Goal: Task Accomplishment & Management: Manage account settings

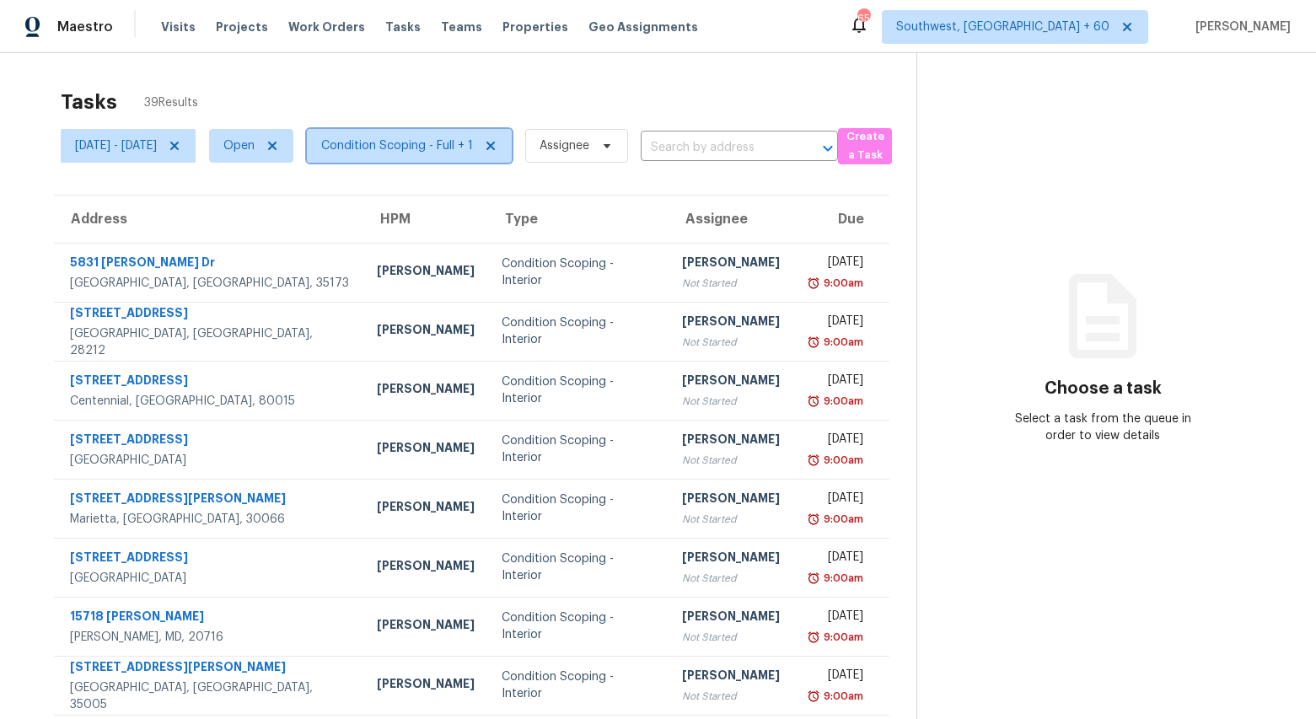
click at [473, 148] on span "Condition Scoping - Full + 1" at bounding box center [397, 145] width 152 height 17
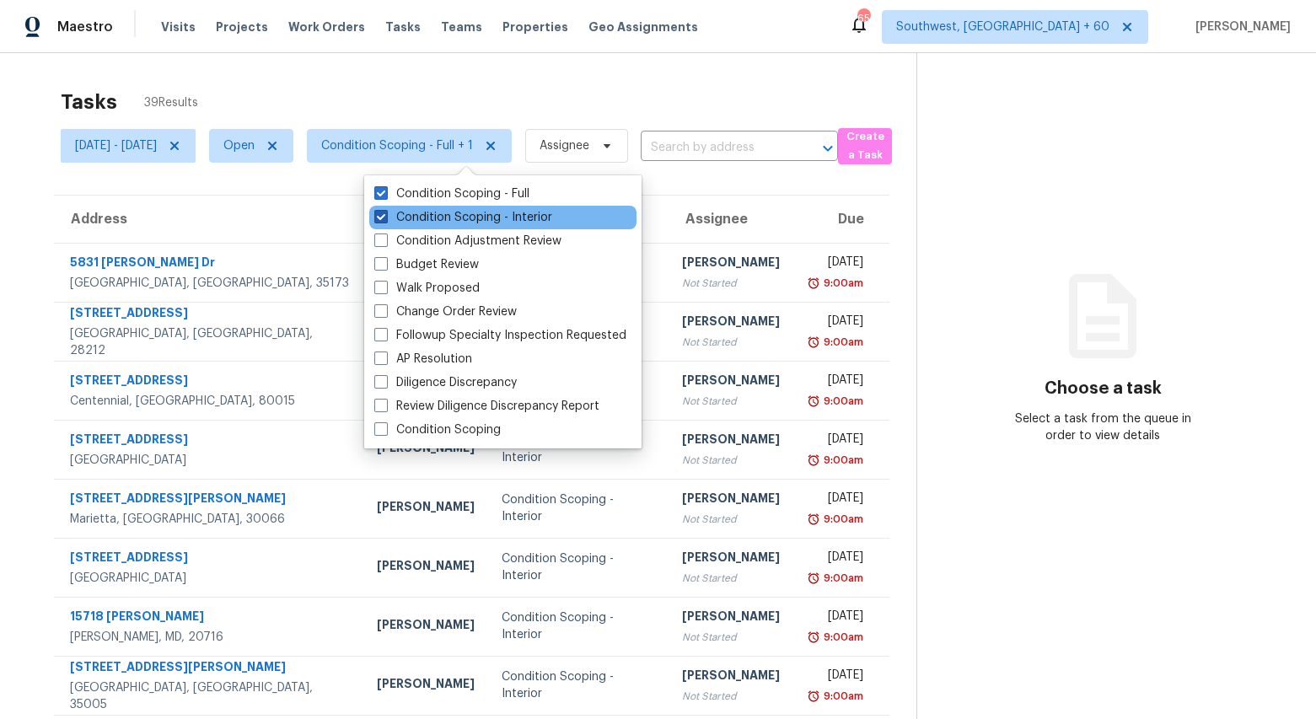
click at [478, 219] on label "Condition Scoping - Interior" at bounding box center [463, 217] width 178 height 17
click at [385, 219] on input "Condition Scoping - Interior" at bounding box center [379, 214] width 11 height 11
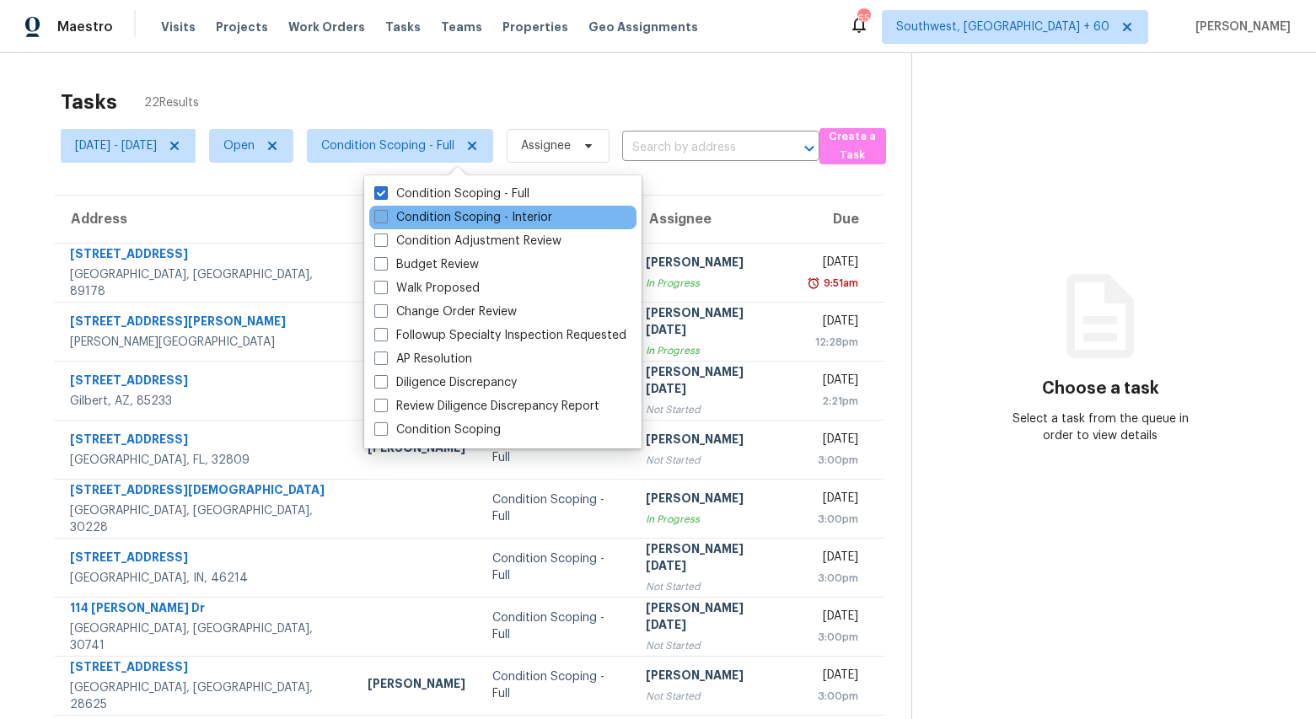
click at [478, 219] on label "Condition Scoping - Interior" at bounding box center [463, 217] width 178 height 17
click at [385, 219] on input "Condition Scoping - Interior" at bounding box center [379, 214] width 11 height 11
checkbox input "true"
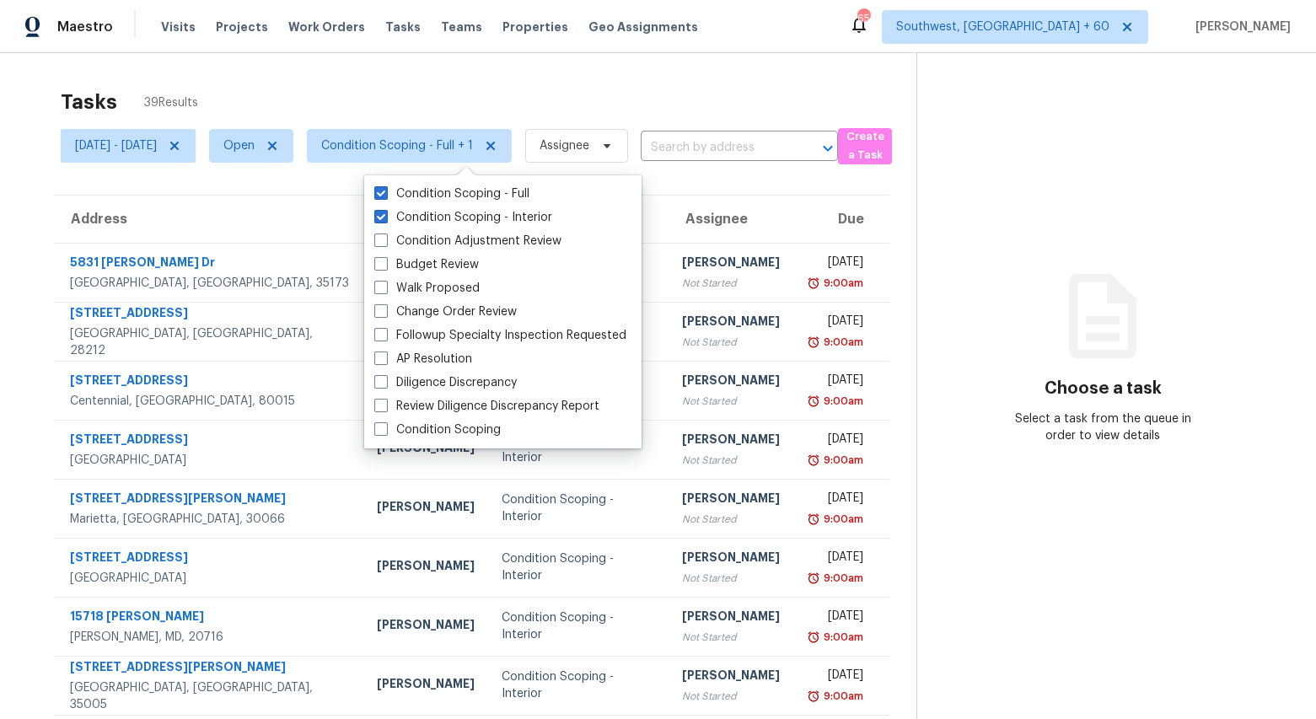
click at [395, 50] on div "Maestro Visits Projects Work Orders Tasks Teams Properties Geo Assignments 653 …" at bounding box center [658, 26] width 1316 height 53
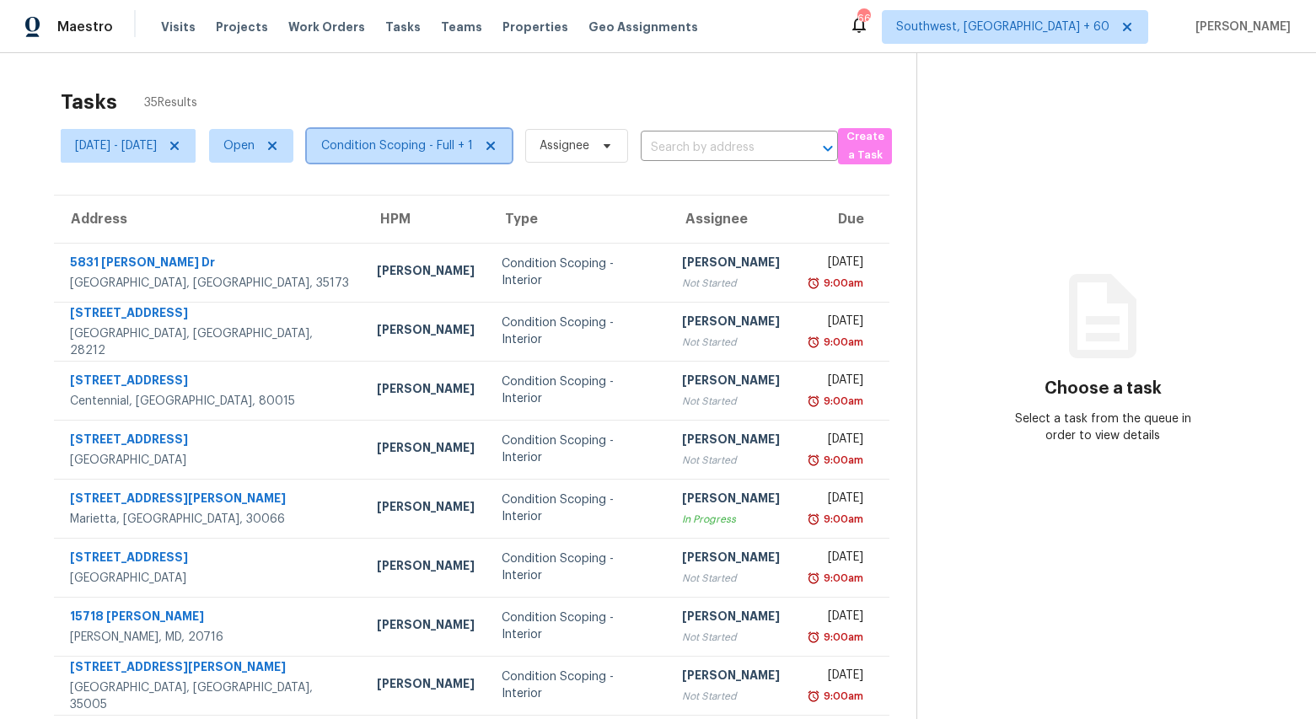
click at [453, 144] on span "Condition Scoping - Full + 1" at bounding box center [397, 145] width 152 height 17
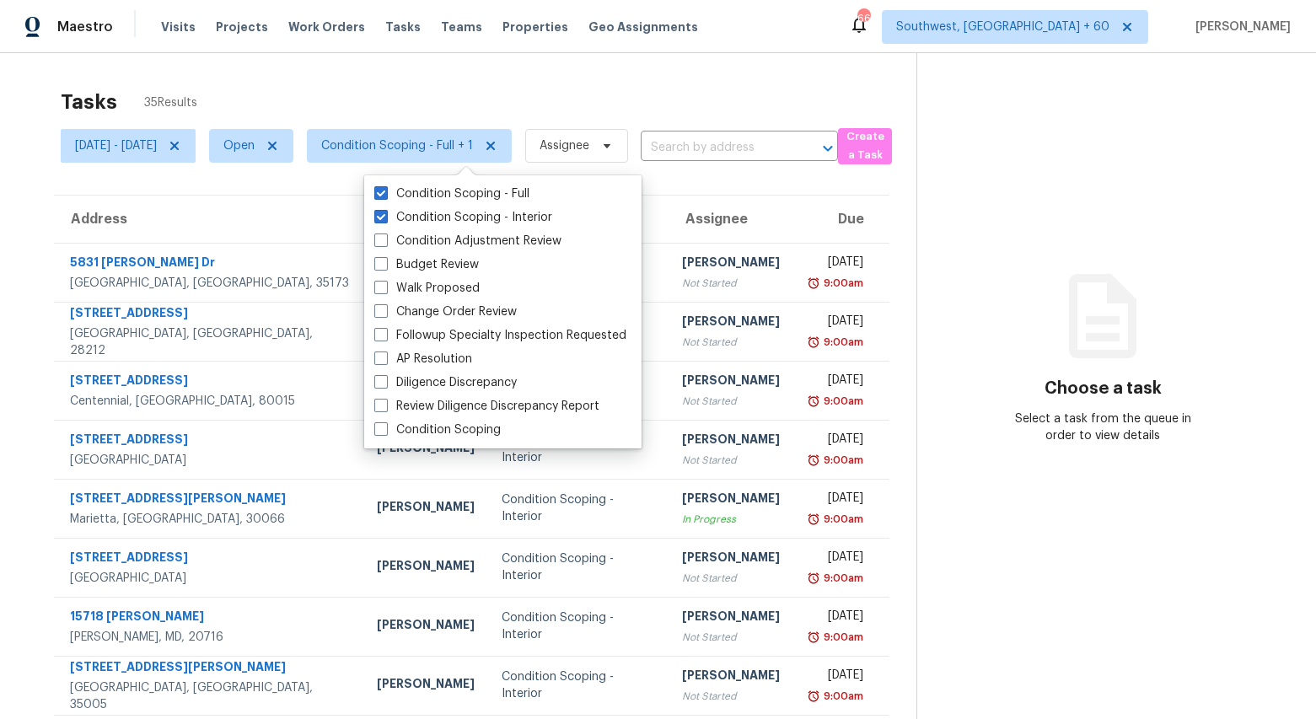
click at [432, 85] on div "Tasks 35 Results" at bounding box center [489, 102] width 856 height 44
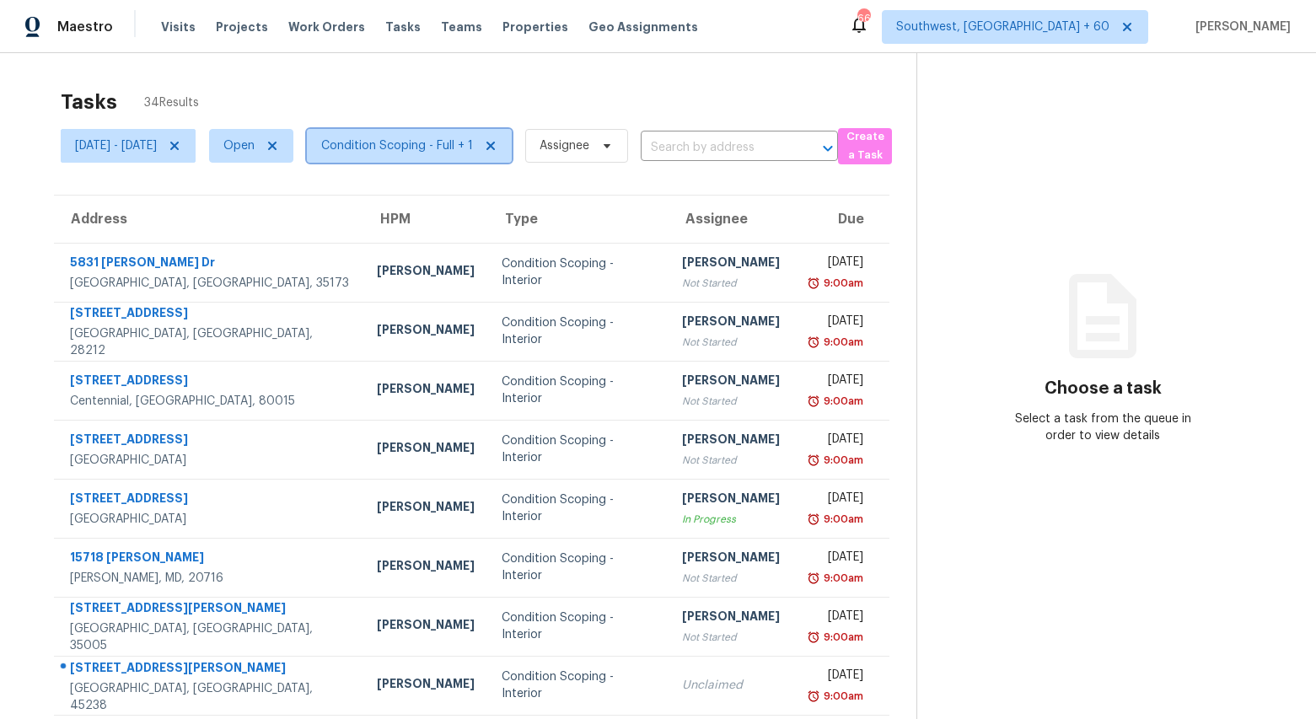
click at [467, 141] on span "Condition Scoping - Full + 1" at bounding box center [397, 145] width 152 height 17
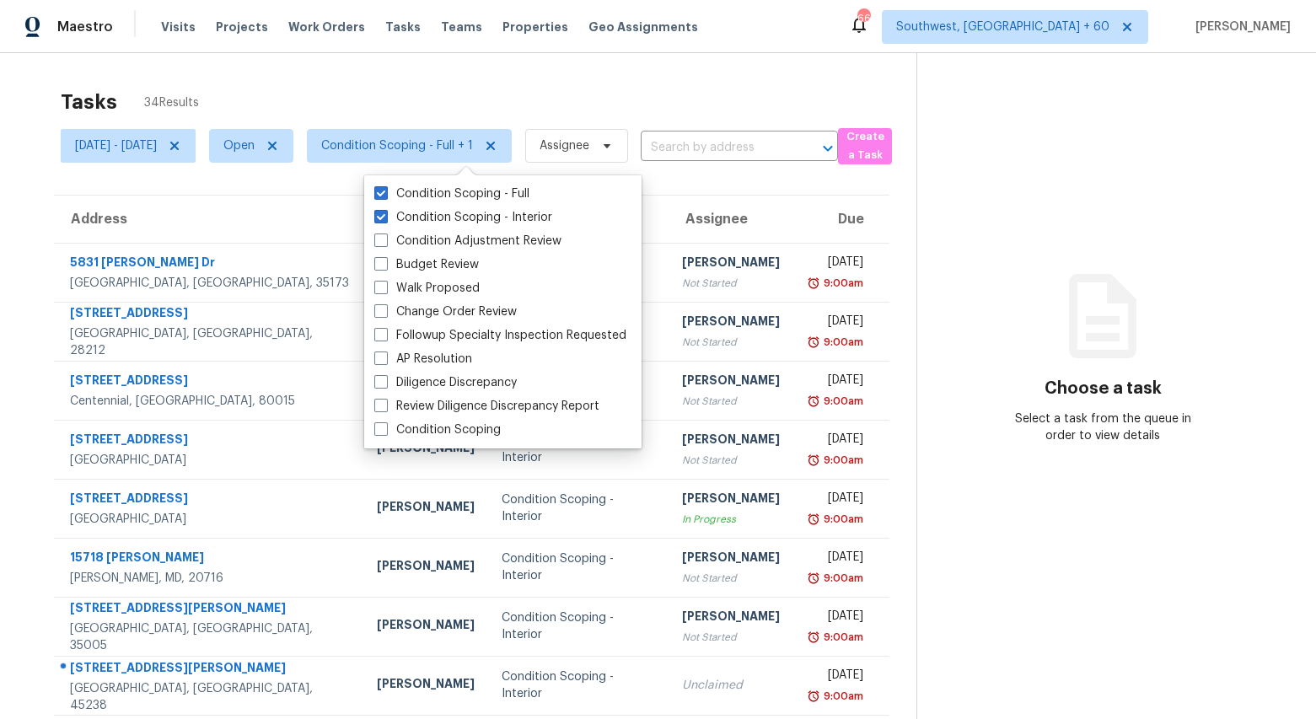
click at [404, 104] on div "Tasks 34 Results" at bounding box center [489, 102] width 856 height 44
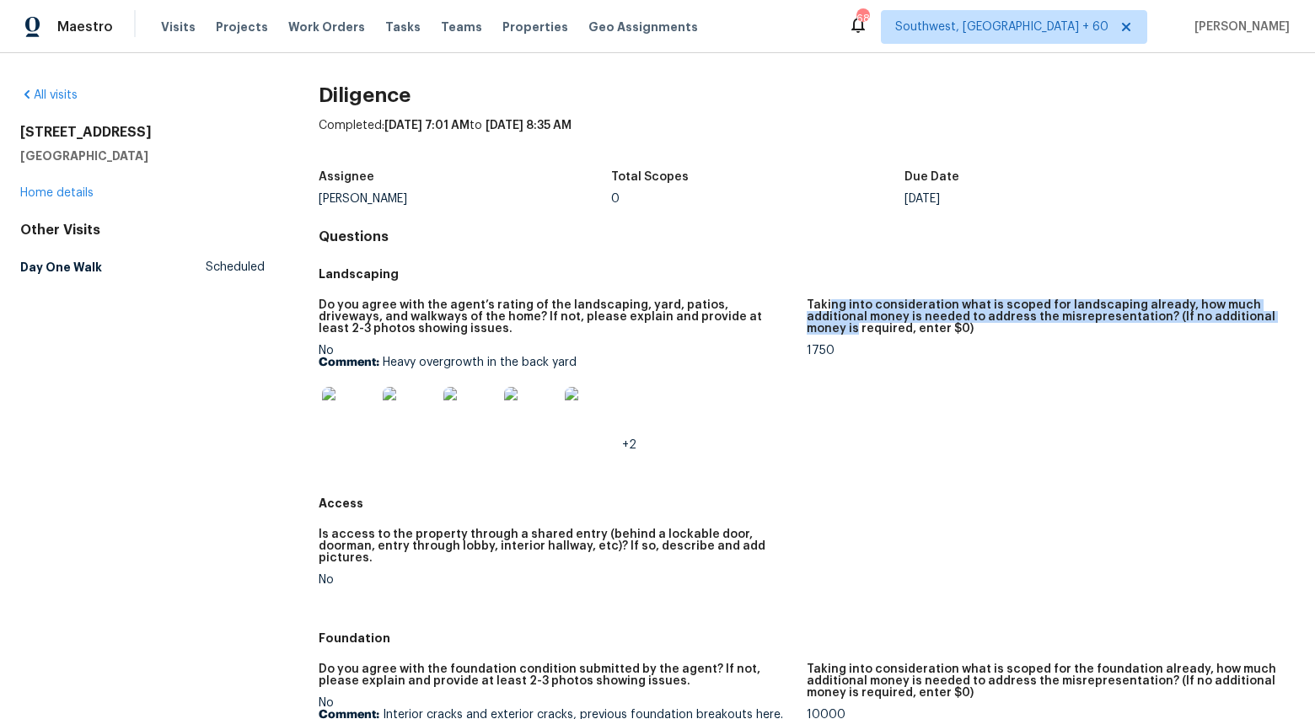
drag, startPoint x: 831, startPoint y: 306, endPoint x: 856, endPoint y: 323, distance: 30.4
click at [856, 323] on h5 "Taking into consideration what is scoped for landscaping already, how much addi…" at bounding box center [1044, 316] width 475 height 35
drag, startPoint x: 875, startPoint y: 306, endPoint x: 890, endPoint y: 319, distance: 20.3
click at [890, 319] on h5 "Taking into consideration what is scoped for landscaping already, how much addi…" at bounding box center [1044, 316] width 475 height 35
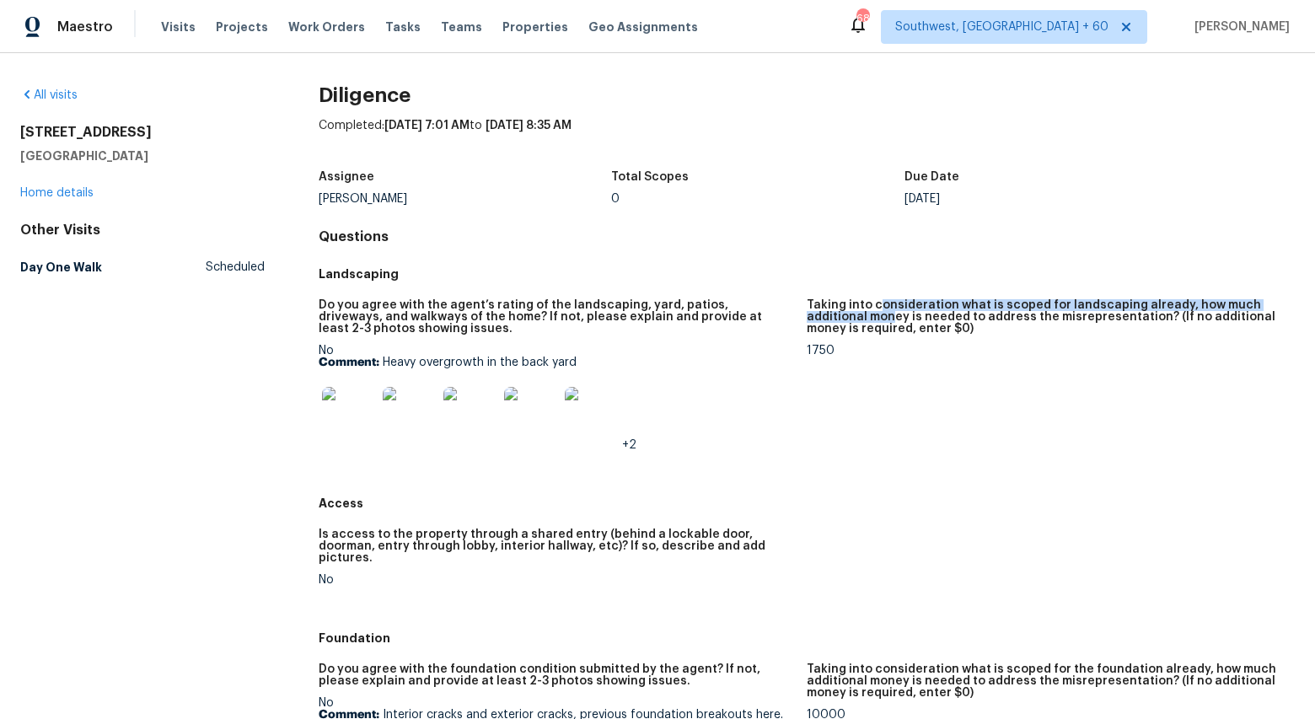
click at [890, 319] on h5 "Taking into consideration what is scoped for landscaping already, how much addi…" at bounding box center [1044, 316] width 475 height 35
drag, startPoint x: 859, startPoint y: 301, endPoint x: 869, endPoint y: 319, distance: 21.1
click at [869, 319] on h5 "Taking into consideration what is scoped for landscaping already, how much addi…" at bounding box center [1044, 316] width 475 height 35
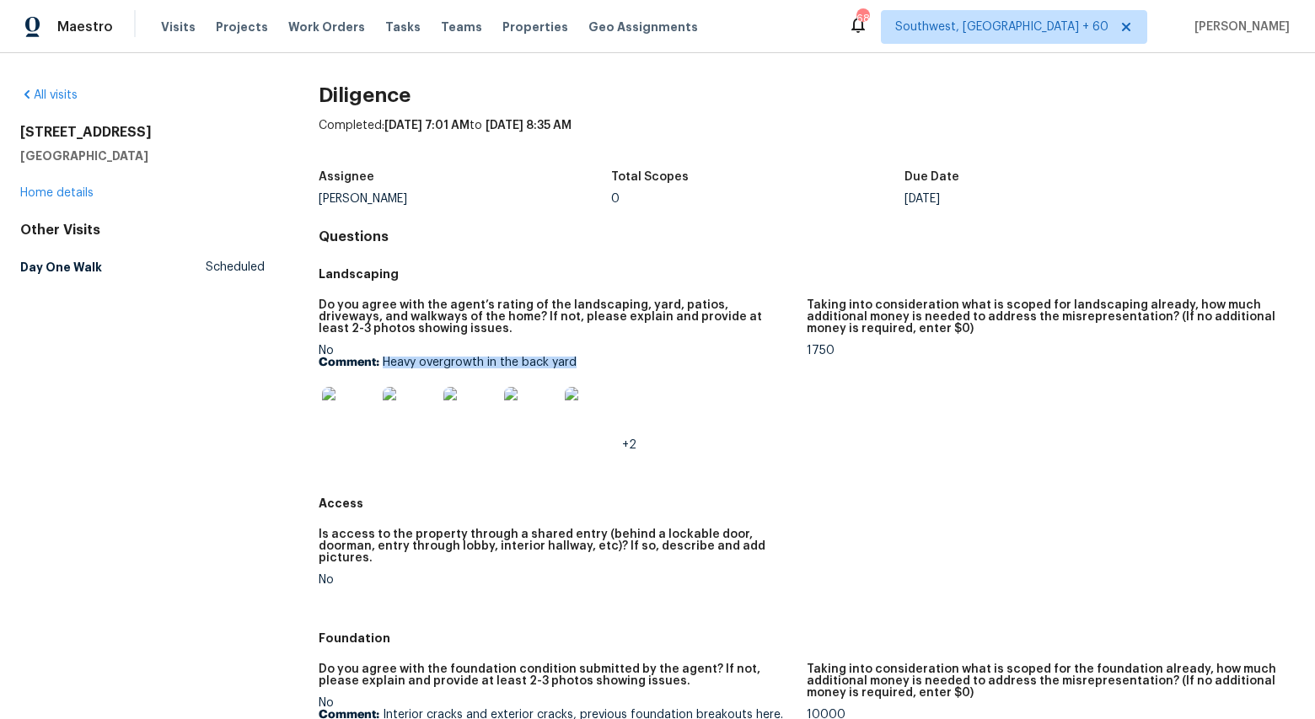
drag, startPoint x: 583, startPoint y: 364, endPoint x: 383, endPoint y: 362, distance: 200.6
click at [383, 362] on p "Comment: Heavy overgrowth in the back yard" at bounding box center [556, 363] width 475 height 12
copy p "Heavy overgrowth in the back yard"
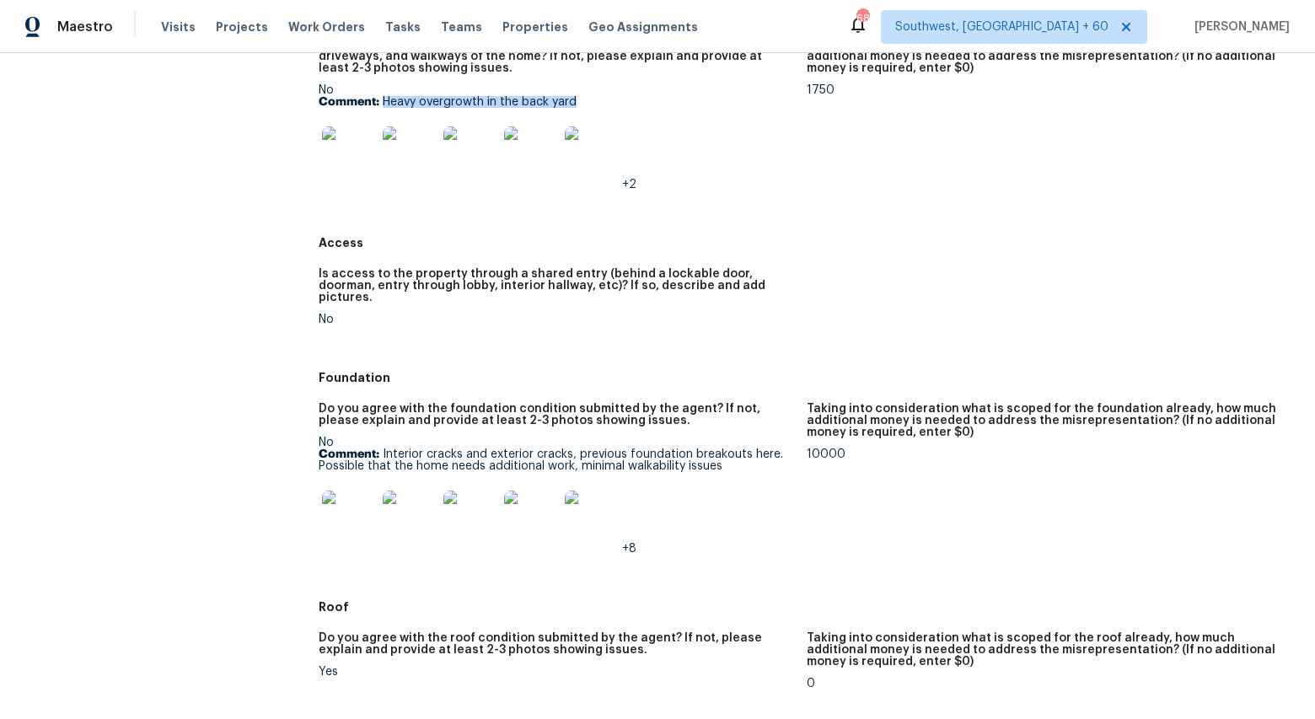
scroll to position [263, 0]
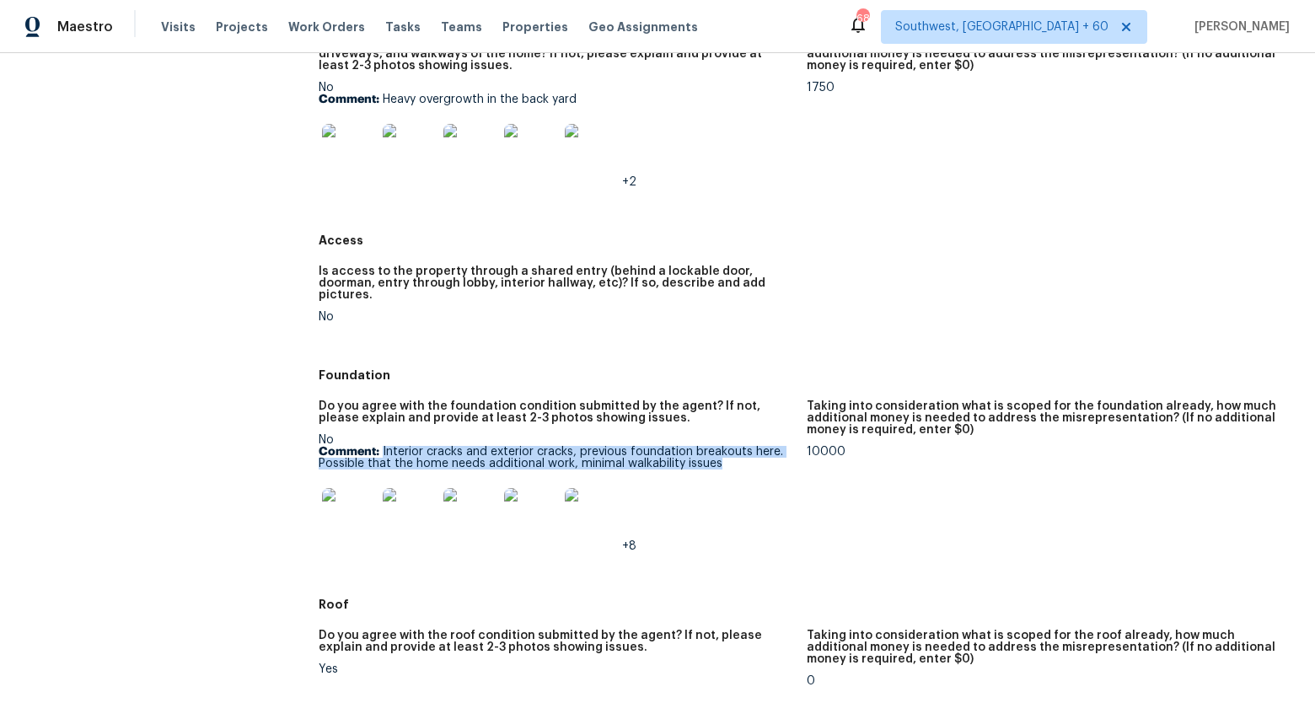
drag, startPoint x: 383, startPoint y: 441, endPoint x: 733, endPoint y: 451, distance: 350.0
click at [733, 451] on p "Comment: Interior cracks and exterior cracks, previous foundation breakouts her…" at bounding box center [556, 458] width 475 height 24
copy p "Interior cracks and exterior cracks, previous foundation breakouts here. Possib…"
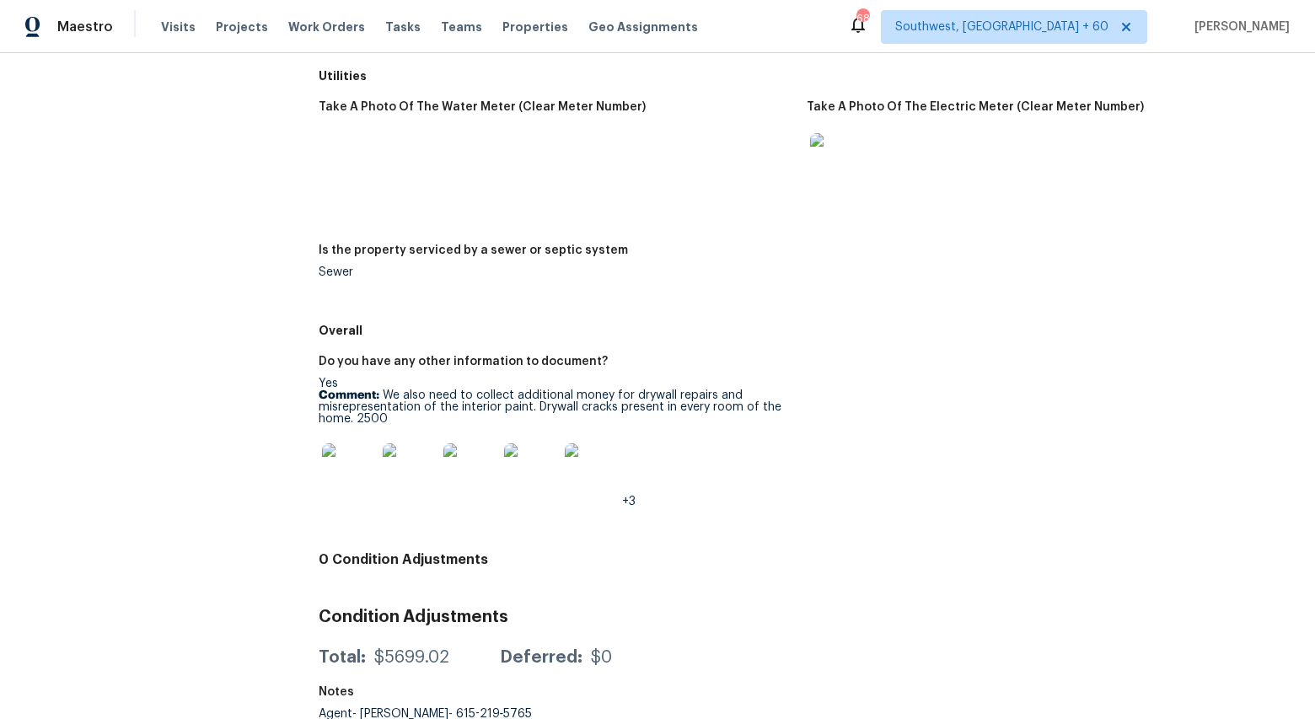
scroll to position [2440, 0]
drag, startPoint x: 383, startPoint y: 383, endPoint x: 405, endPoint y: 405, distance: 31.6
click at [405, 405] on p "Comment: We also need to collect additional money for drywall repairs and misre…" at bounding box center [556, 406] width 475 height 35
copy p "We also need to collect additional money for drywall repairs and misrepresentat…"
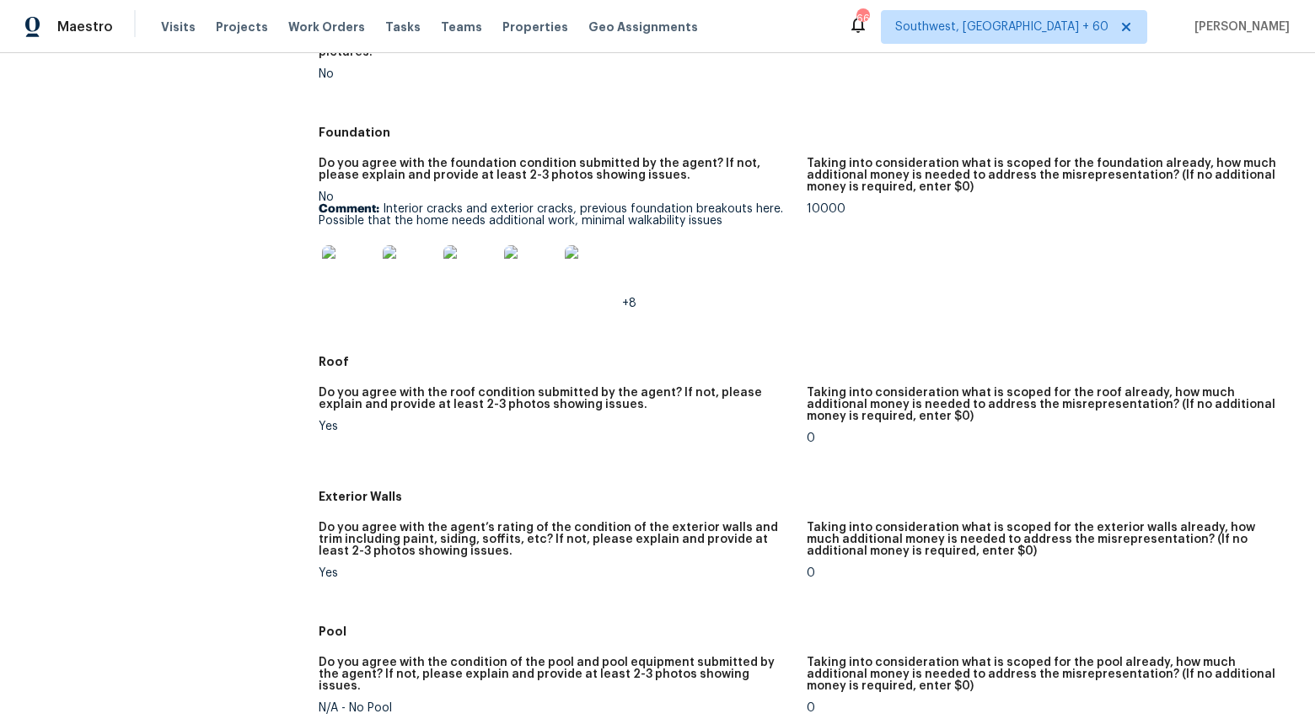
scroll to position [0, 0]
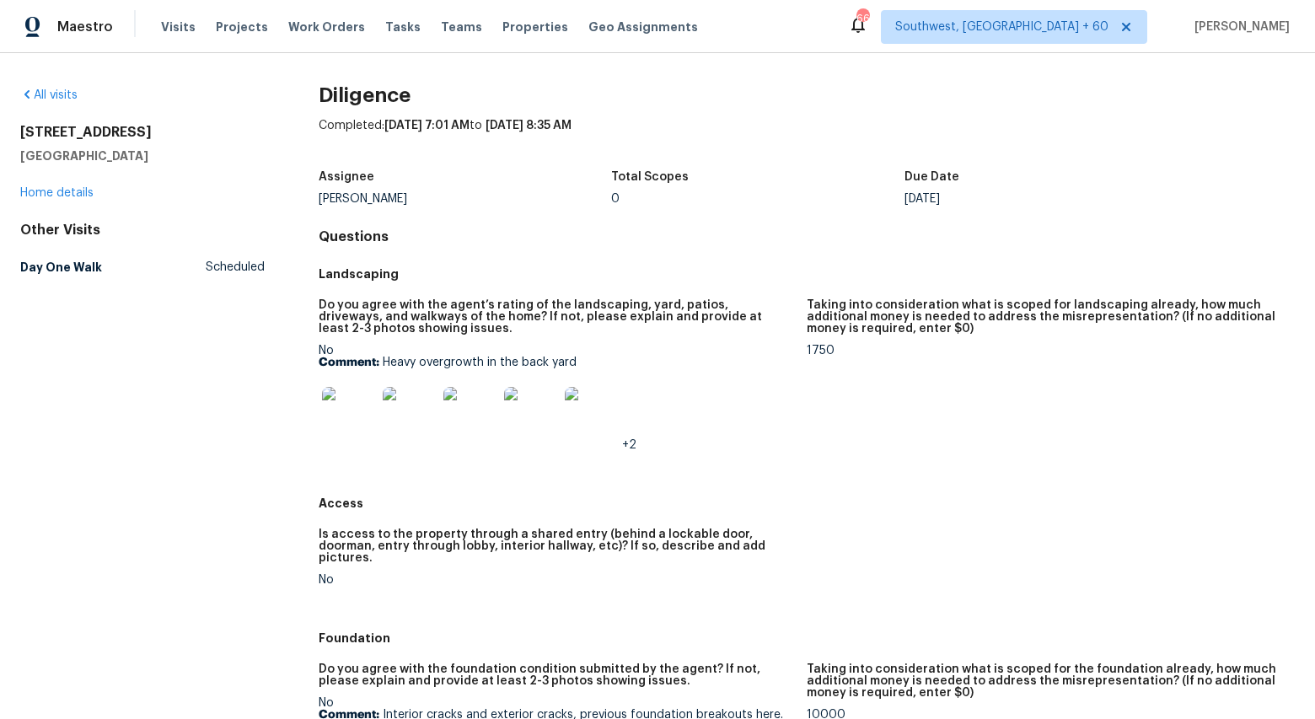
drag, startPoint x: 21, startPoint y: 129, endPoint x: 141, endPoint y: 151, distance: 121.7
click at [141, 151] on div "3605 Bayshore Dr Arlington, TX 76016" at bounding box center [142, 144] width 244 height 40
copy div "3605 Bayshore Dr Arlington, TX 76016"
drag, startPoint x: 420, startPoint y: 198, endPoint x: 319, endPoint y: 201, distance: 100.3
click at [319, 201] on div "Todd Jorgenson" at bounding box center [465, 199] width 293 height 12
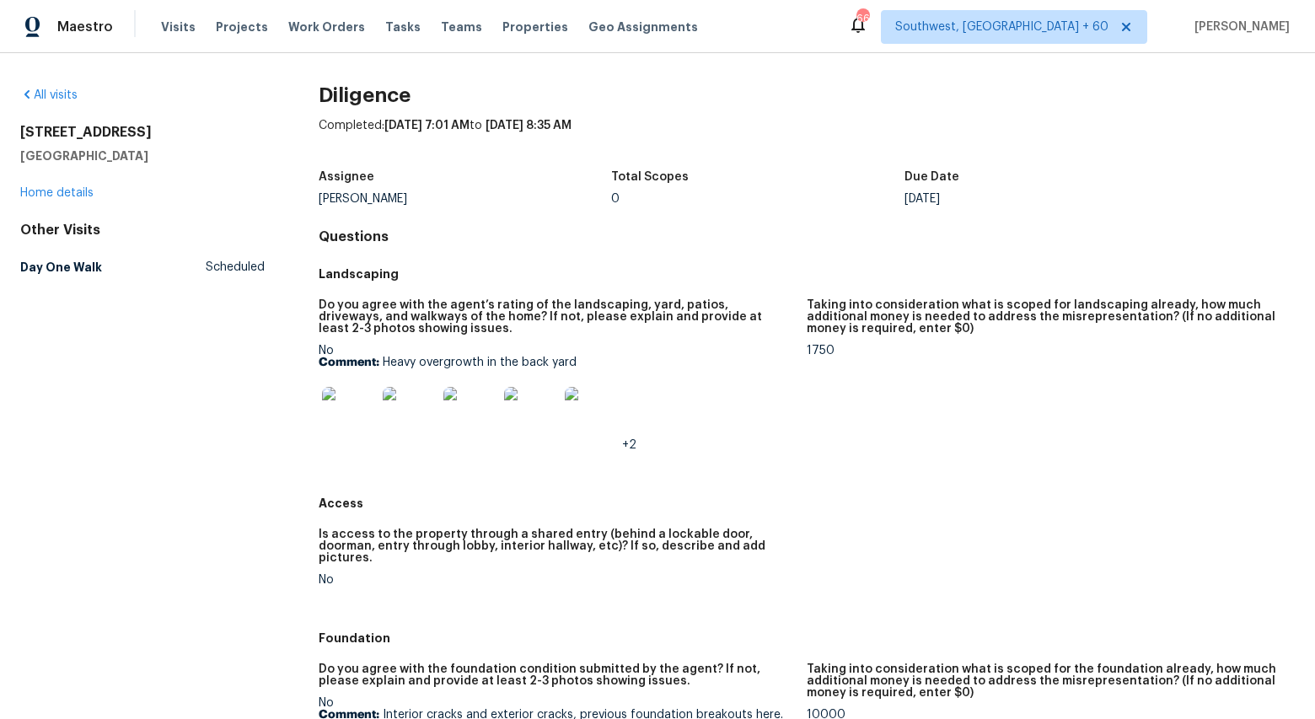
copy div "Todd Jorgenson"
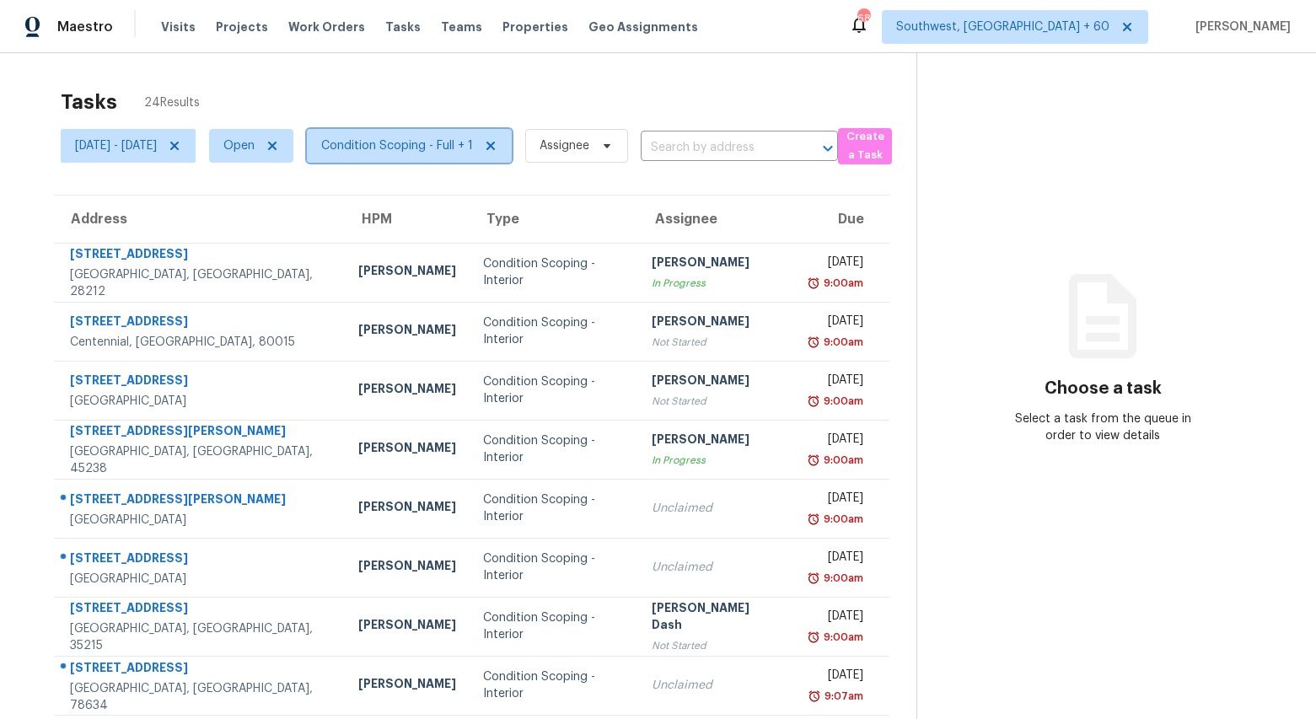
click at [447, 153] on span "Condition Scoping - Full + 1" at bounding box center [397, 145] width 152 height 17
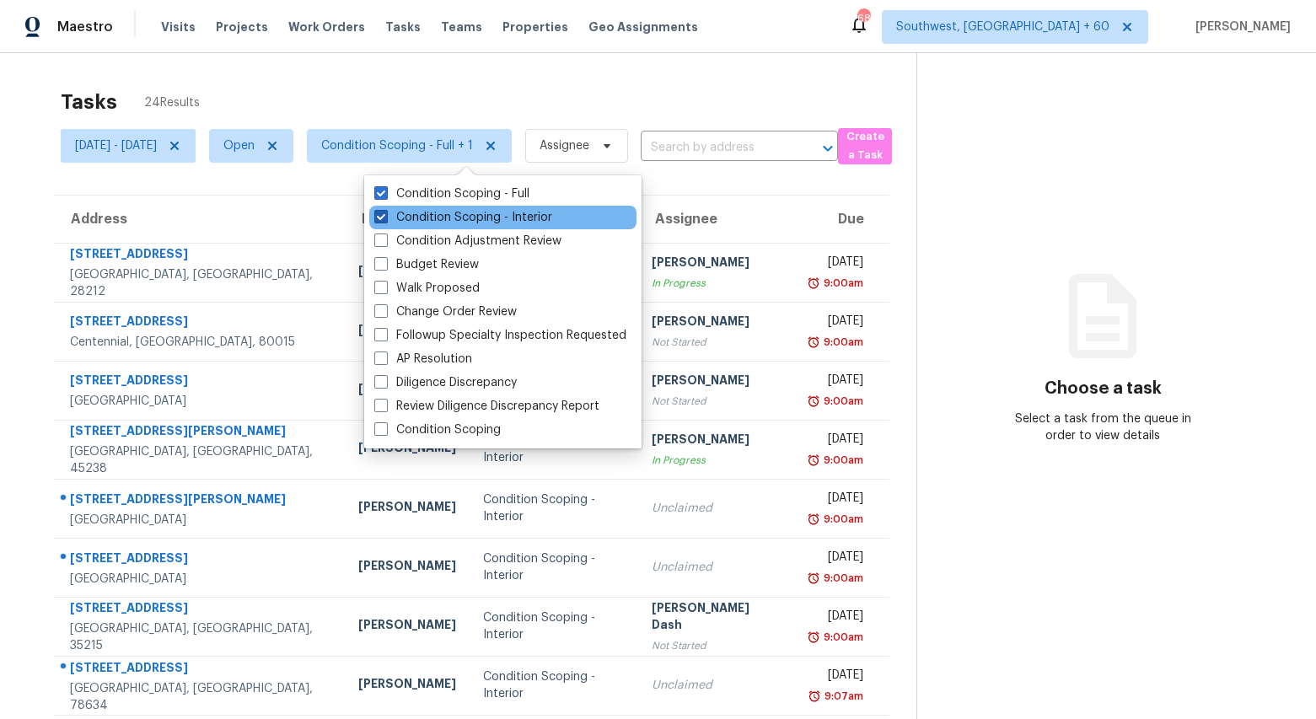
click at [432, 216] on label "Condition Scoping - Interior" at bounding box center [463, 217] width 178 height 17
click at [385, 216] on input "Condition Scoping - Interior" at bounding box center [379, 214] width 11 height 11
checkbox input "false"
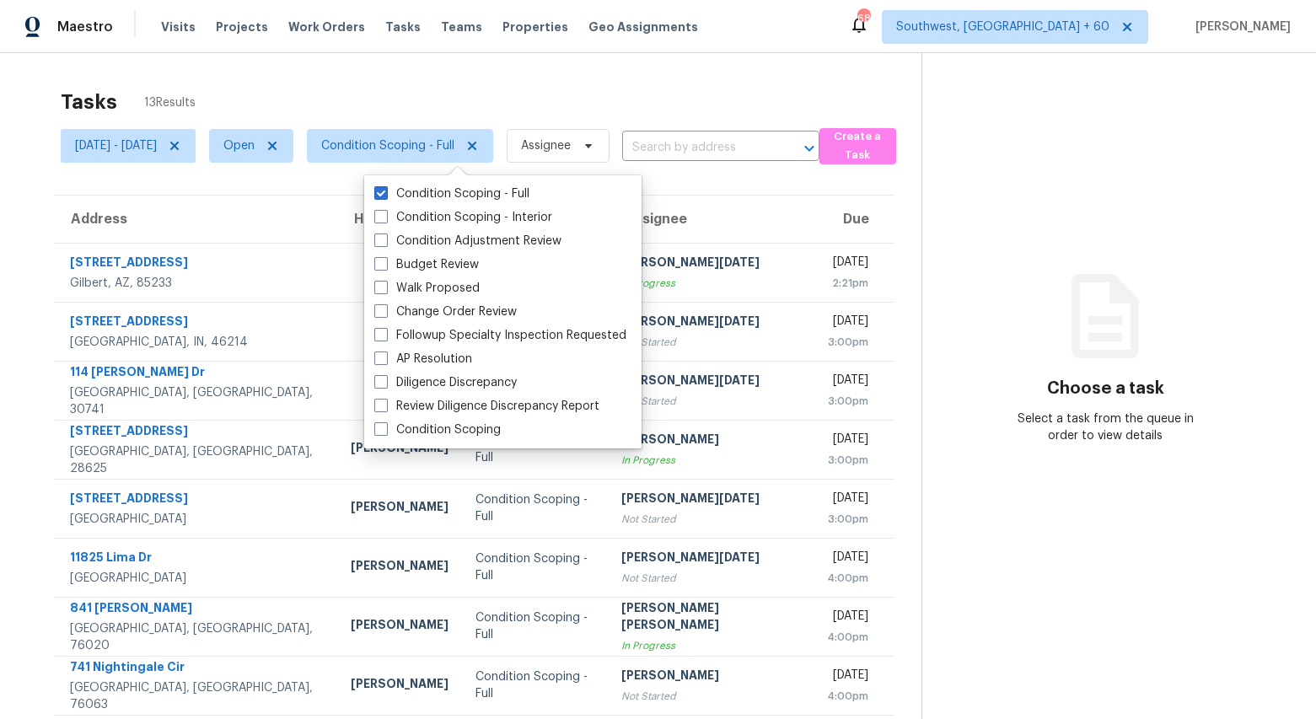
click at [330, 85] on div "Tasks 13 Results" at bounding box center [491, 102] width 861 height 44
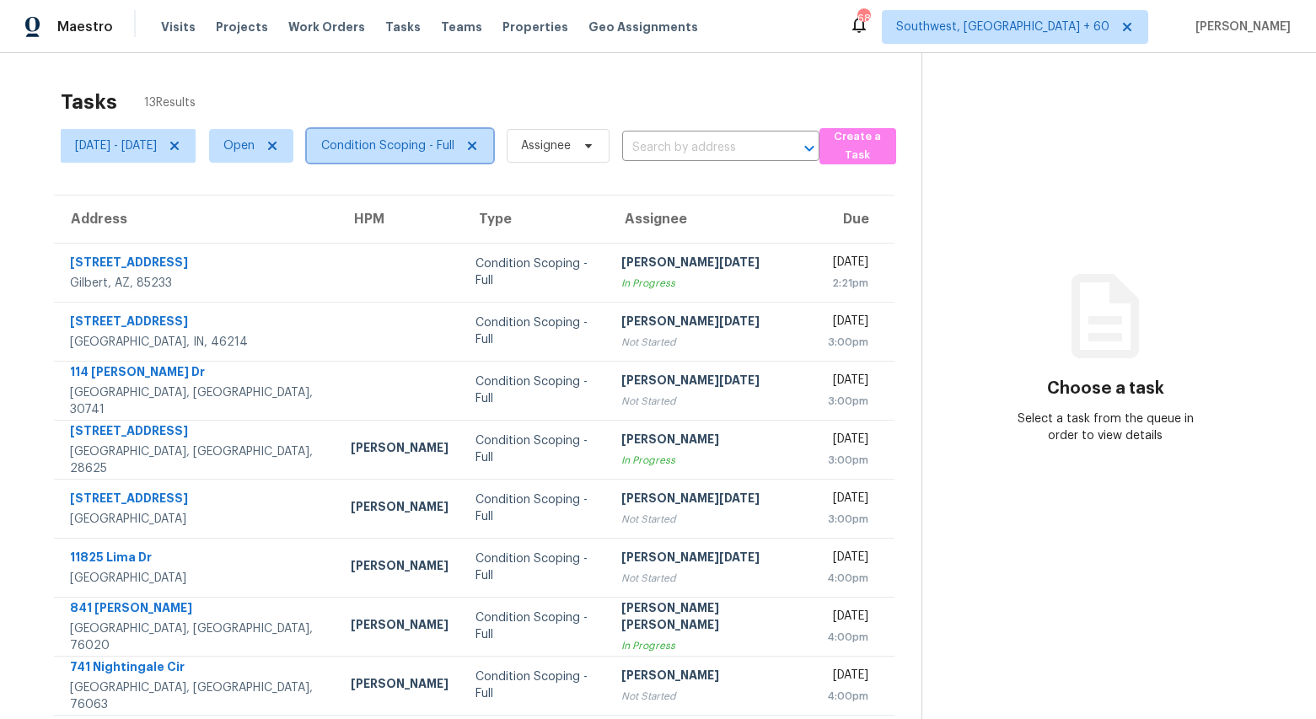
click at [443, 151] on span "Condition Scoping - Full" at bounding box center [387, 145] width 133 height 17
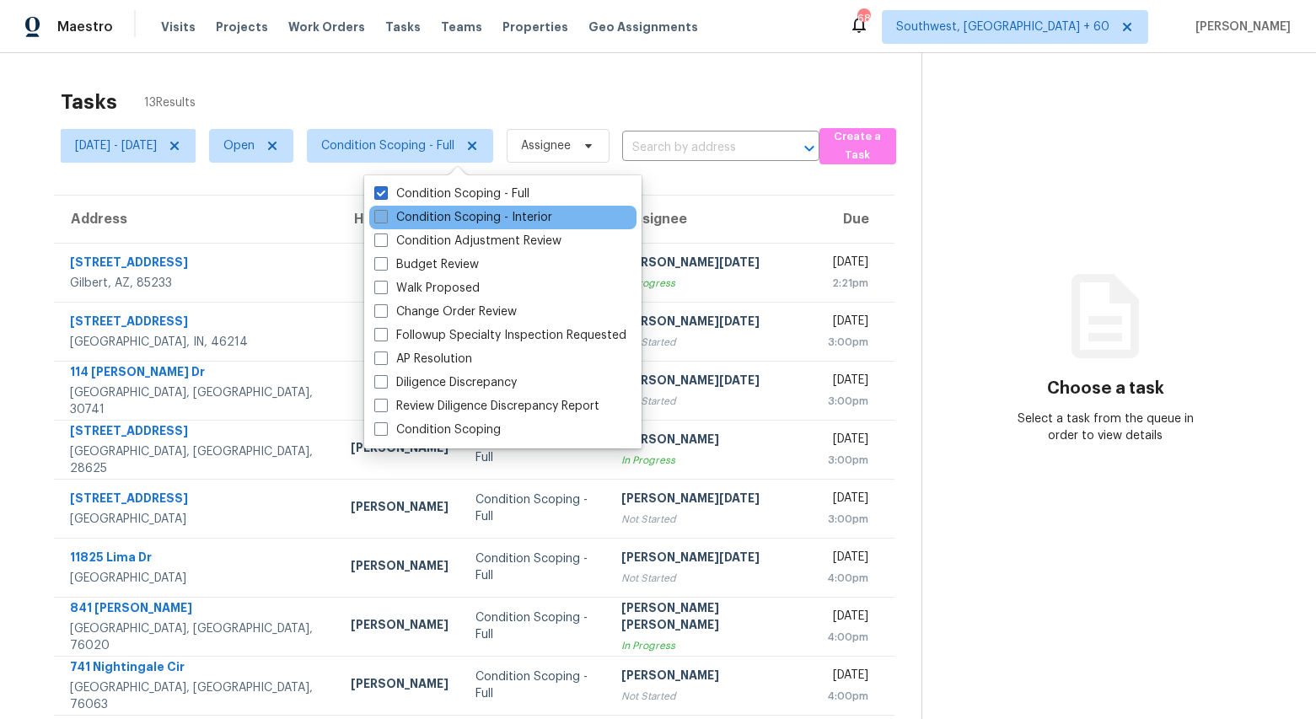
click at [425, 219] on label "Condition Scoping - Interior" at bounding box center [463, 217] width 178 height 17
click at [385, 219] on input "Condition Scoping - Interior" at bounding box center [379, 214] width 11 height 11
checkbox input "true"
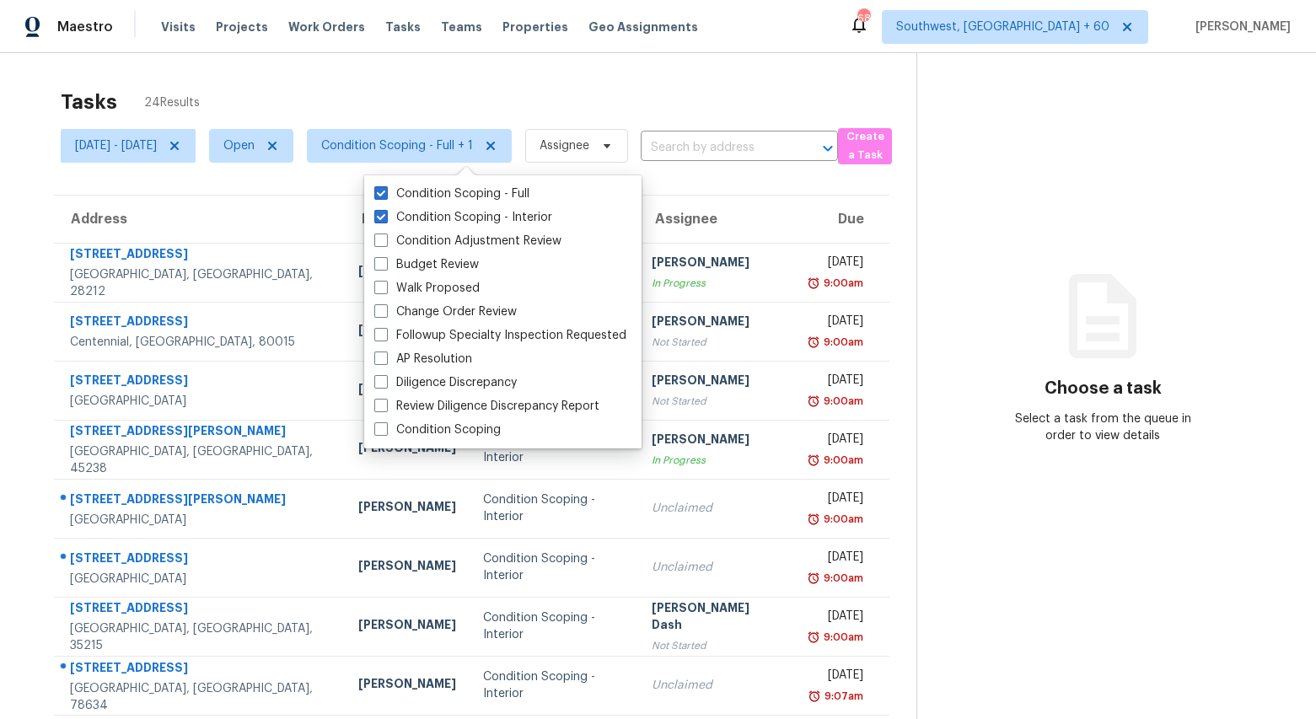
click at [356, 89] on div "Tasks 24 Results" at bounding box center [489, 102] width 856 height 44
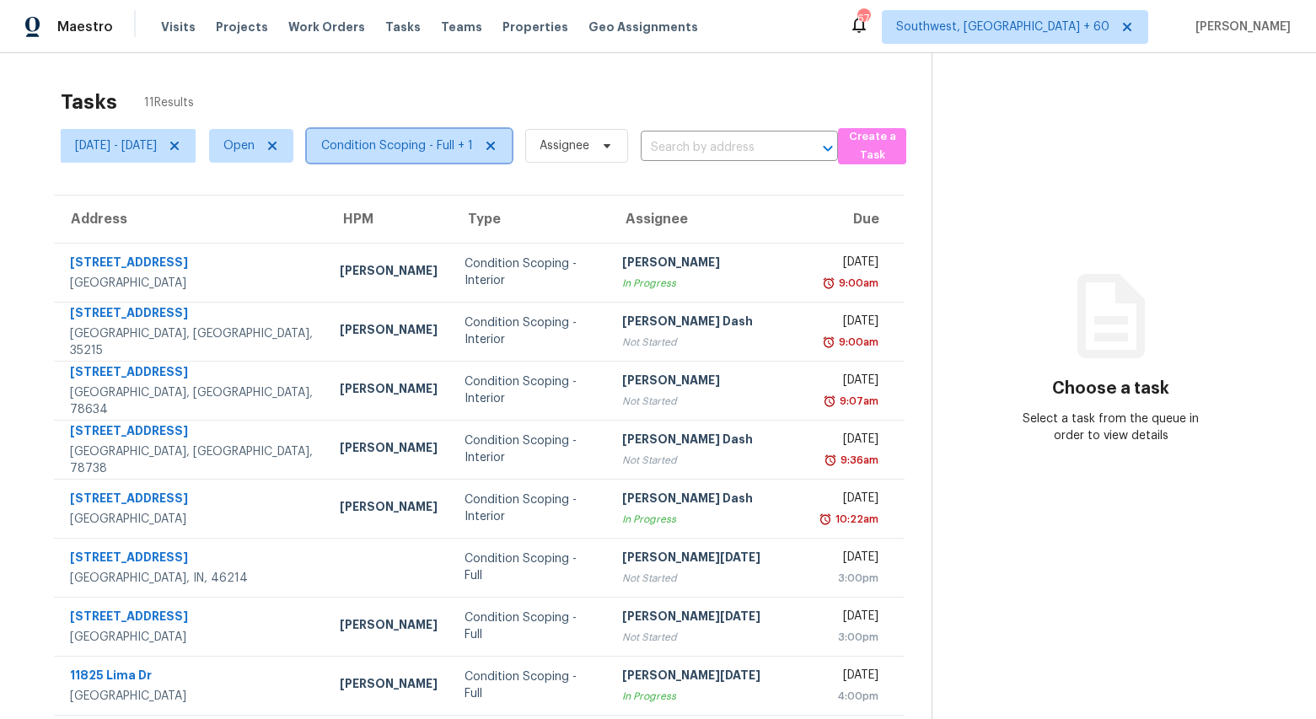
click at [473, 153] on span "Condition Scoping - Full + 1" at bounding box center [397, 145] width 152 height 17
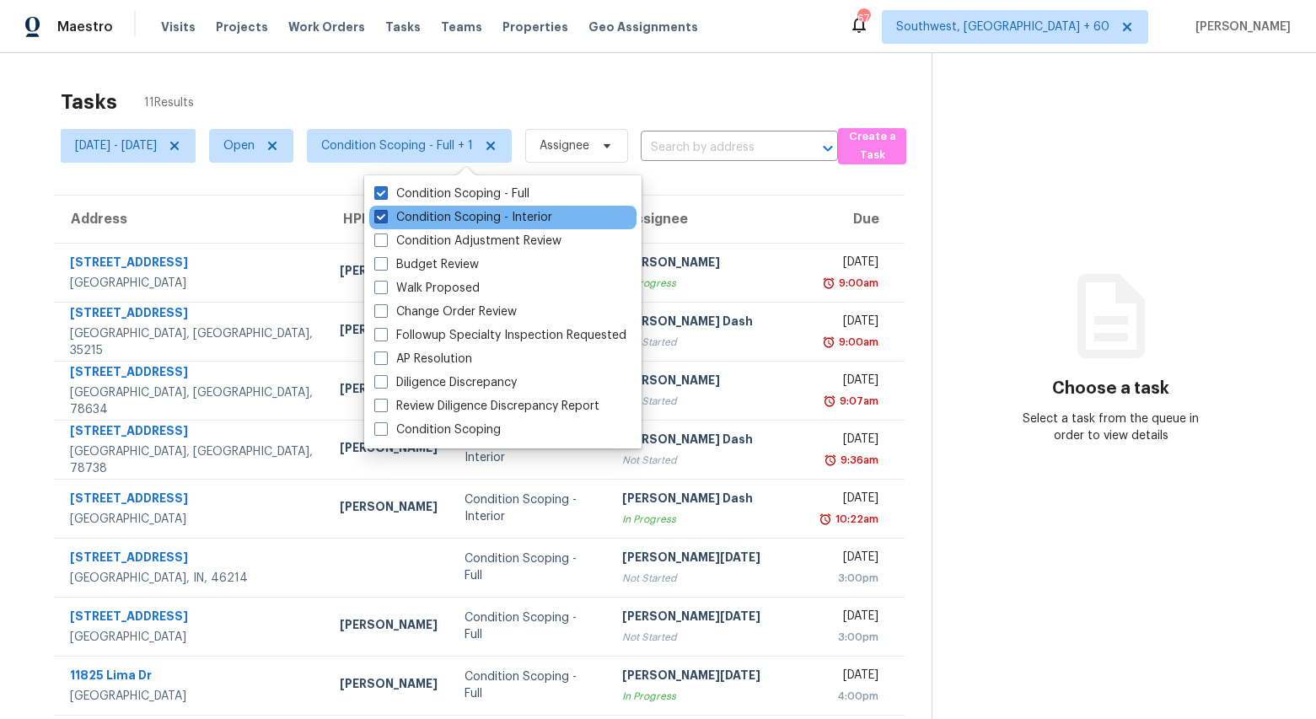
click at [466, 217] on label "Condition Scoping - Interior" at bounding box center [463, 217] width 178 height 17
click at [385, 217] on input "Condition Scoping - Interior" at bounding box center [379, 214] width 11 height 11
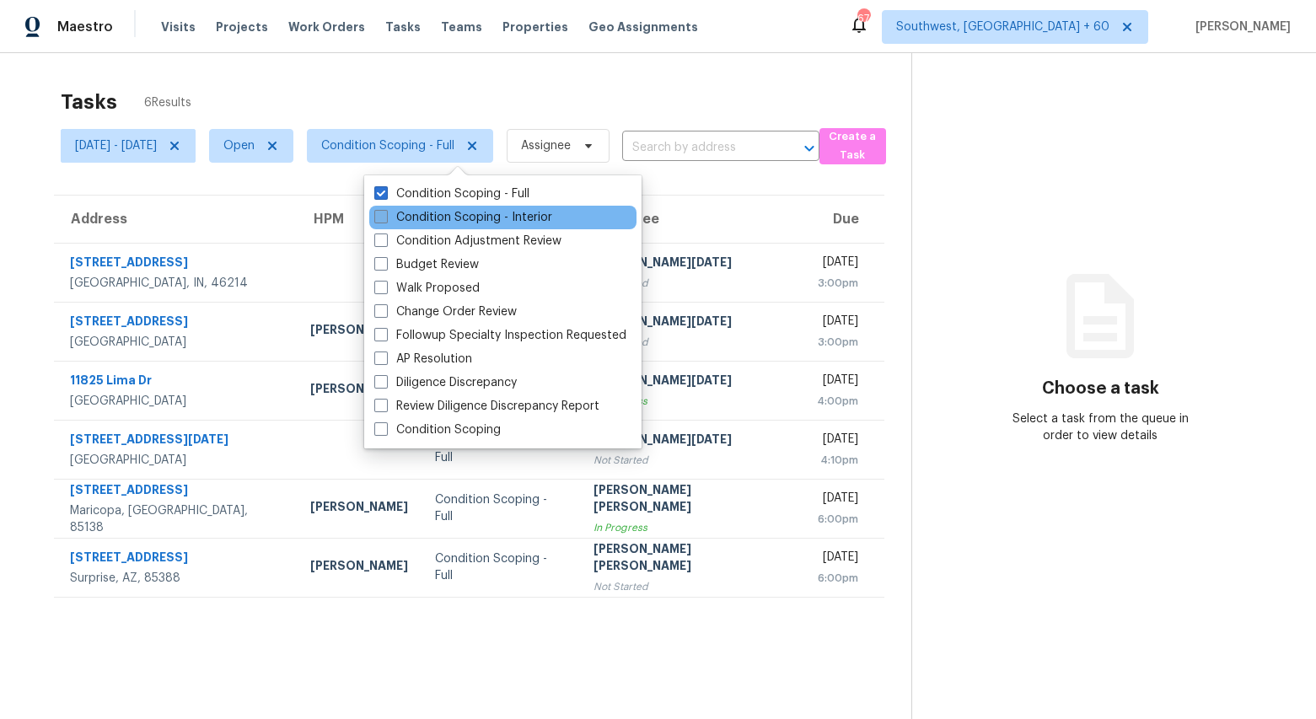
click at [466, 217] on label "Condition Scoping - Interior" at bounding box center [463, 217] width 178 height 17
click at [385, 217] on input "Condition Scoping - Interior" at bounding box center [379, 214] width 11 height 11
checkbox input "true"
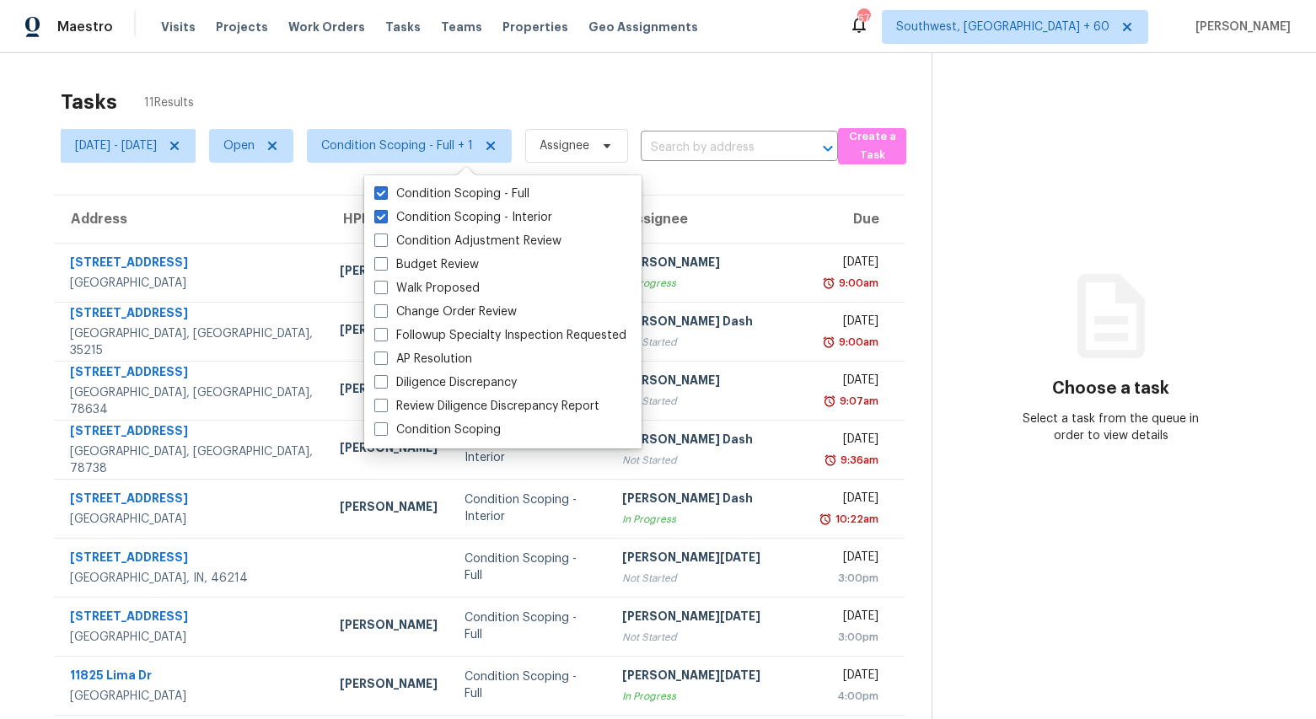
click at [404, 97] on div "Tasks 11 Results" at bounding box center [496, 102] width 871 height 44
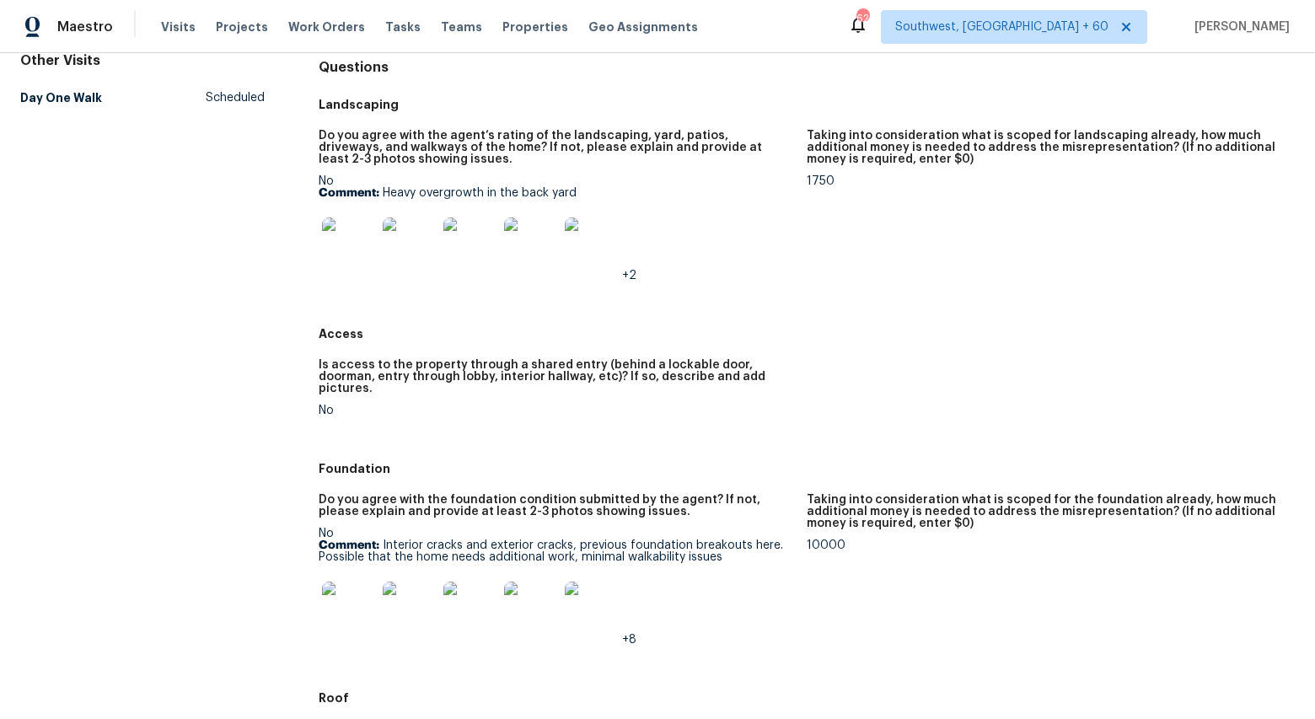
scroll to position [172, 0]
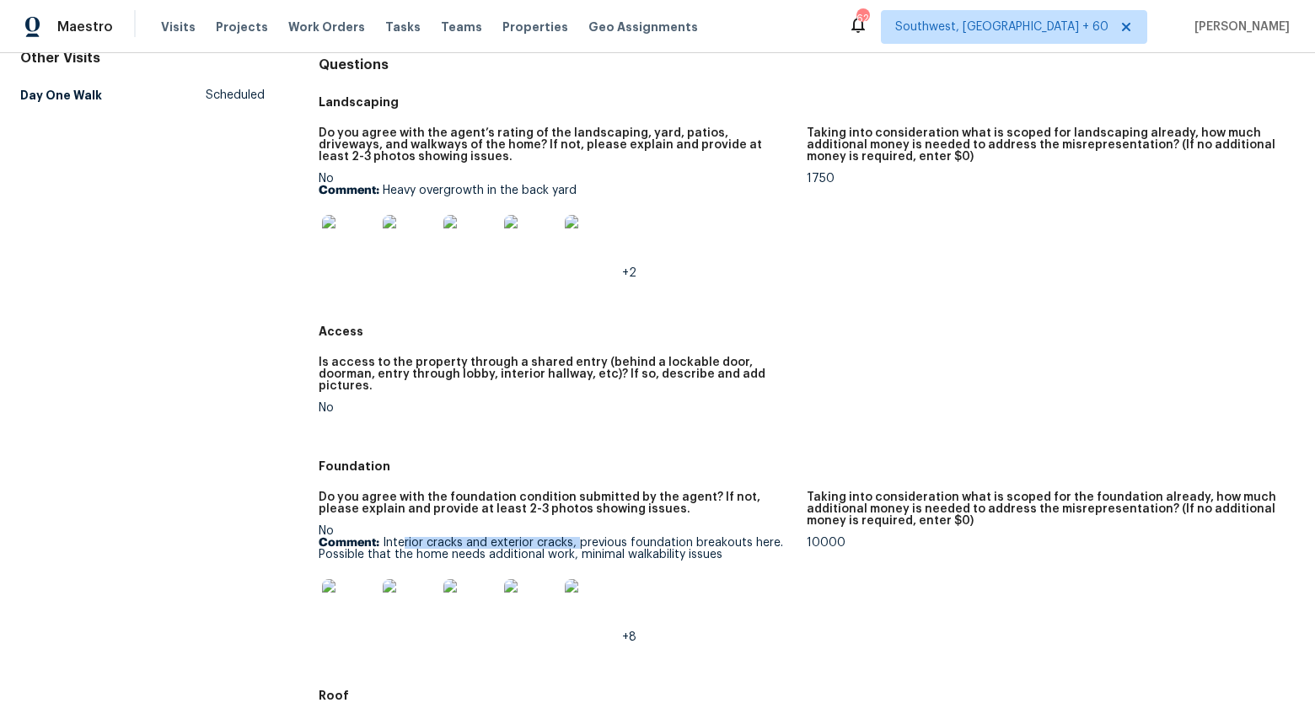
drag, startPoint x: 402, startPoint y: 534, endPoint x: 577, endPoint y: 534, distance: 174.5
click at [577, 537] on p "Comment: Interior cracks and exterior cracks, previous foundation breakouts her…" at bounding box center [556, 549] width 475 height 24
click at [325, 597] on img at bounding box center [349, 606] width 54 height 54
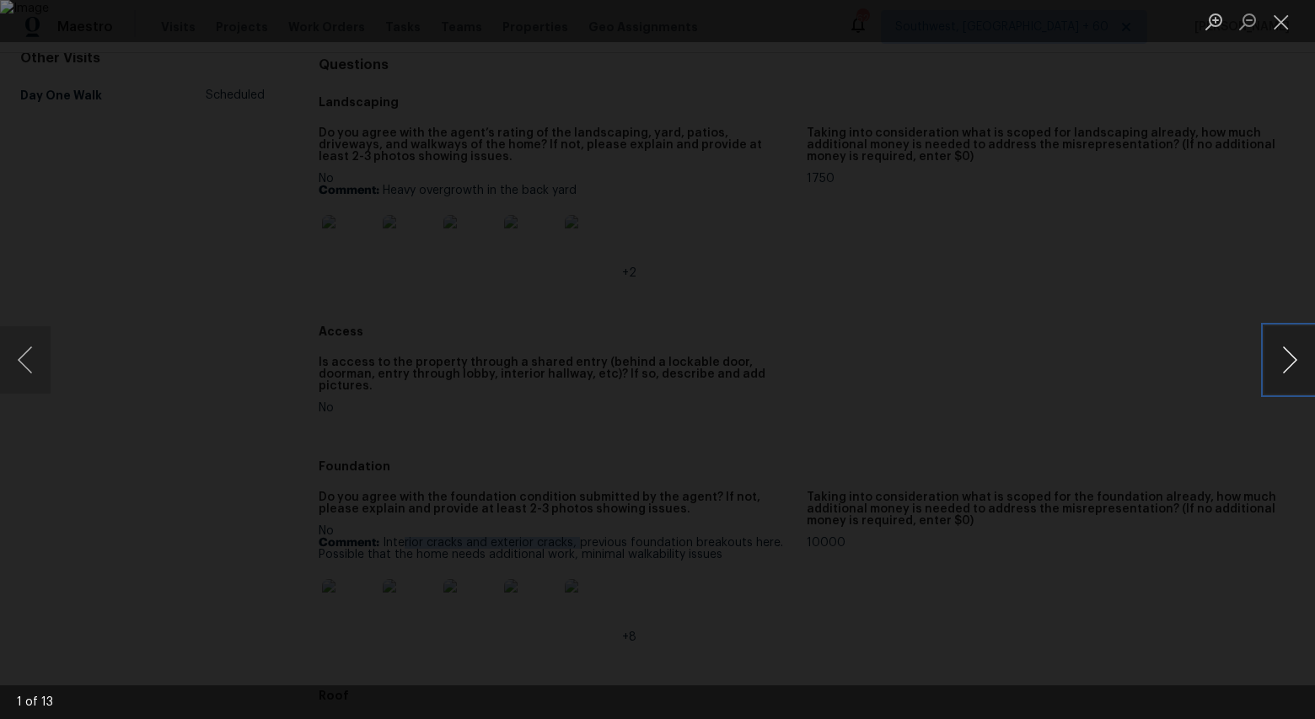
click at [1297, 360] on button "Next image" at bounding box center [1289, 359] width 51 height 67
click at [1280, 25] on button "Close lightbox" at bounding box center [1281, 22] width 34 height 30
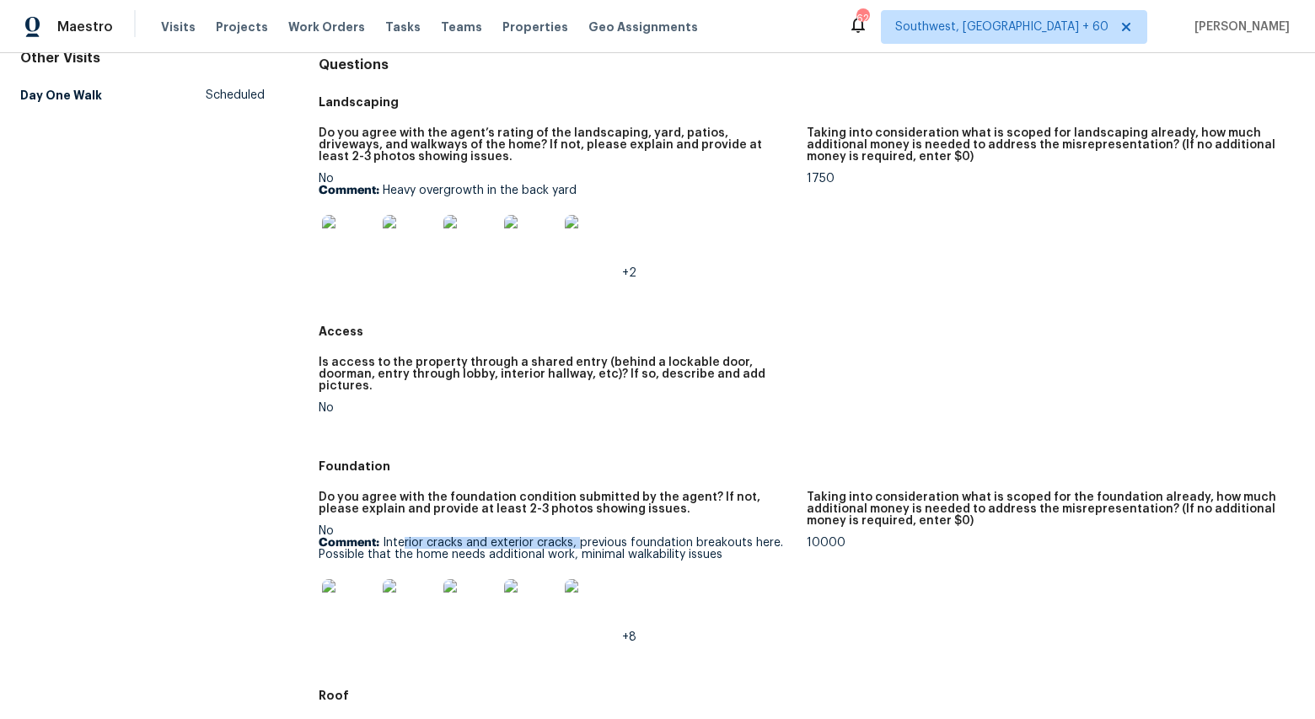
click at [447, 537] on p "Comment: Interior cracks and exterior cracks, previous foundation breakouts her…" at bounding box center [556, 549] width 475 height 24
drag, startPoint x: 383, startPoint y: 530, endPoint x: 569, endPoint y: 529, distance: 186.3
click at [569, 537] on p "Comment: Interior cracks and exterior cracks, previous foundation breakouts her…" at bounding box center [556, 549] width 475 height 24
copy p "Interior cracks and exterior cracks"
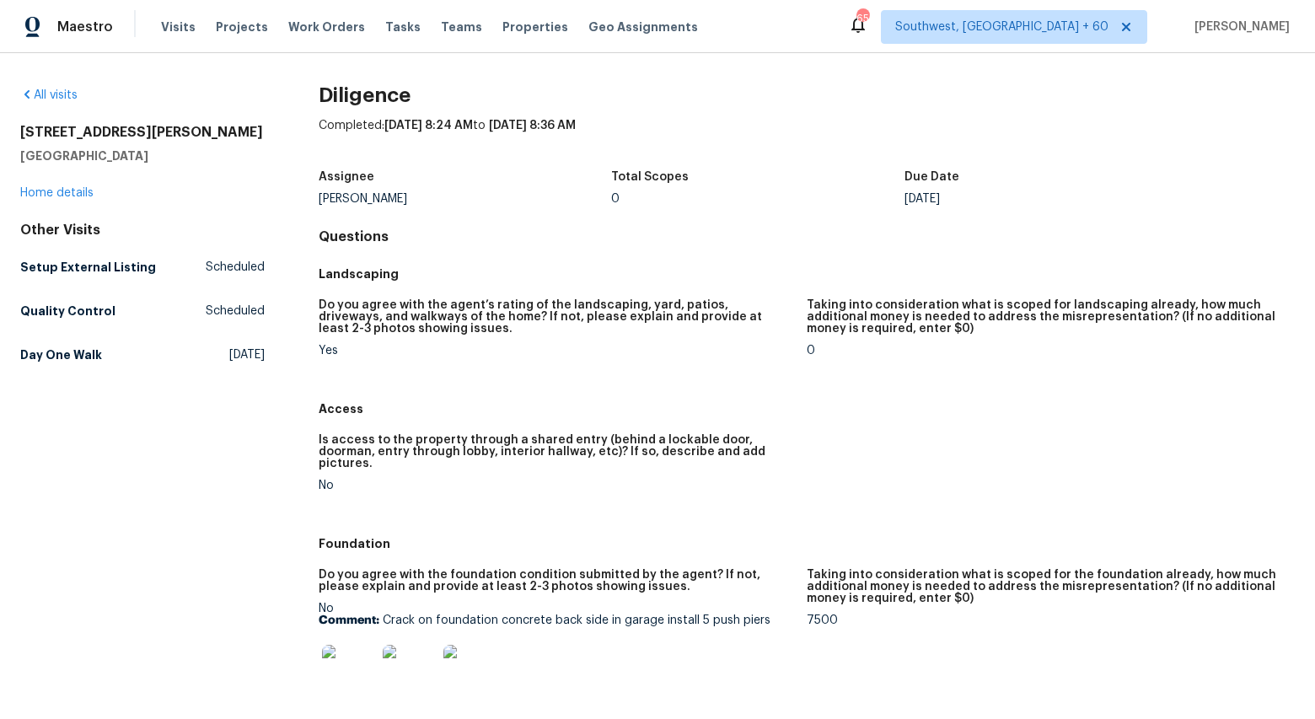
drag, startPoint x: 389, startPoint y: 195, endPoint x: 322, endPoint y: 205, distance: 68.2
click at [322, 205] on div "Assignee Mirsad Srna Total Scopes 0 Due Date Tue, Sep 02" at bounding box center [807, 188] width 976 height 54
drag, startPoint x: 319, startPoint y: 200, endPoint x: 392, endPoint y: 200, distance: 72.5
click at [392, 200] on div "Mirsad Srna" at bounding box center [465, 199] width 293 height 12
copy div "Mirsad Srna"
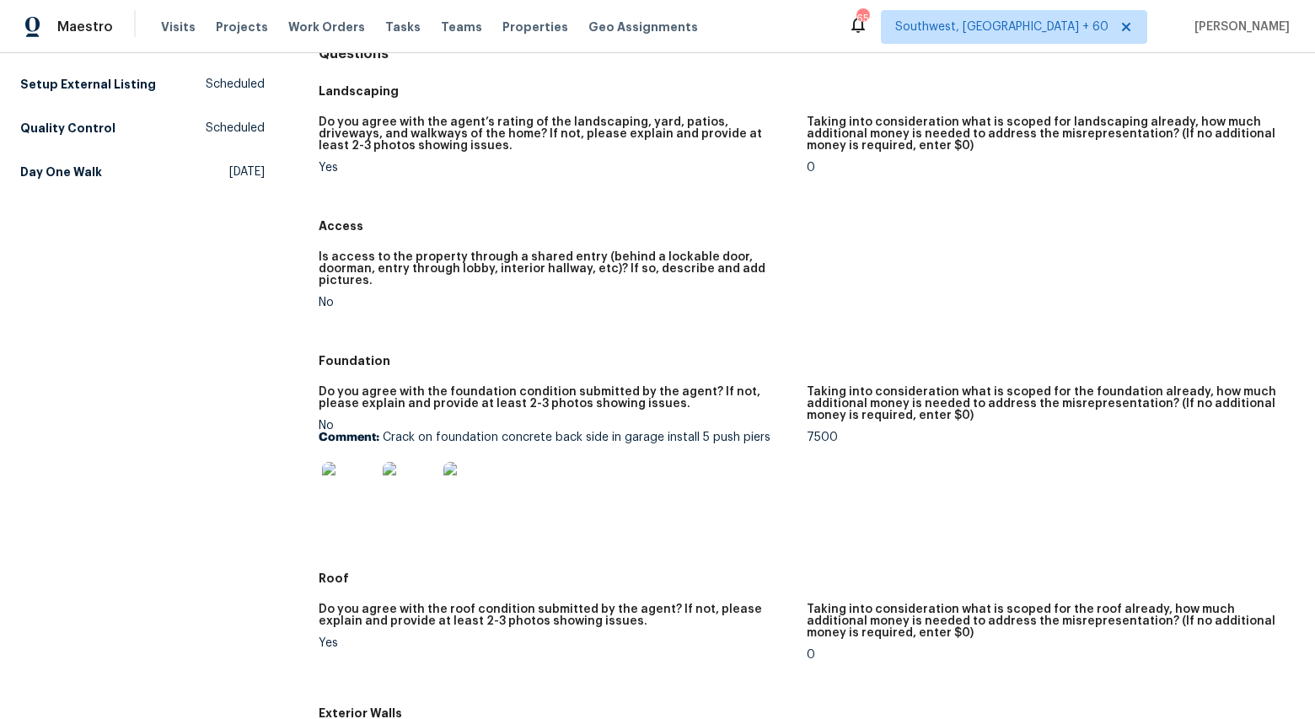
scroll to position [188, 0]
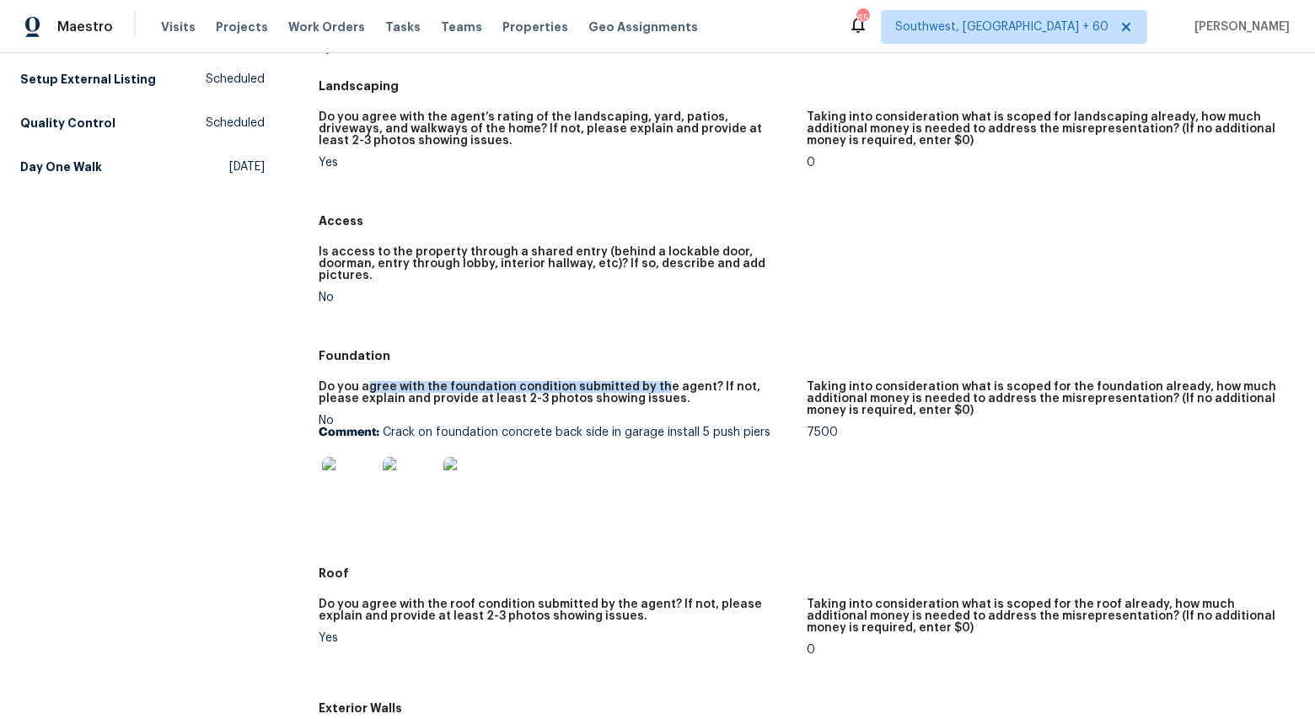
drag, startPoint x: 365, startPoint y: 378, endPoint x: 651, endPoint y: 379, distance: 285.8
click at [651, 381] on h5 "Do you agree with the foundation condition submitted by the agent? If not, plea…" at bounding box center [556, 393] width 475 height 24
drag, startPoint x: 341, startPoint y: 374, endPoint x: 544, endPoint y: 388, distance: 202.8
click at [544, 388] on h5 "Do you agree with the foundation condition submitted by the agent? If not, plea…" at bounding box center [556, 393] width 475 height 24
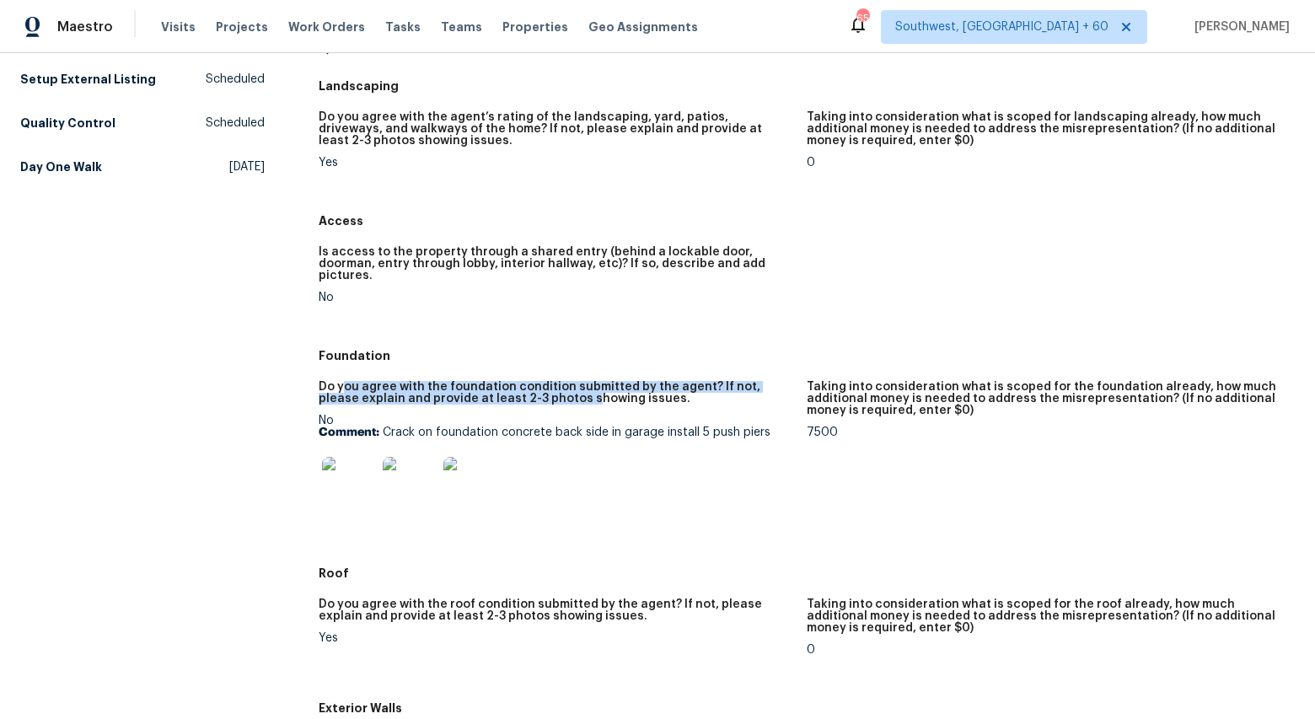
click at [544, 388] on h5 "Do you agree with the foundation condition submitted by the agent? If not, plea…" at bounding box center [556, 393] width 475 height 24
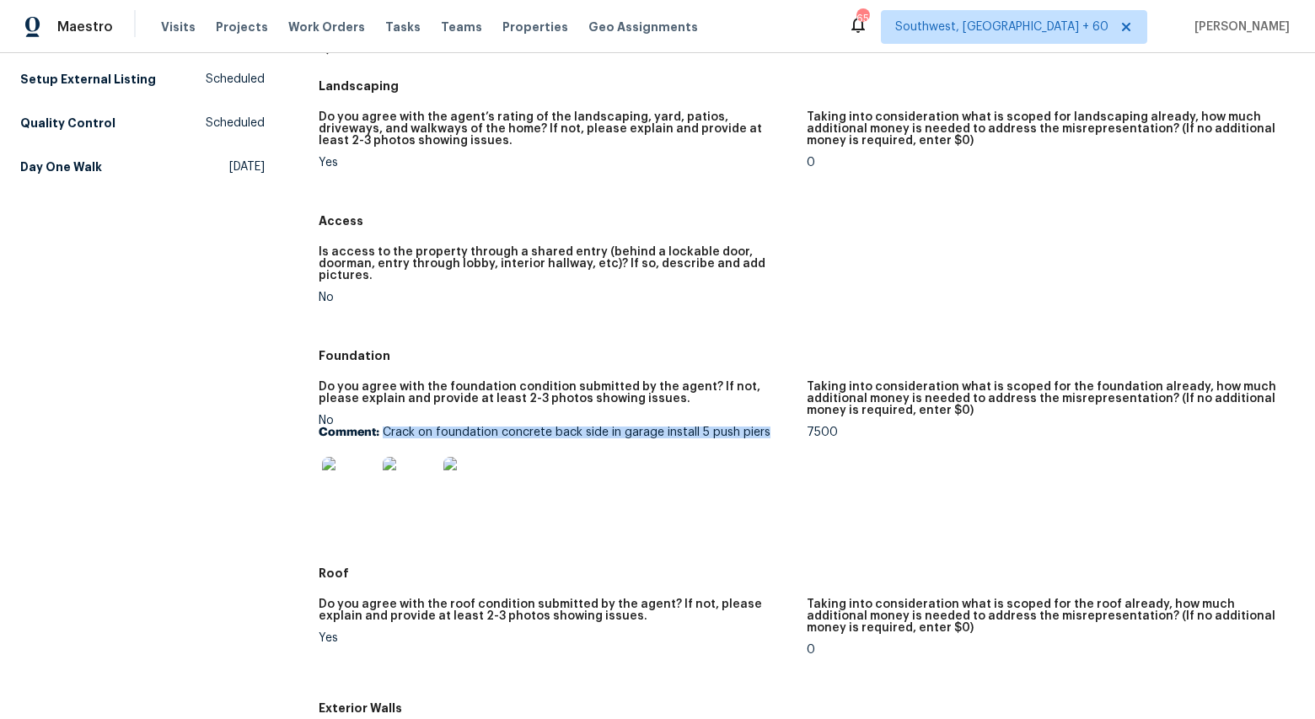
drag, startPoint x: 383, startPoint y: 421, endPoint x: 765, endPoint y: 421, distance: 381.9
click at [765, 427] on p "Comment: Crack on foundation concrete back side in garage install 5 push piers" at bounding box center [556, 433] width 475 height 12
copy p "Crack on foundation concrete back side in garage install 5 push piers"
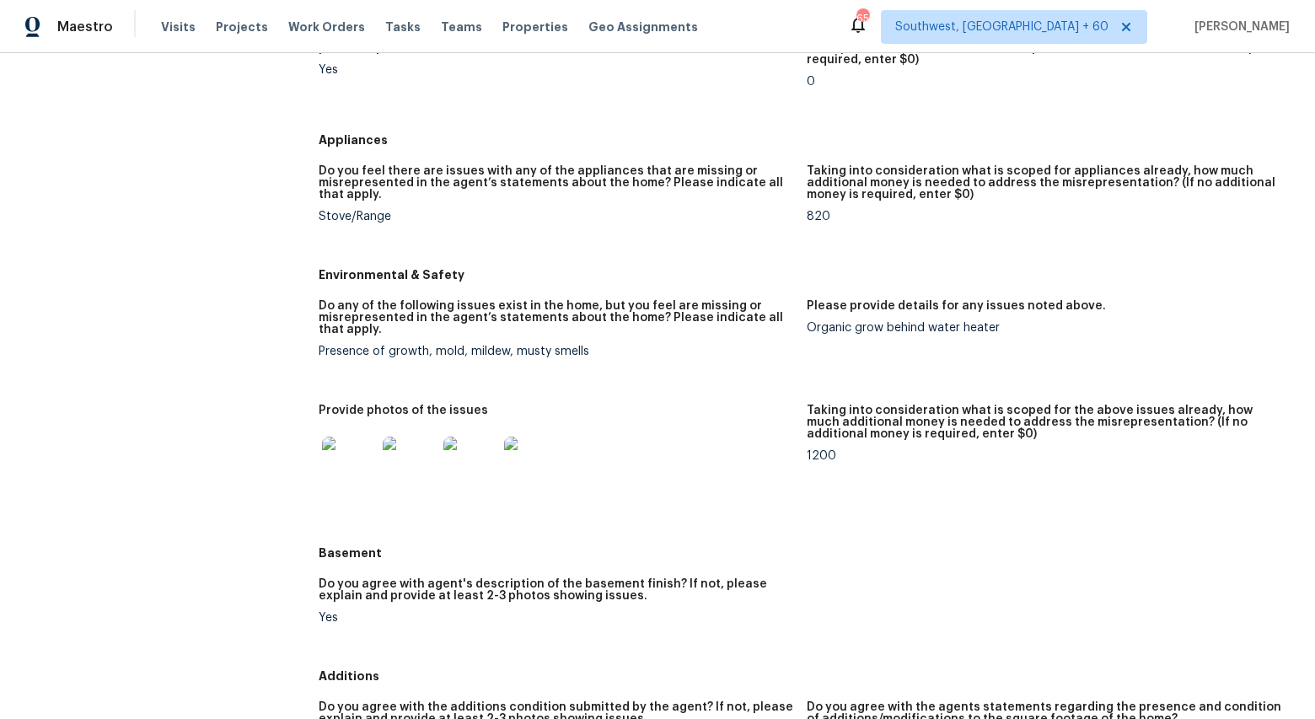
scroll to position [1536, 0]
drag, startPoint x: 319, startPoint y: 201, endPoint x: 395, endPoint y: 199, distance: 75.9
click at [395, 210] on div "Stove/Range" at bounding box center [556, 216] width 475 height 12
copy div "Stove/Range"
drag, startPoint x: 850, startPoint y: 394, endPoint x: 1012, endPoint y: 411, distance: 162.8
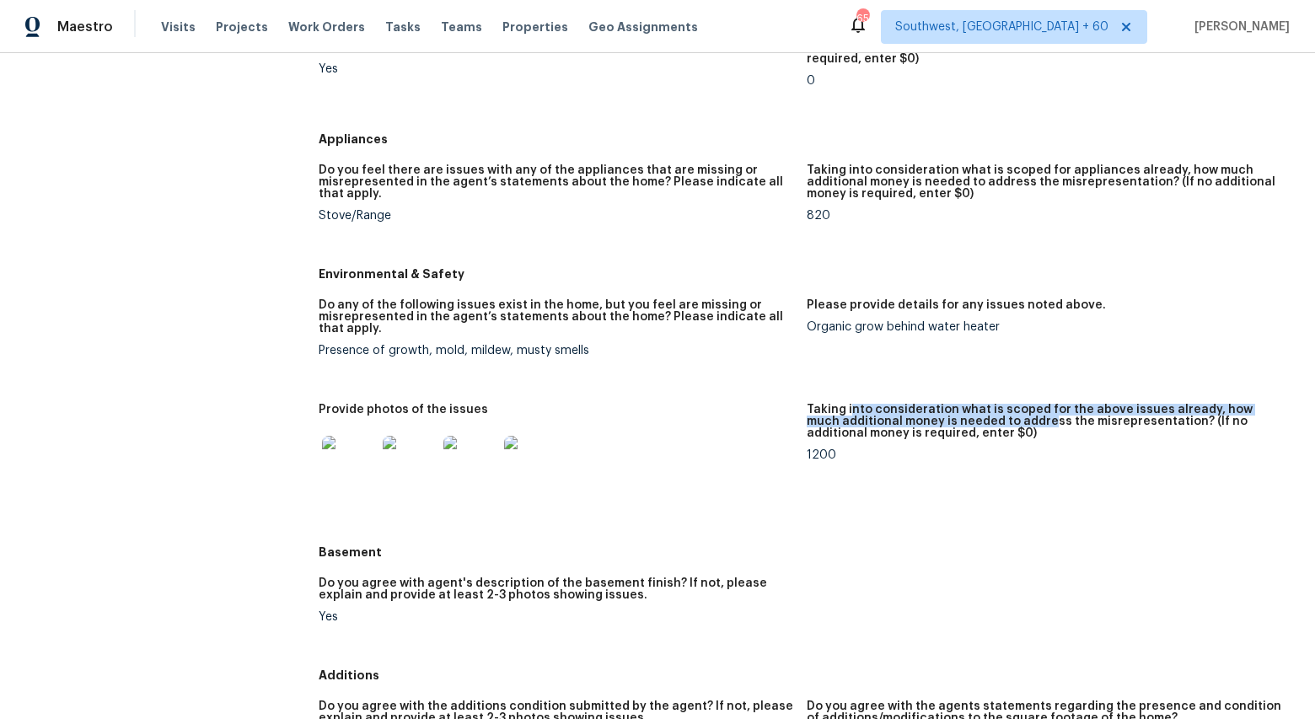
click at [1012, 411] on h5 "Taking into consideration what is scoped for the above issues already, how much…" at bounding box center [1044, 421] width 475 height 35
drag, startPoint x: 833, startPoint y: 415, endPoint x: 950, endPoint y: 421, distance: 117.4
click at [950, 421] on h5 "Taking into consideration what is scoped for the above issues already, how much…" at bounding box center [1044, 421] width 475 height 35
click at [949, 421] on h5 "Taking into consideration what is scoped for the above issues already, how much…" at bounding box center [1044, 421] width 475 height 35
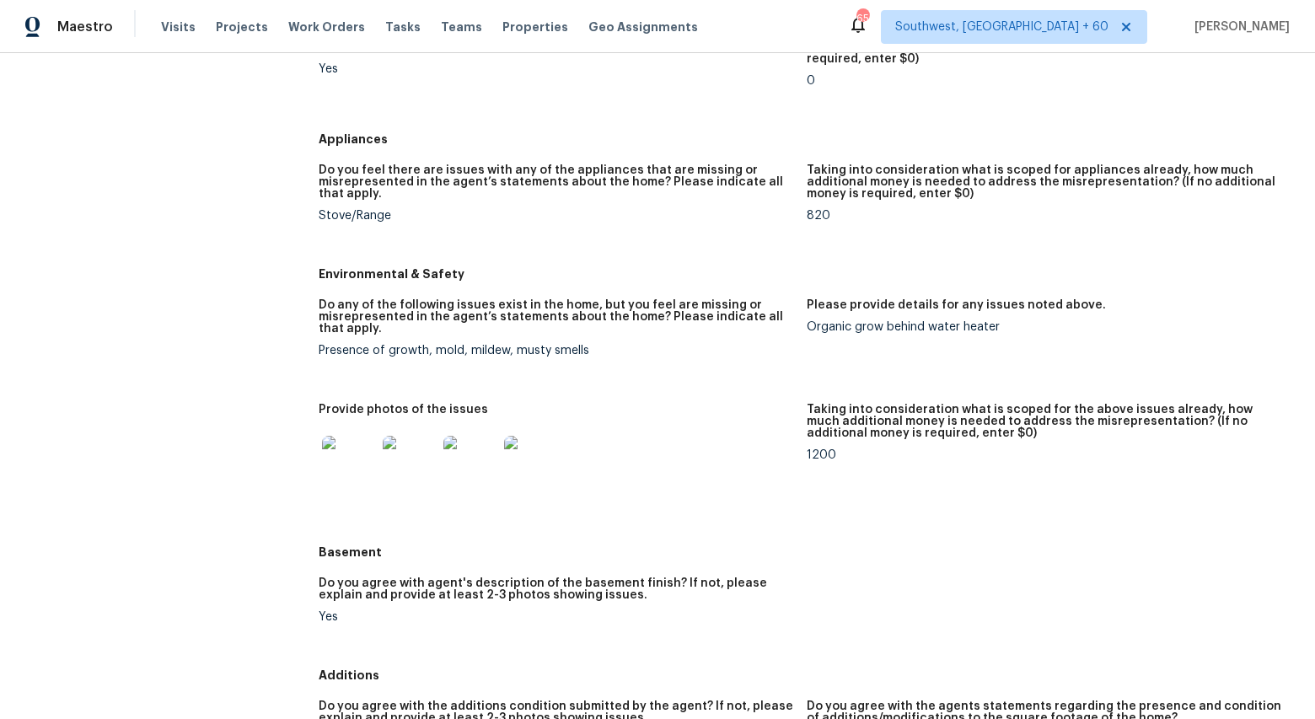
click at [360, 461] on img at bounding box center [349, 463] width 54 height 54
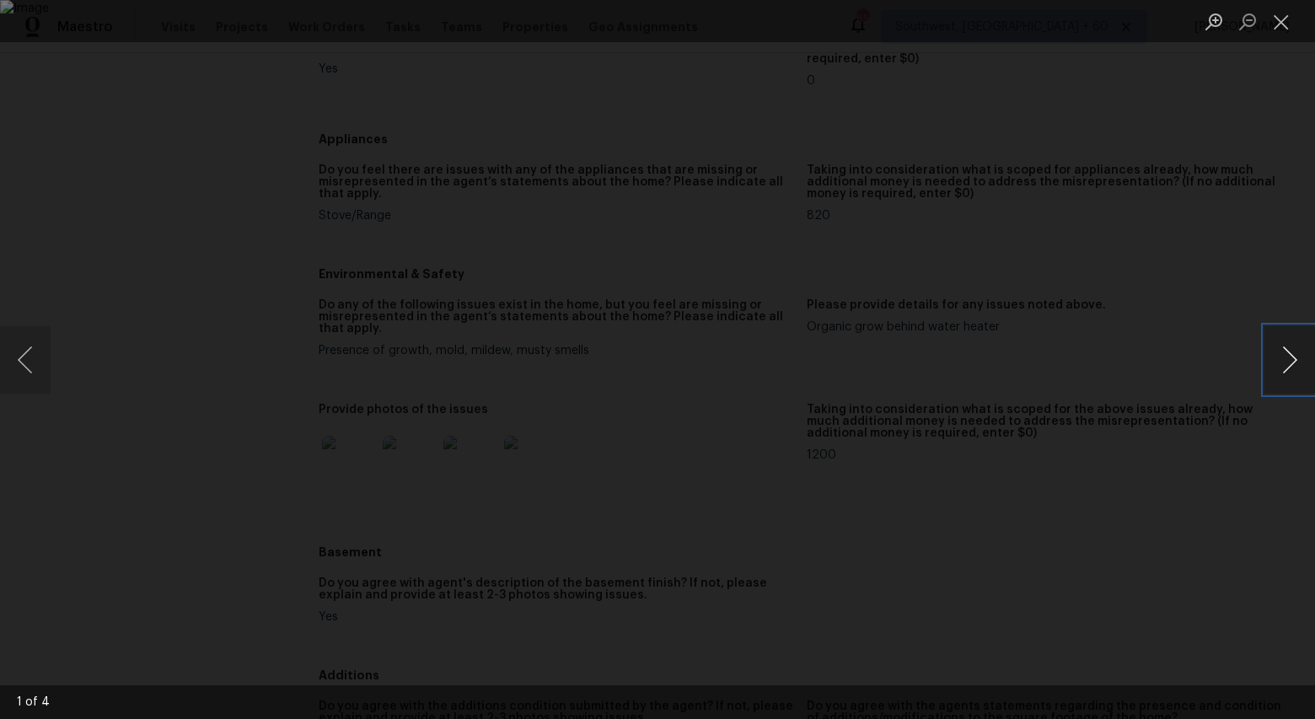
click at [1296, 363] on button "Next image" at bounding box center [1289, 359] width 51 height 67
click at [30, 356] on button "Previous image" at bounding box center [25, 359] width 51 height 67
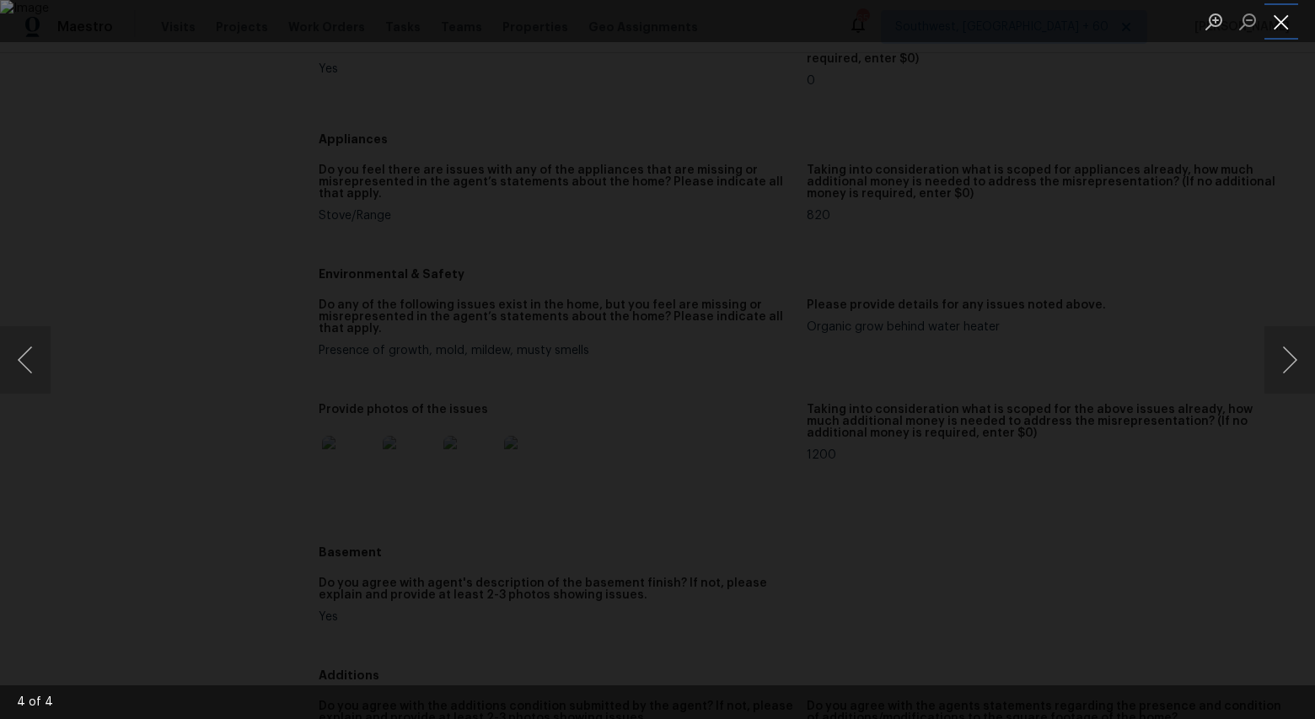
click at [1277, 24] on button "Close lightbox" at bounding box center [1281, 22] width 34 height 30
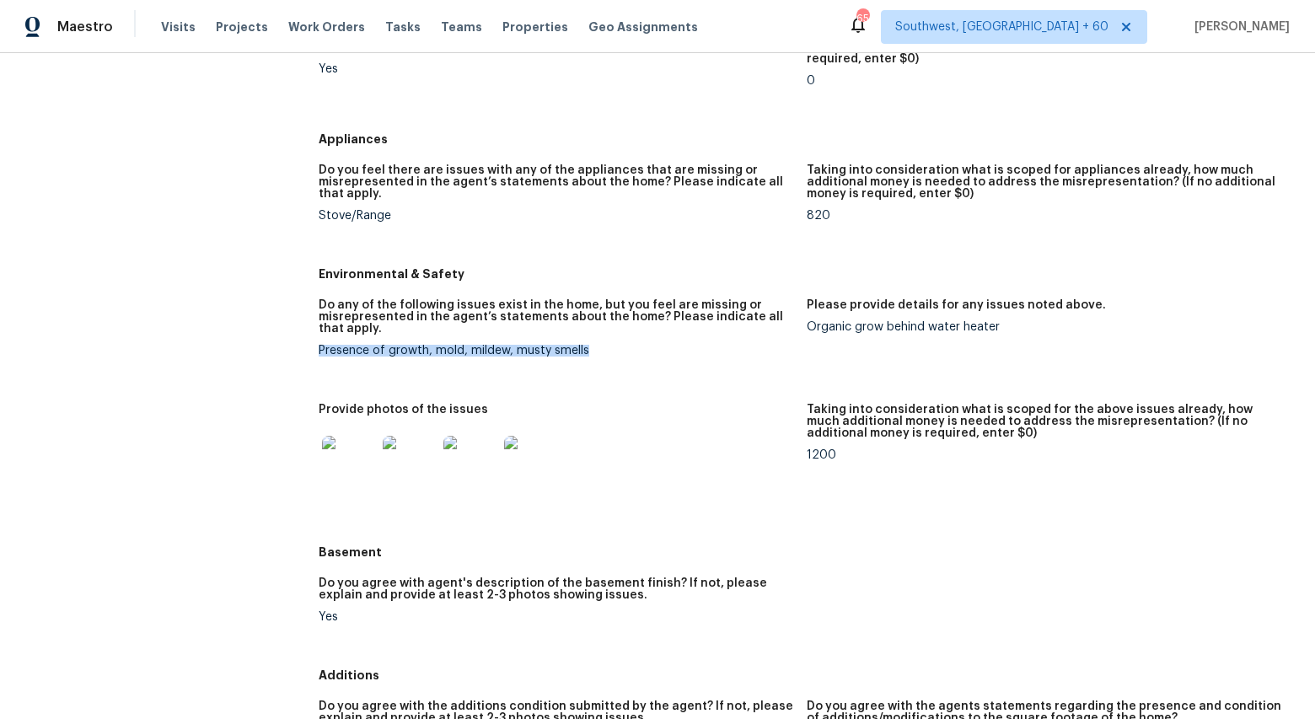
drag, startPoint x: 319, startPoint y: 341, endPoint x: 588, endPoint y: 338, distance: 269.8
click at [588, 345] on div "Presence of growth, mold, mildew, musty smells" at bounding box center [556, 351] width 475 height 12
copy figure "Do any of the following issues exist in the home, but you feel are missing or m…"
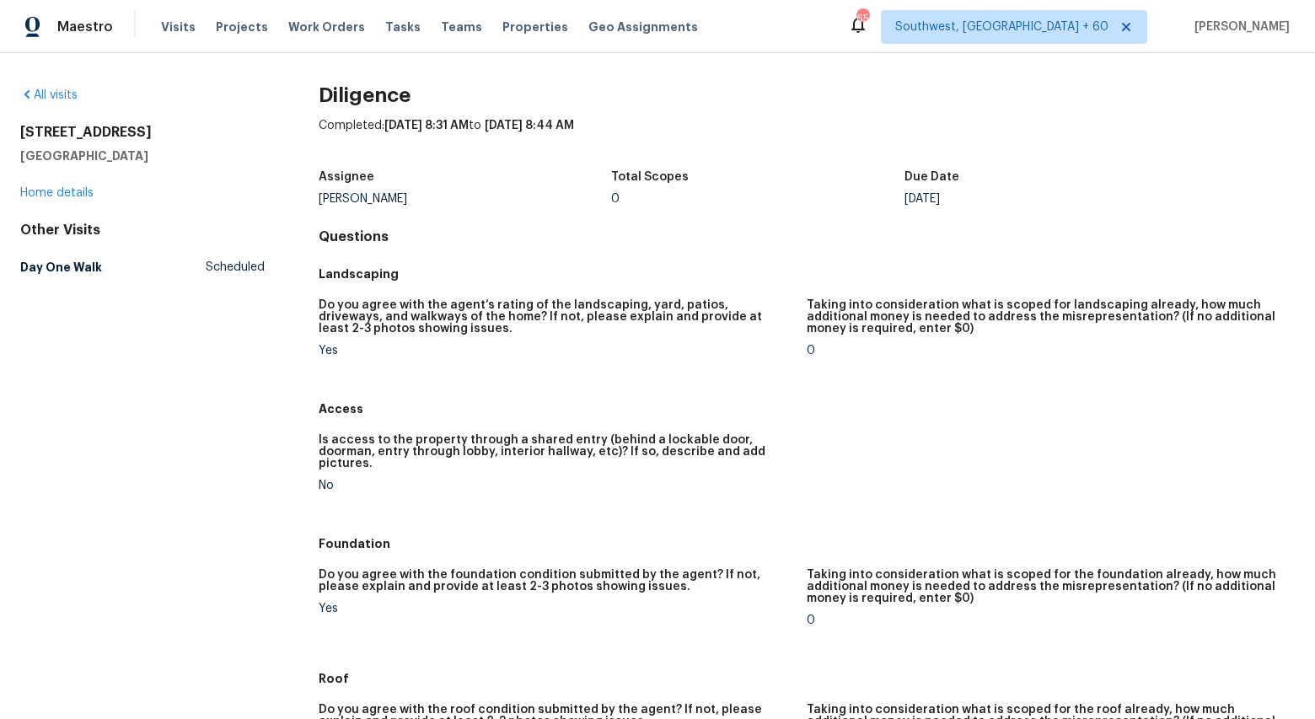
drag, startPoint x: 416, startPoint y: 196, endPoint x: 319, endPoint y: 196, distance: 96.9
click at [319, 196] on div "[PERSON_NAME]" at bounding box center [465, 199] width 293 height 12
copy div "[PERSON_NAME]"
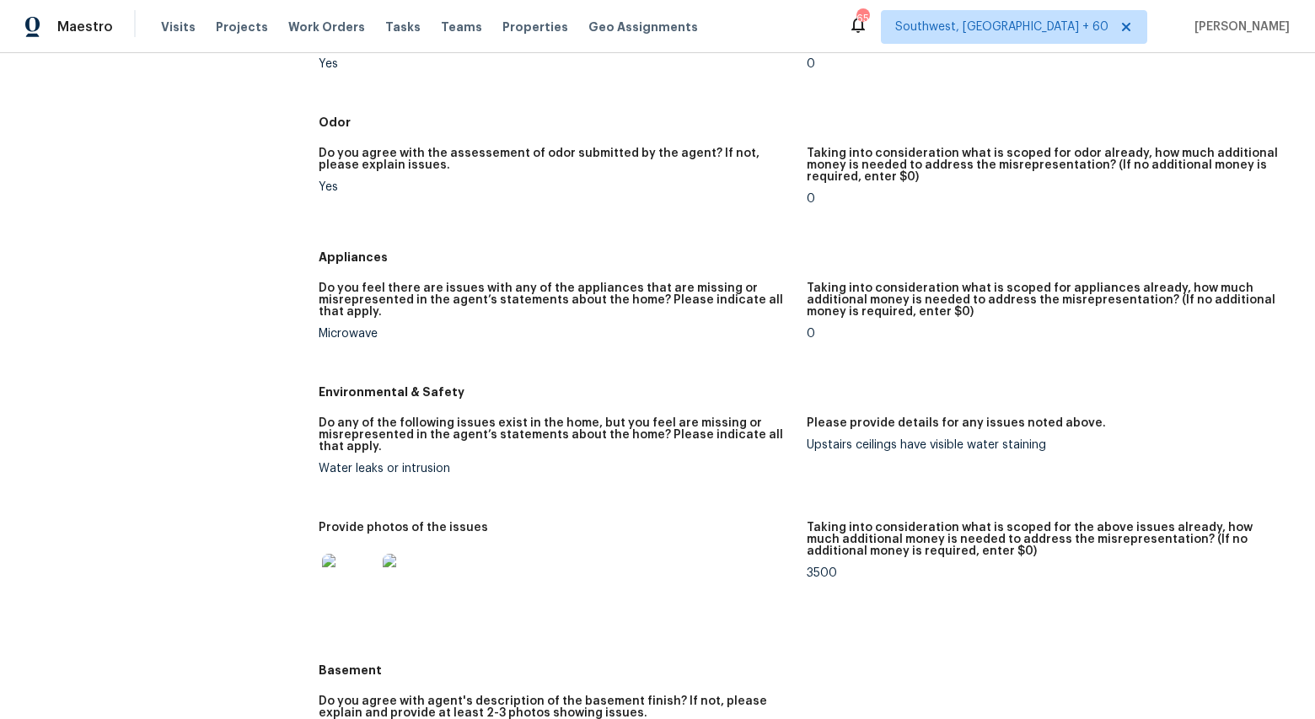
scroll to position [1351, 0]
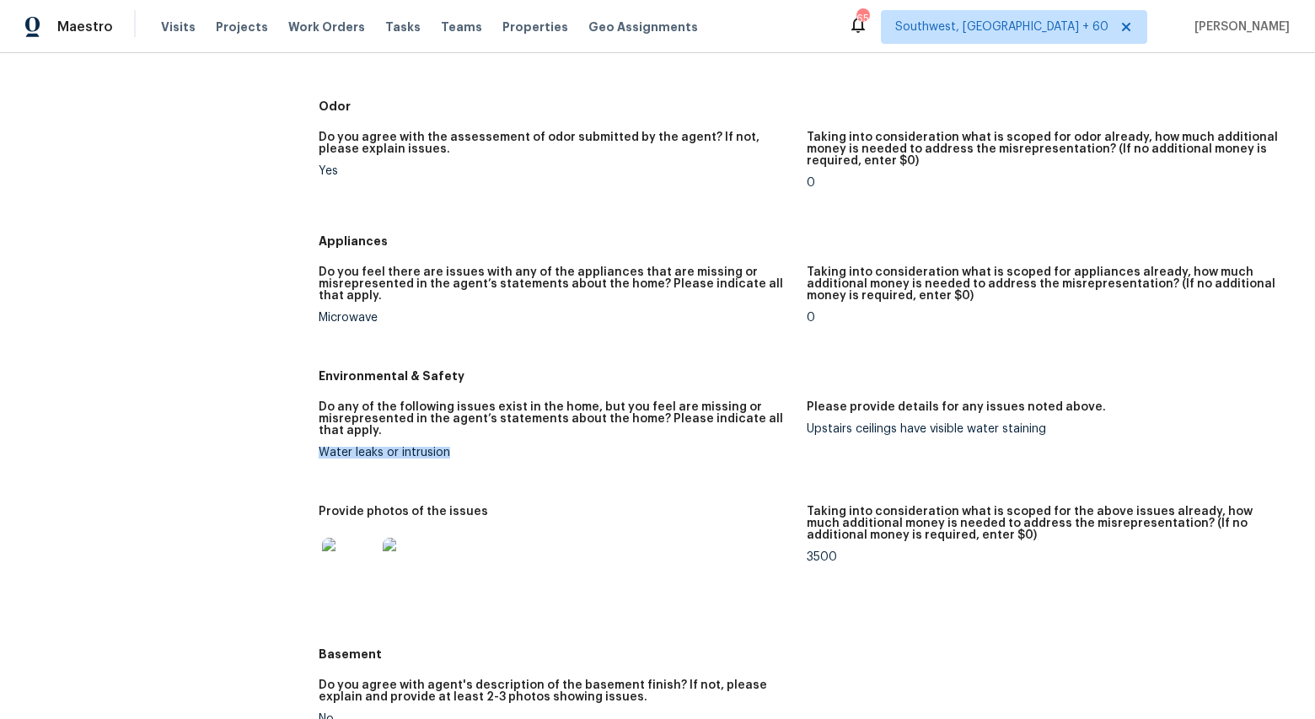
drag, startPoint x: 458, startPoint y: 441, endPoint x: 320, endPoint y: 438, distance: 137.4
click at [320, 447] on div "Water leaks or intrusion" at bounding box center [556, 453] width 475 height 12
copy div "Water leaks or intrusion"
click at [339, 542] on img at bounding box center [349, 565] width 54 height 54
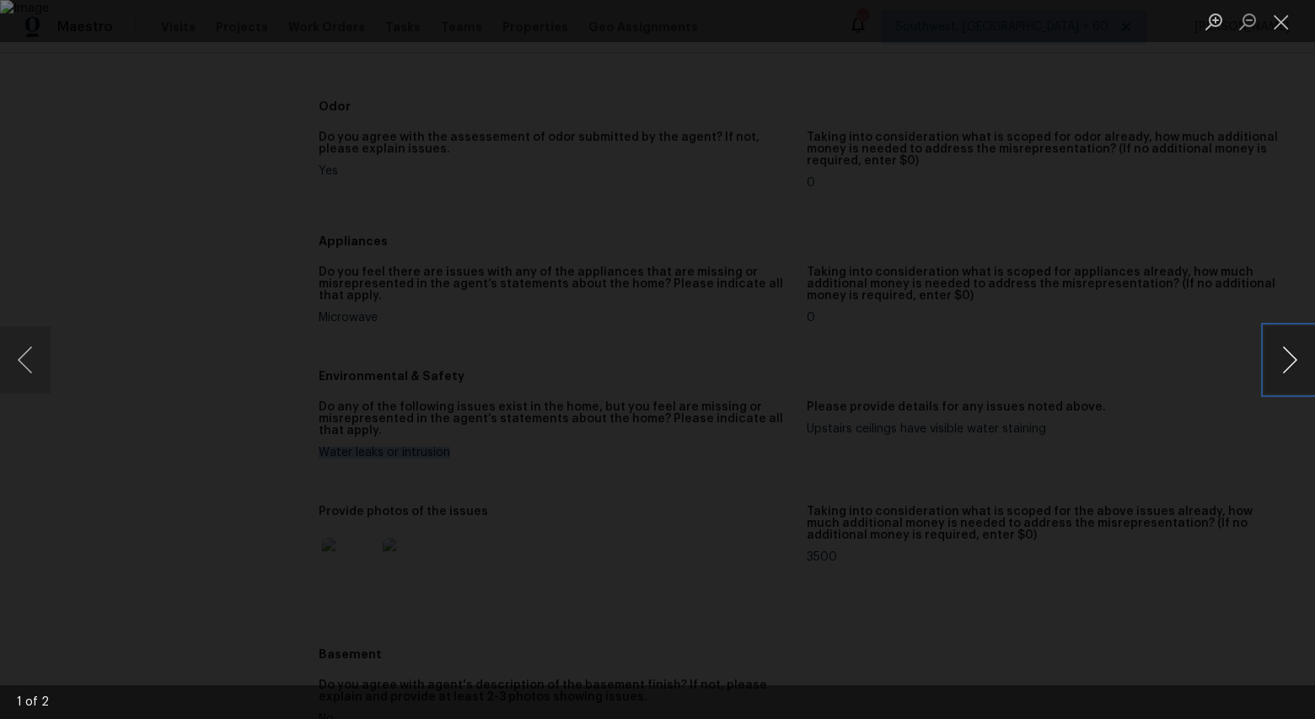
click at [1293, 364] on button "Next image" at bounding box center [1289, 359] width 51 height 67
click at [1285, 25] on button "Close lightbox" at bounding box center [1281, 22] width 34 height 30
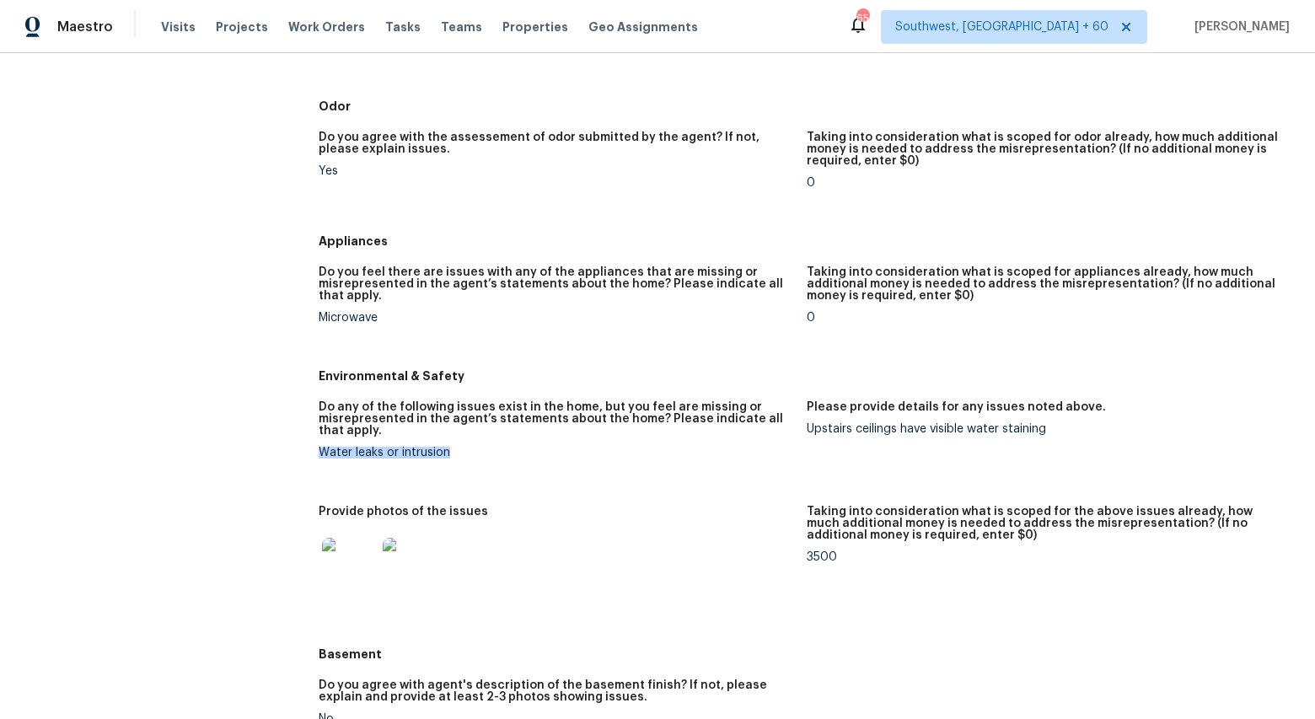
copy div "Water leaks or intrusion"
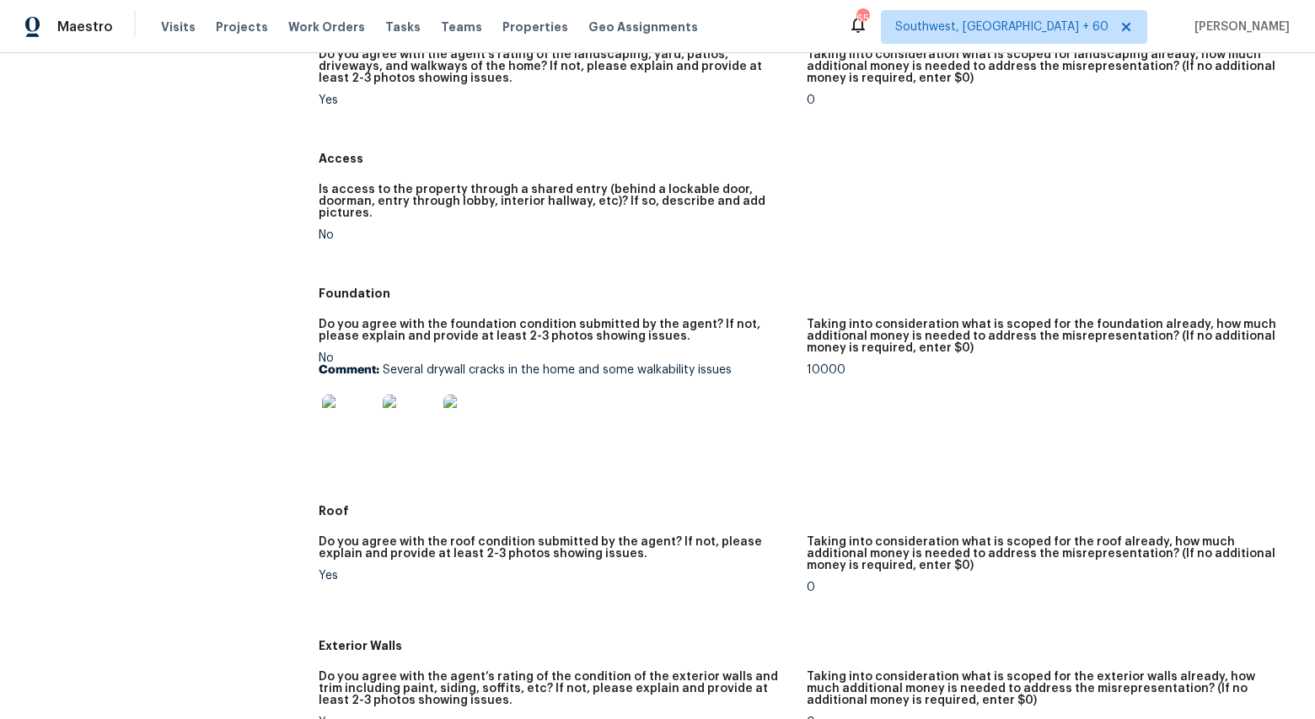
scroll to position [254, 0]
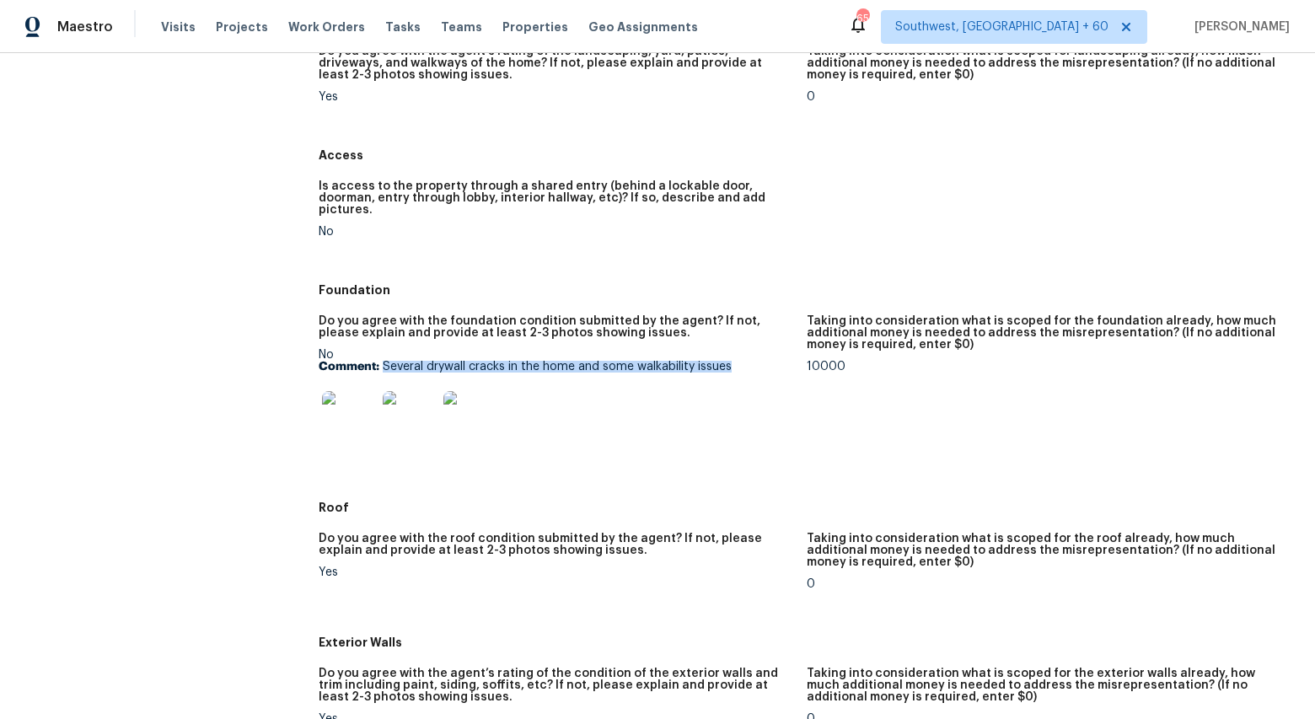
drag, startPoint x: 384, startPoint y: 352, endPoint x: 731, endPoint y: 354, distance: 347.3
click at [731, 361] on p "Comment: Several drywall cracks in the home and some walkability issues" at bounding box center [556, 367] width 475 height 12
copy p "Several drywall cracks in the home and some walkability issues"
click at [354, 404] on img at bounding box center [349, 418] width 54 height 54
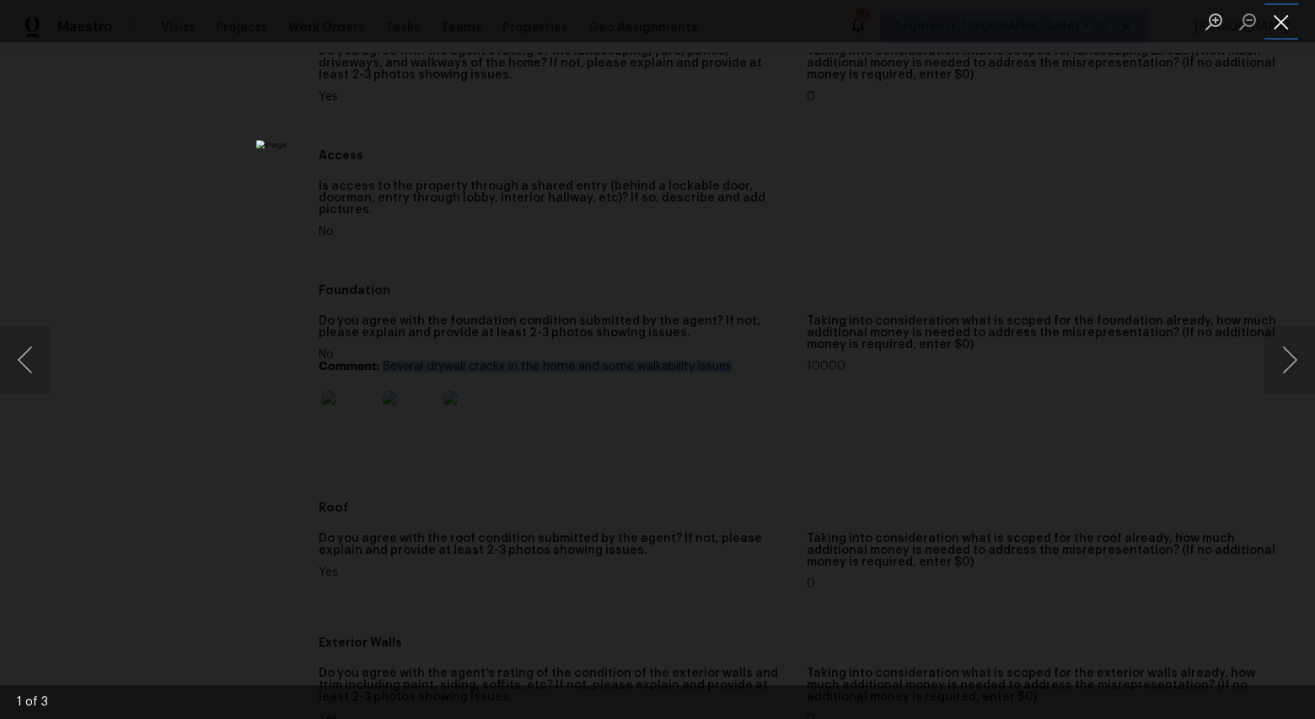
click at [1277, 30] on button "Close lightbox" at bounding box center [1281, 22] width 34 height 30
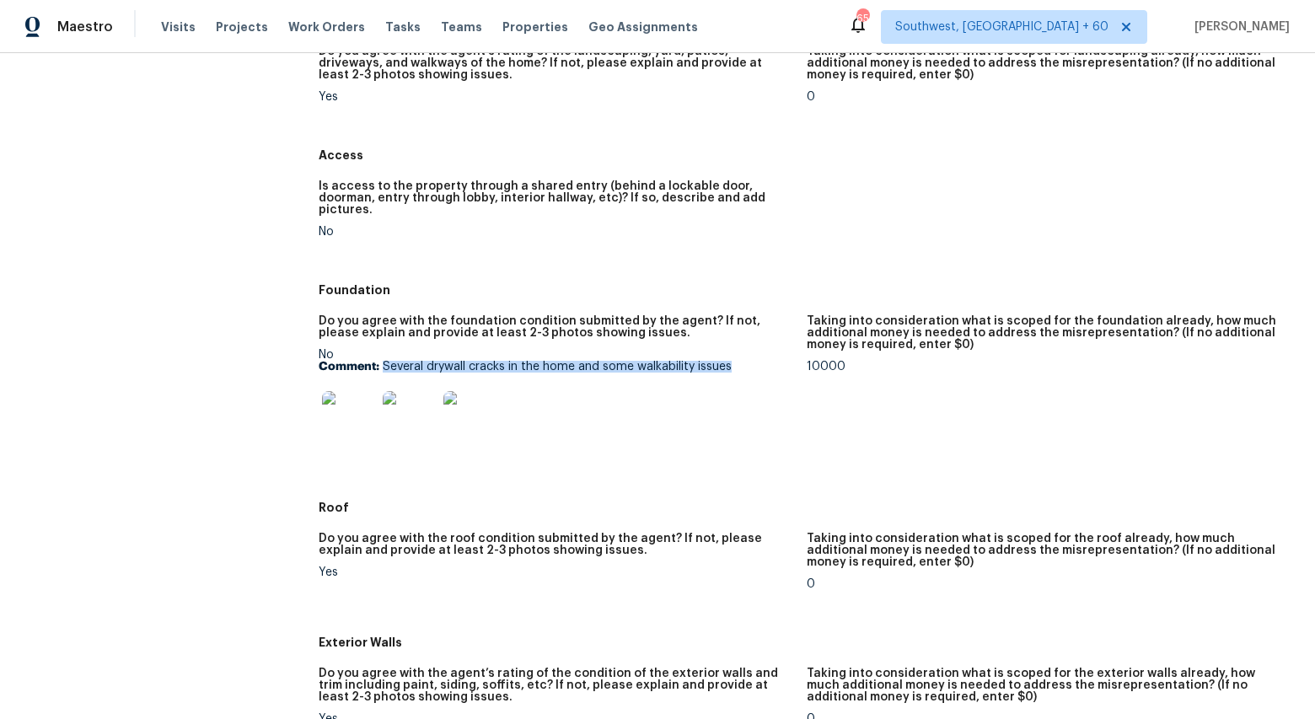
click at [350, 414] on img at bounding box center [349, 418] width 54 height 54
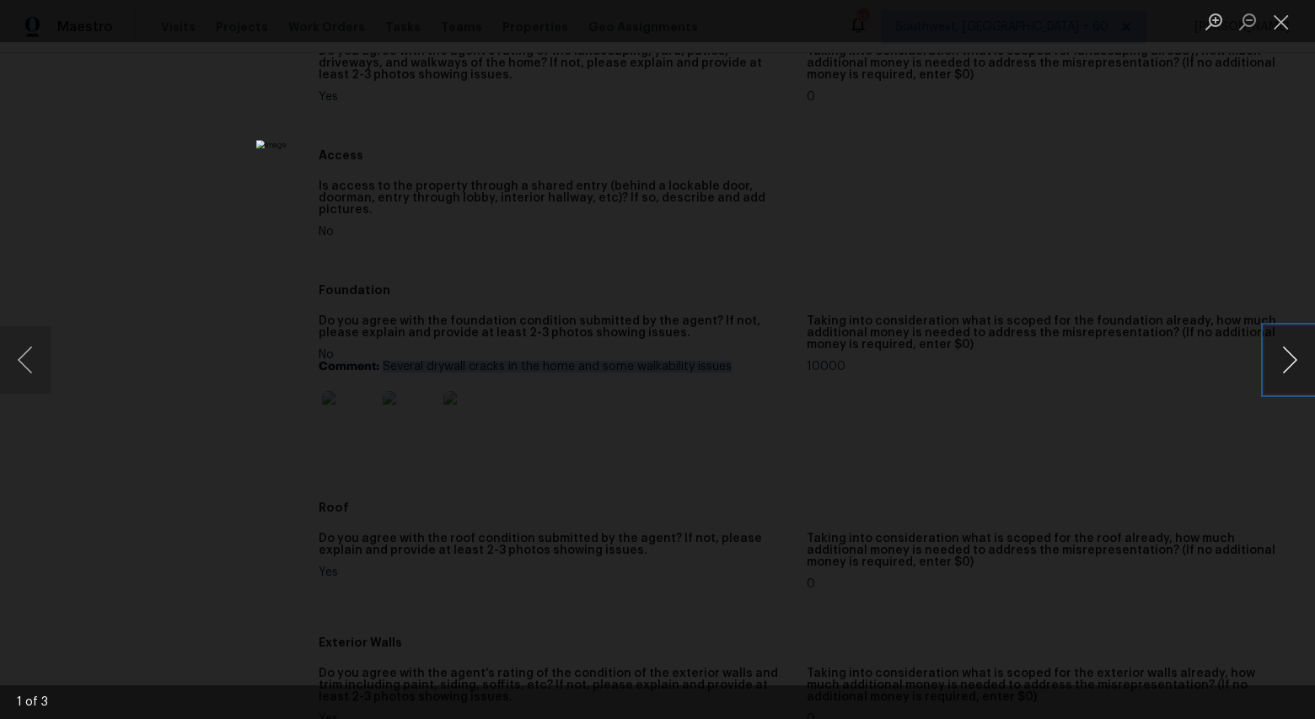
click at [1280, 362] on button "Next image" at bounding box center [1289, 359] width 51 height 67
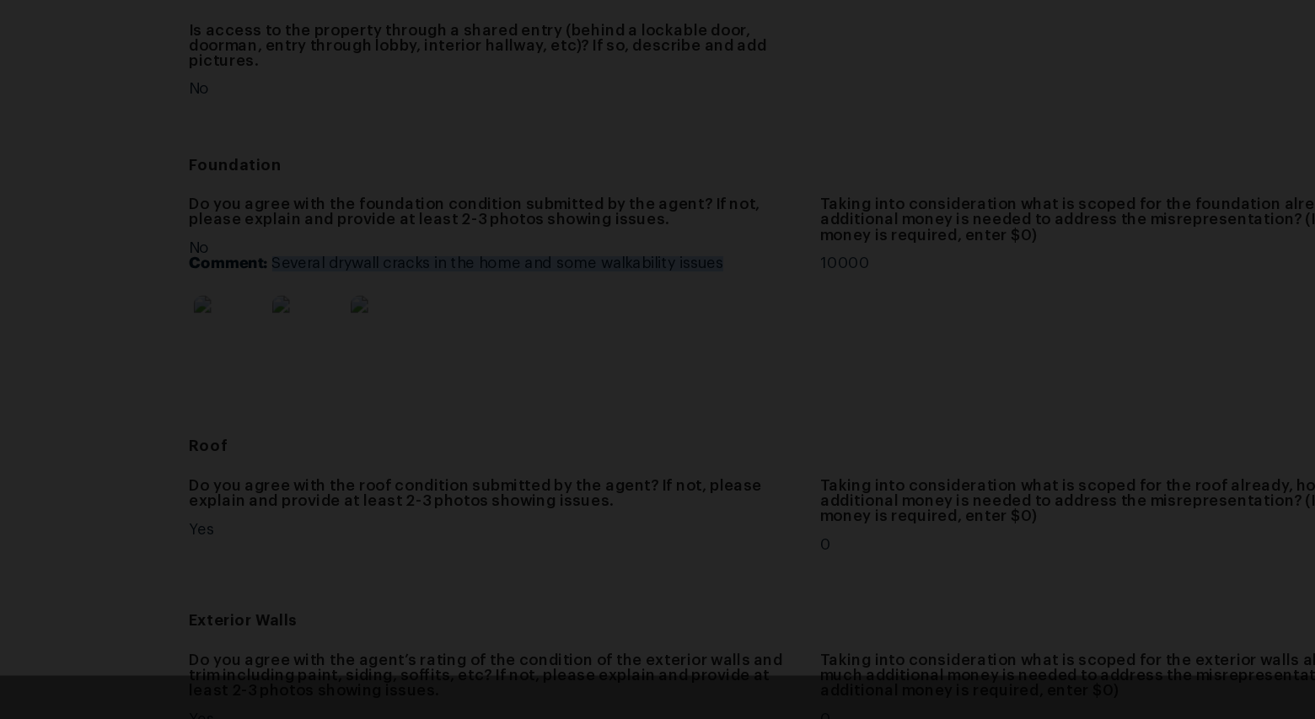
click at [250, 244] on div "Lightbox" at bounding box center [657, 359] width 1315 height 719
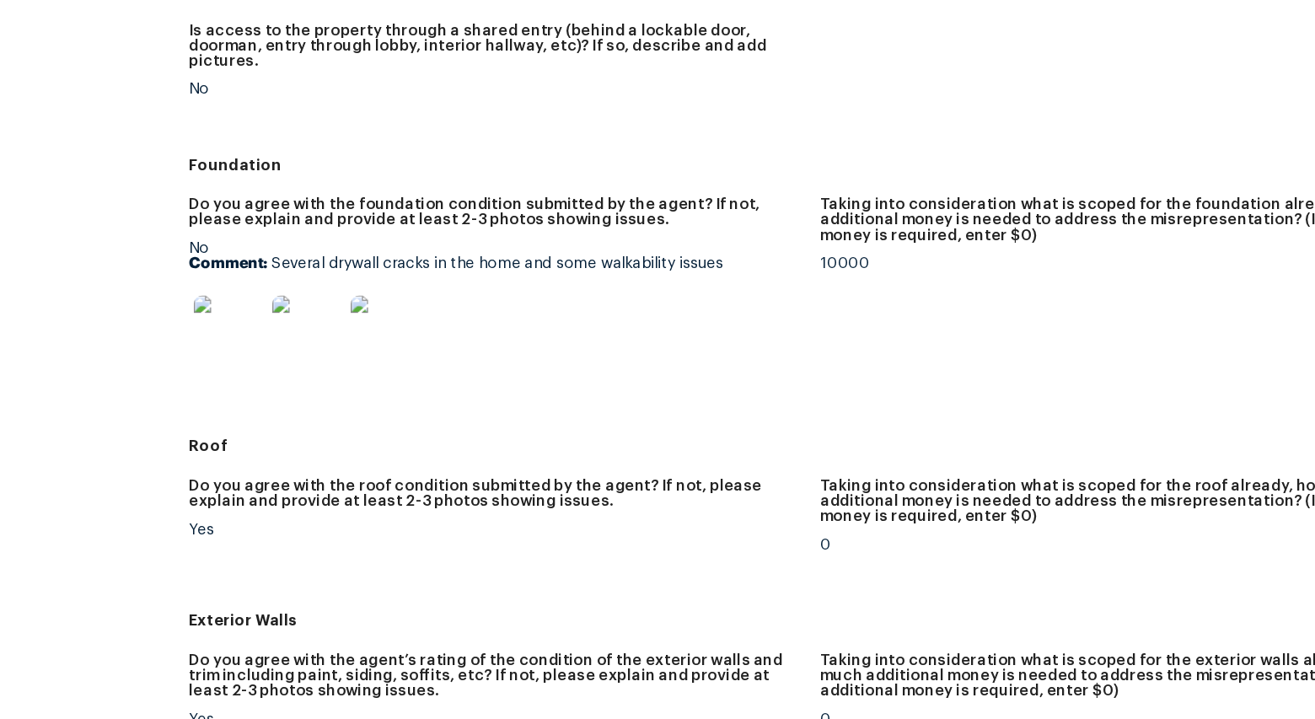
scroll to position [0, 0]
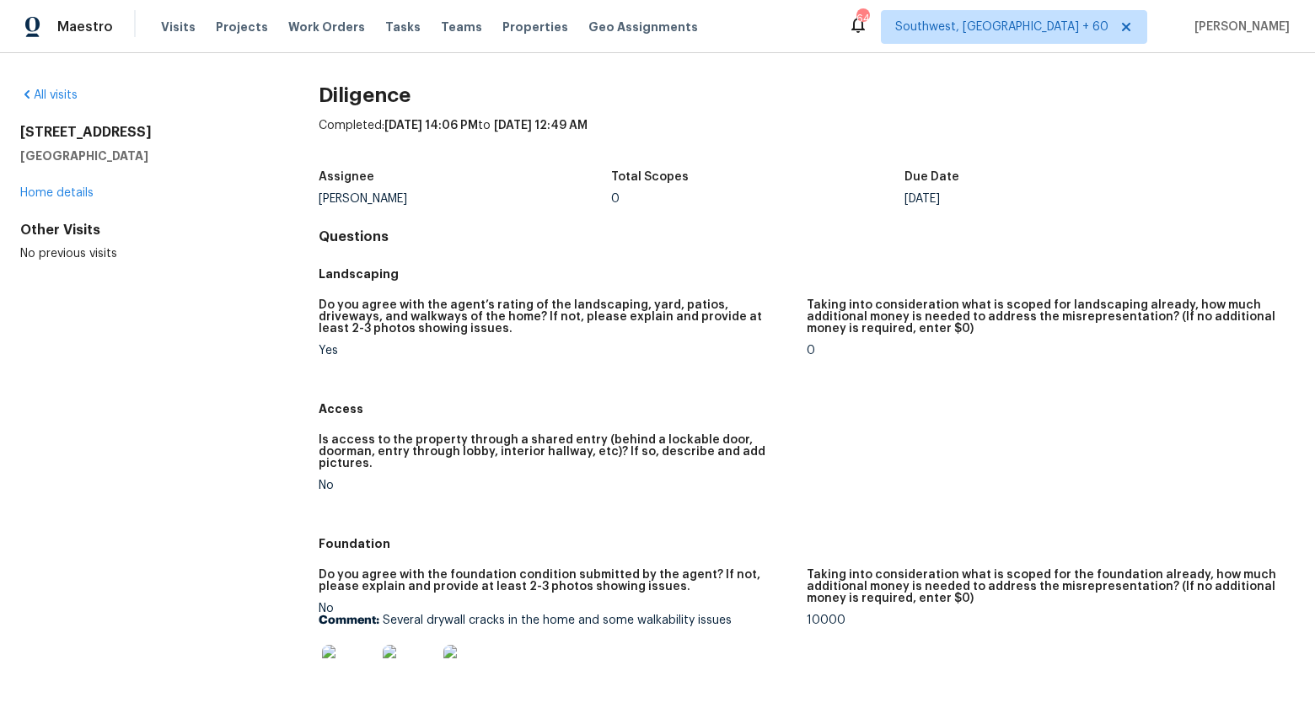
drag, startPoint x: 472, startPoint y: 197, endPoint x: 318, endPoint y: 201, distance: 154.3
click at [319, 201] on div "[PERSON_NAME]" at bounding box center [465, 199] width 293 height 12
copy div "[PERSON_NAME]"
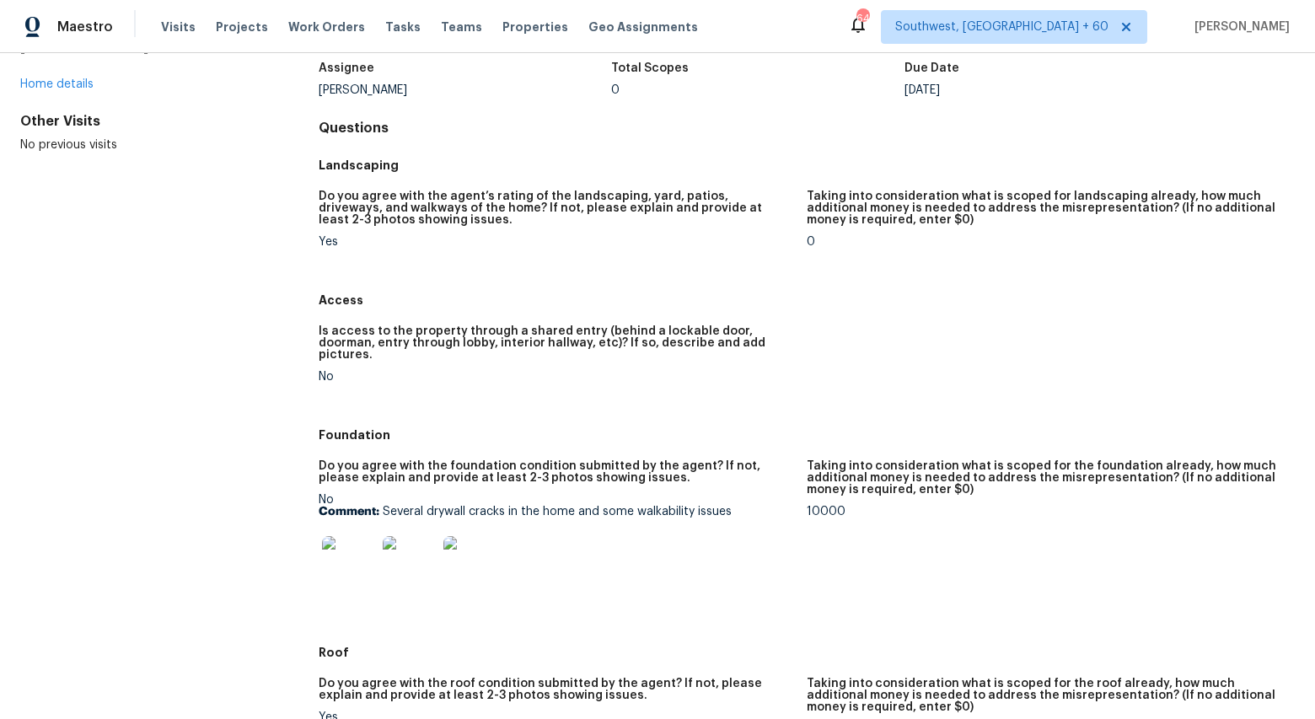
scroll to position [111, 0]
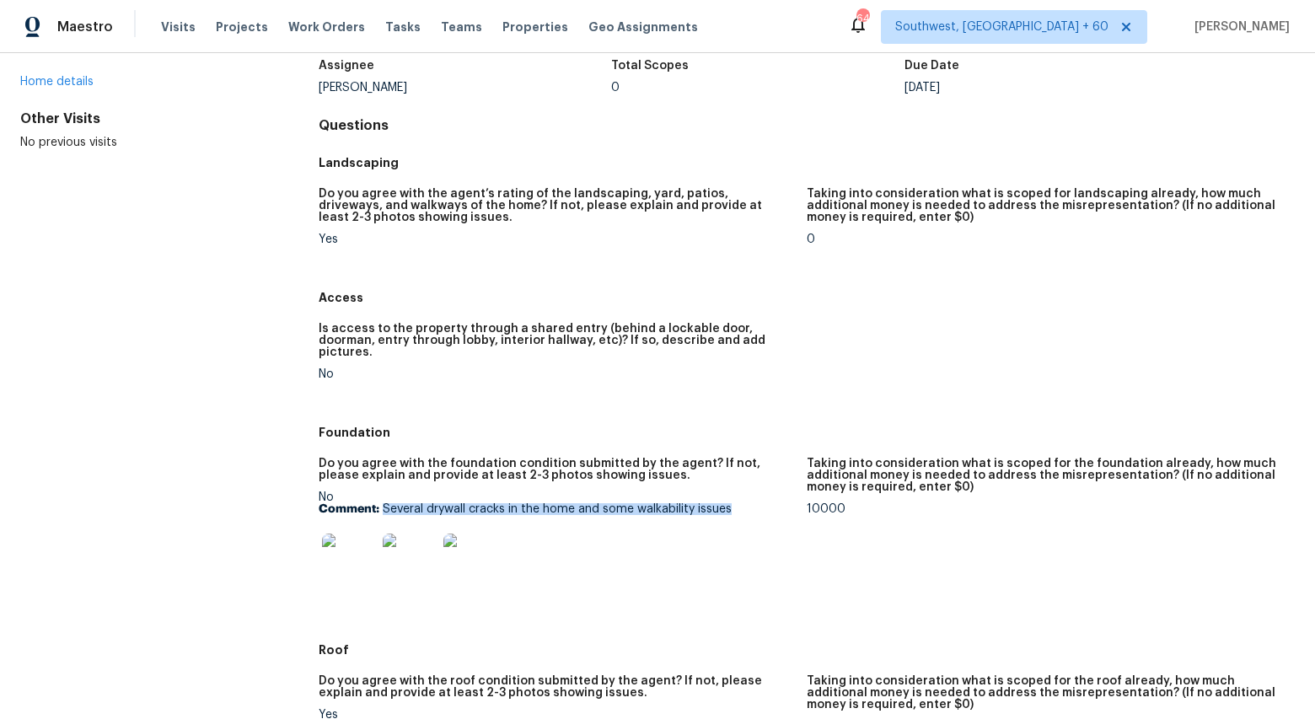
drag, startPoint x: 384, startPoint y: 497, endPoint x: 730, endPoint y: 502, distance: 346.5
click at [730, 503] on p "Comment: Several drywall cracks in the home and some walkability issues" at bounding box center [556, 509] width 475 height 12
copy p "Several drywall cracks in the home and some walkability issues"
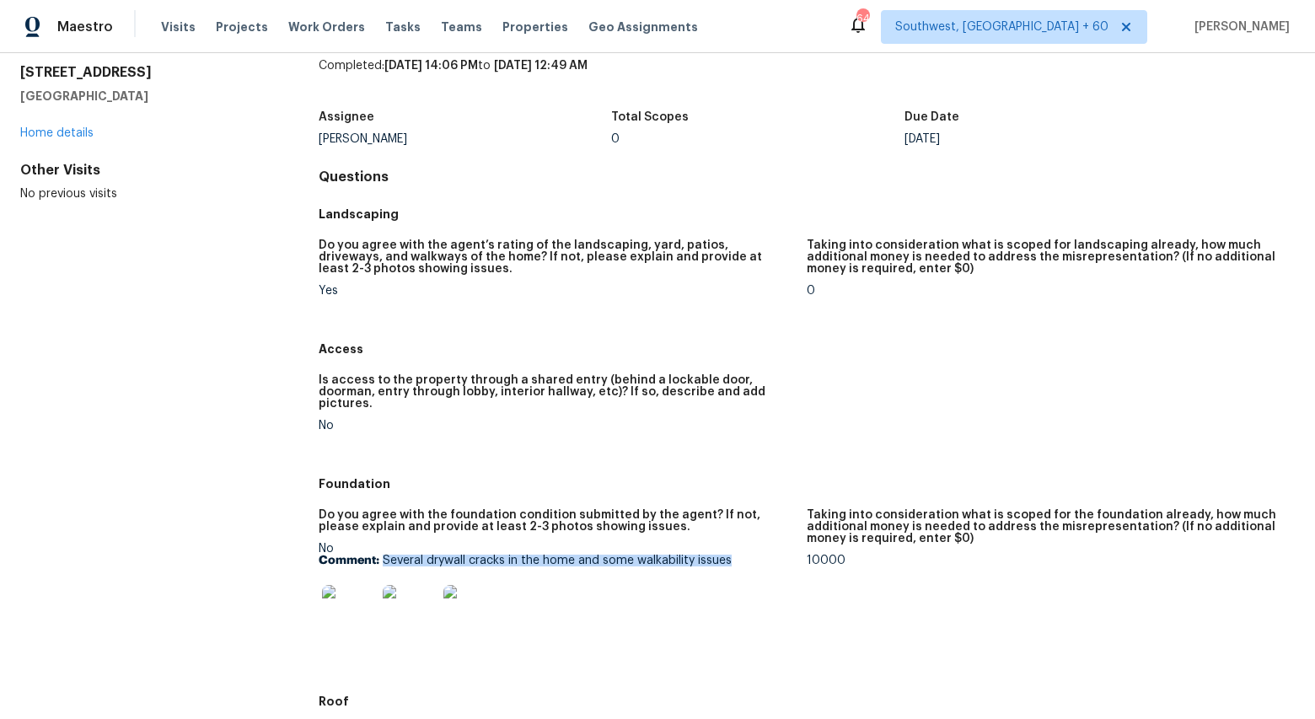
scroll to position [0, 0]
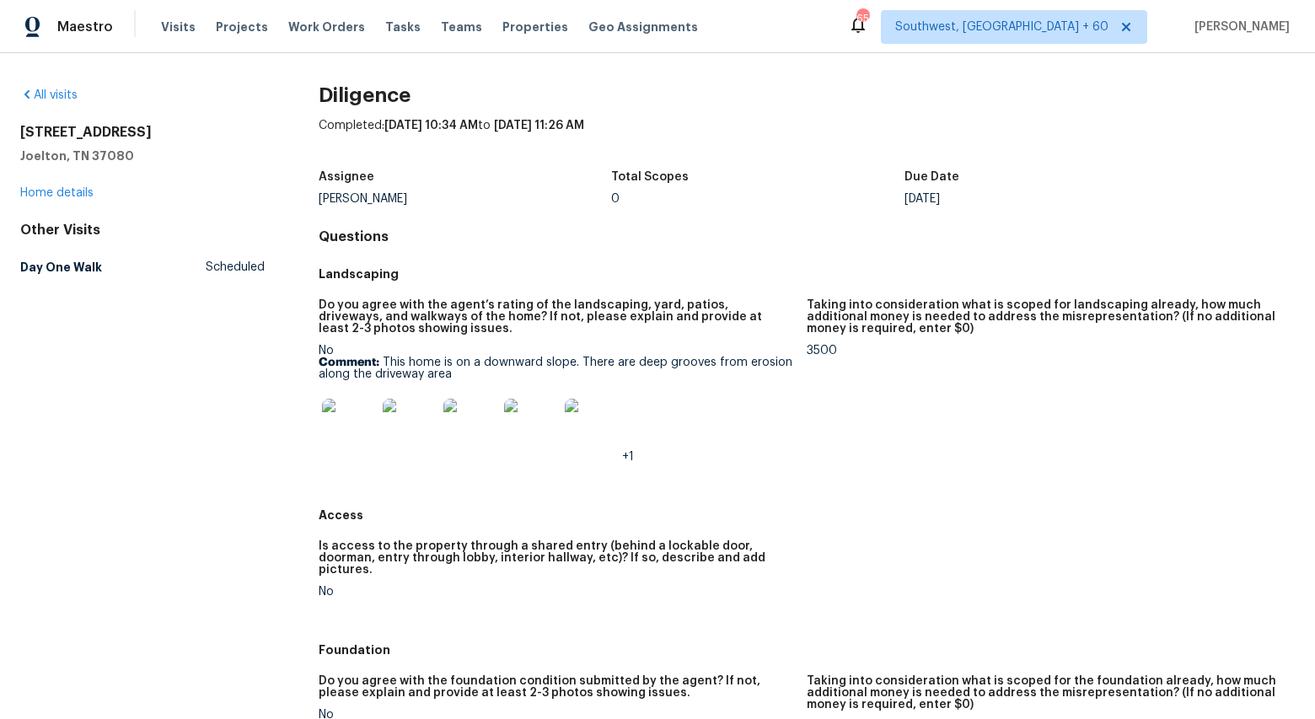
drag, startPoint x: 411, startPoint y: 198, endPoint x: 319, endPoint y: 197, distance: 92.7
click at [319, 197] on div "Cynthia Upshaw" at bounding box center [465, 199] width 293 height 12
copy div "Cynthia Upshaw"
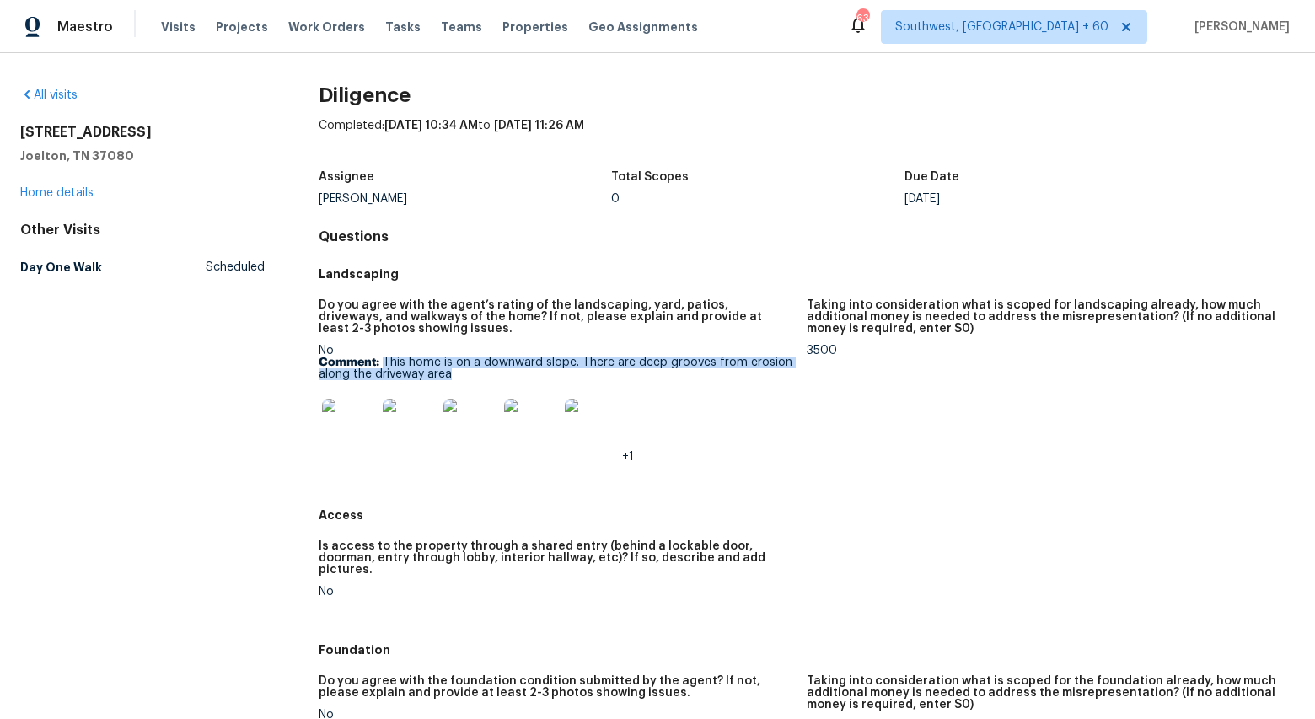
drag, startPoint x: 382, startPoint y: 361, endPoint x: 459, endPoint y: 373, distance: 78.6
click at [459, 373] on p "Comment: This home is on a downward slope. There are deep grooves from erosion …" at bounding box center [556, 369] width 475 height 24
copy p "This home is on a downward slope. There are deep grooves from erosion along the…"
click at [341, 443] on img at bounding box center [349, 426] width 54 height 54
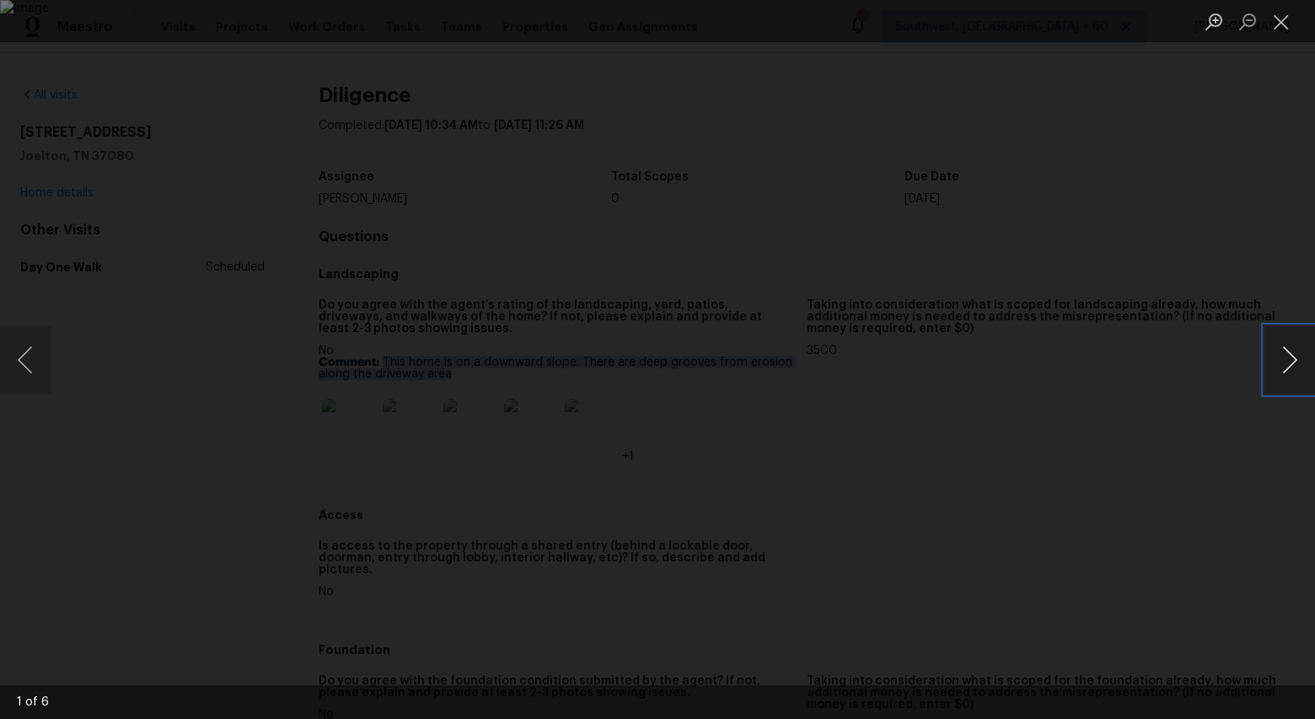
click at [1285, 367] on button "Next image" at bounding box center [1289, 359] width 51 height 67
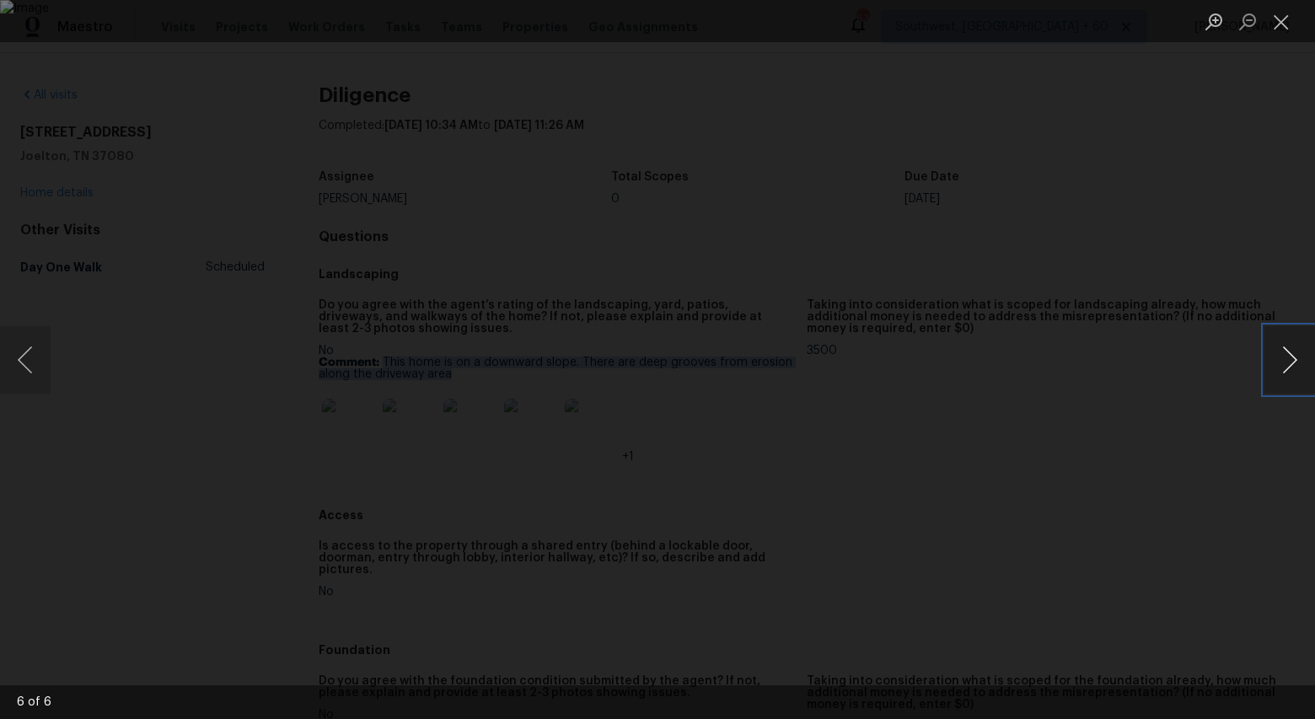
click at [1285, 367] on button "Next image" at bounding box center [1289, 359] width 51 height 67
click at [1273, 18] on button "Close lightbox" at bounding box center [1281, 22] width 34 height 30
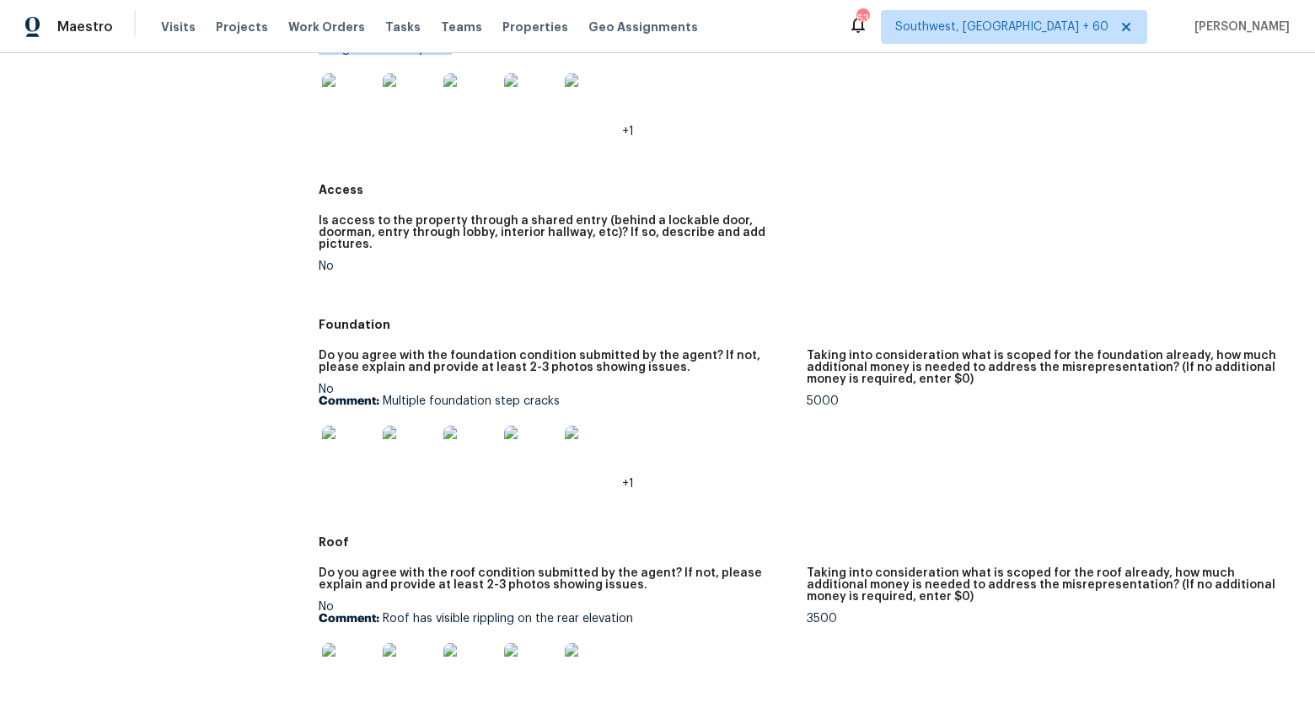
scroll to position [339, 0]
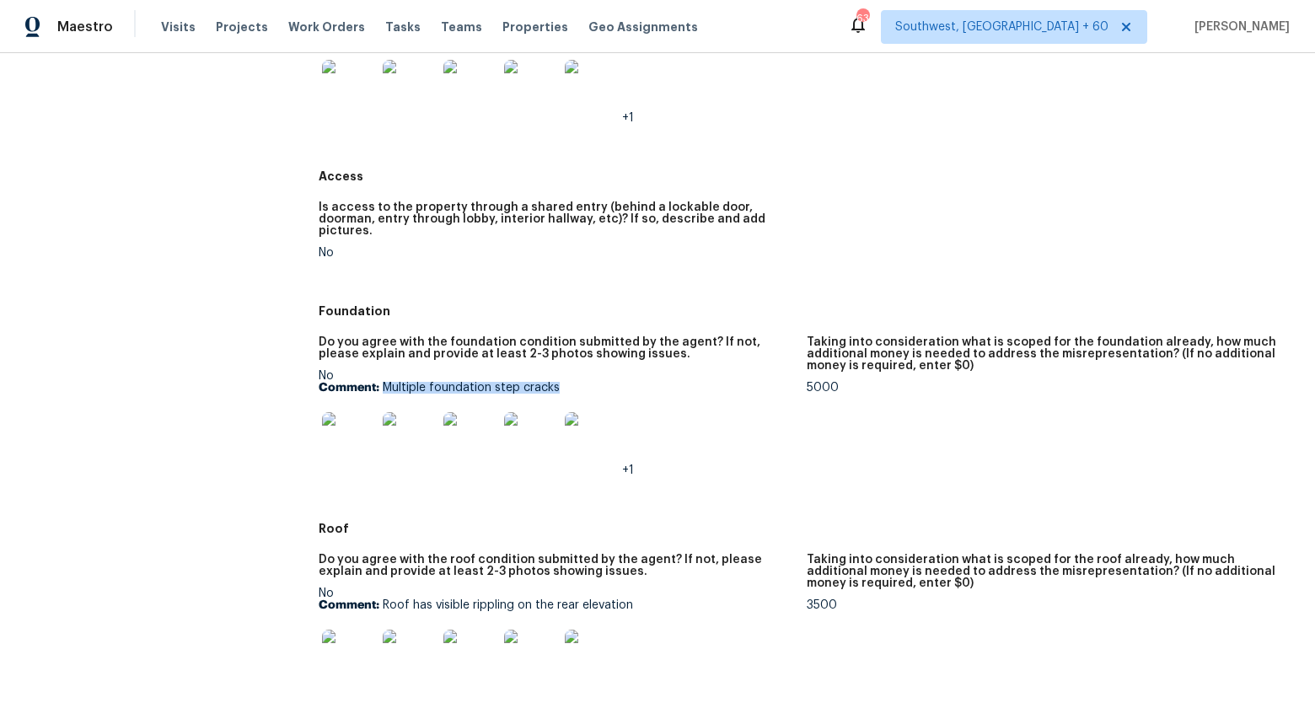
drag, startPoint x: 384, startPoint y: 376, endPoint x: 554, endPoint y: 373, distance: 170.3
click at [554, 382] on p "Comment: Multiple foundation step cracks" at bounding box center [556, 388] width 475 height 12
copy p "Multiple foundation step cracks"
click at [341, 421] on img at bounding box center [349, 439] width 54 height 54
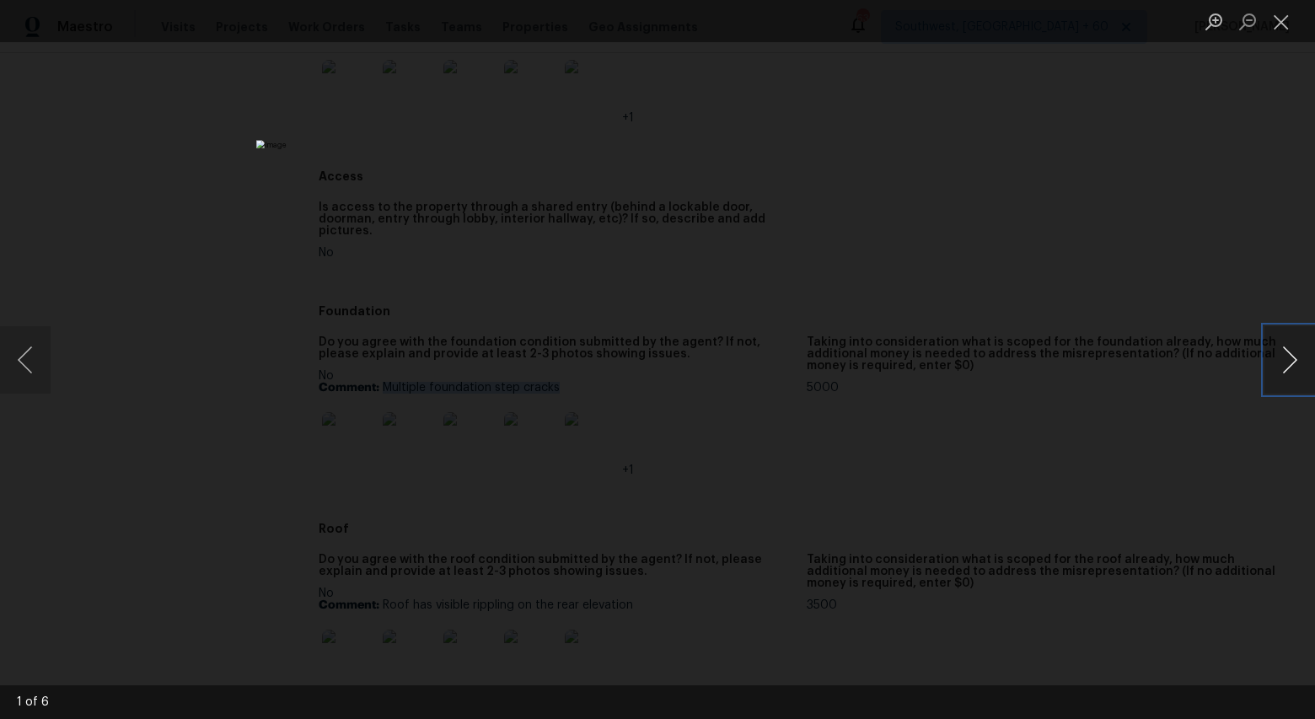
click at [1290, 366] on button "Next image" at bounding box center [1289, 359] width 51 height 67
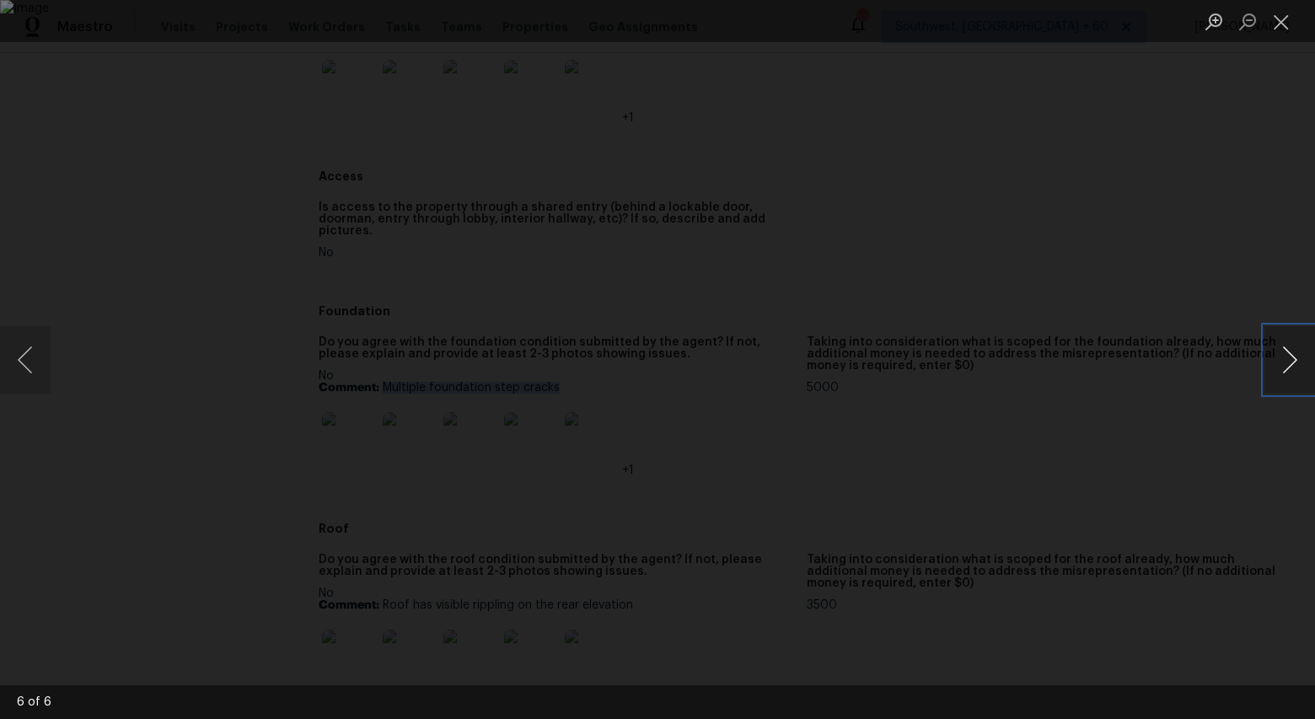
click at [1290, 366] on button "Next image" at bounding box center [1289, 359] width 51 height 67
click at [1284, 24] on button "Close lightbox" at bounding box center [1281, 22] width 34 height 30
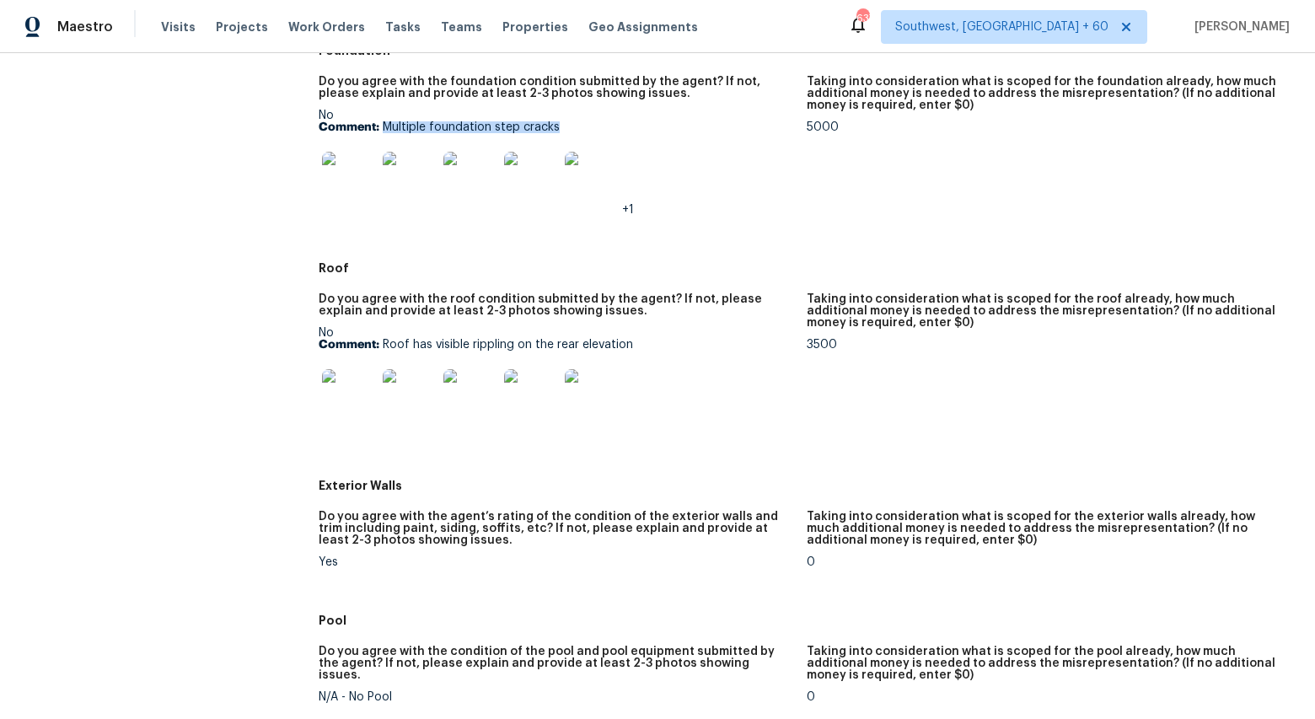
scroll to position [611, 0]
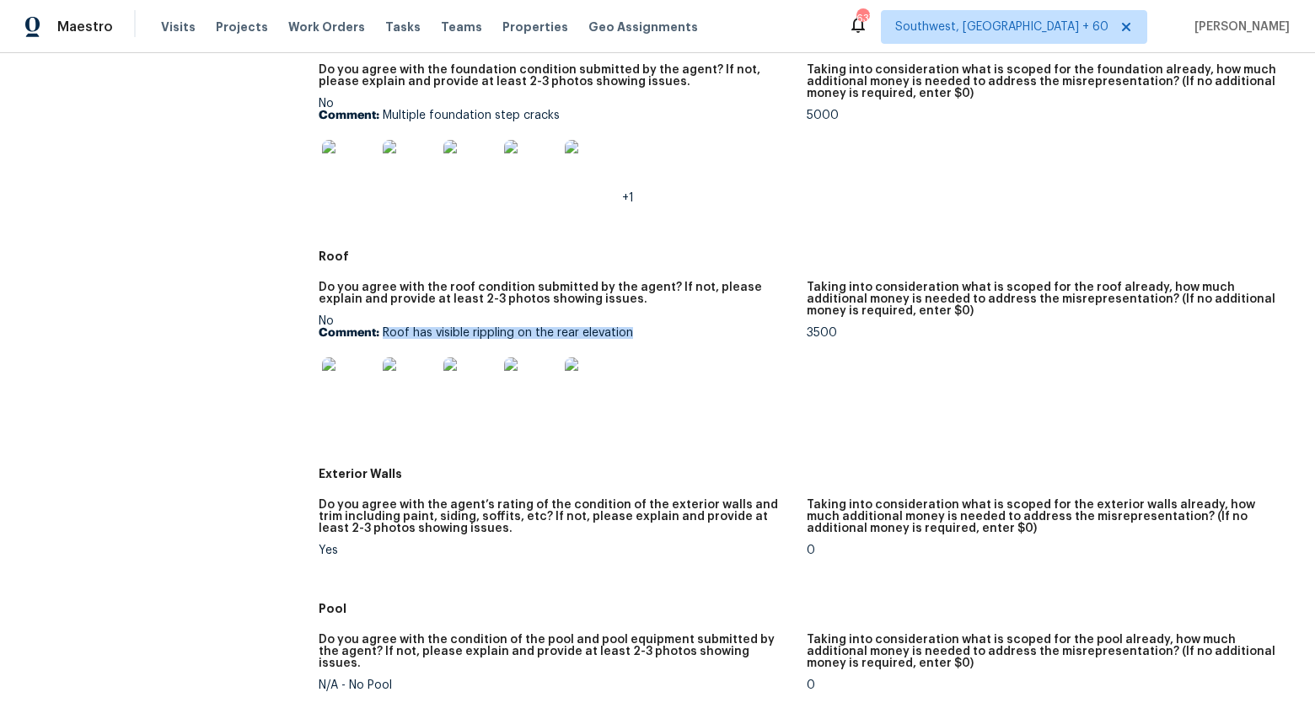
drag, startPoint x: 384, startPoint y: 319, endPoint x: 632, endPoint y: 320, distance: 248.7
click at [632, 327] on p "Comment: Roof has visible rippling on the rear elevation" at bounding box center [556, 333] width 475 height 12
copy p "Roof has visible rippling on the rear elevation"
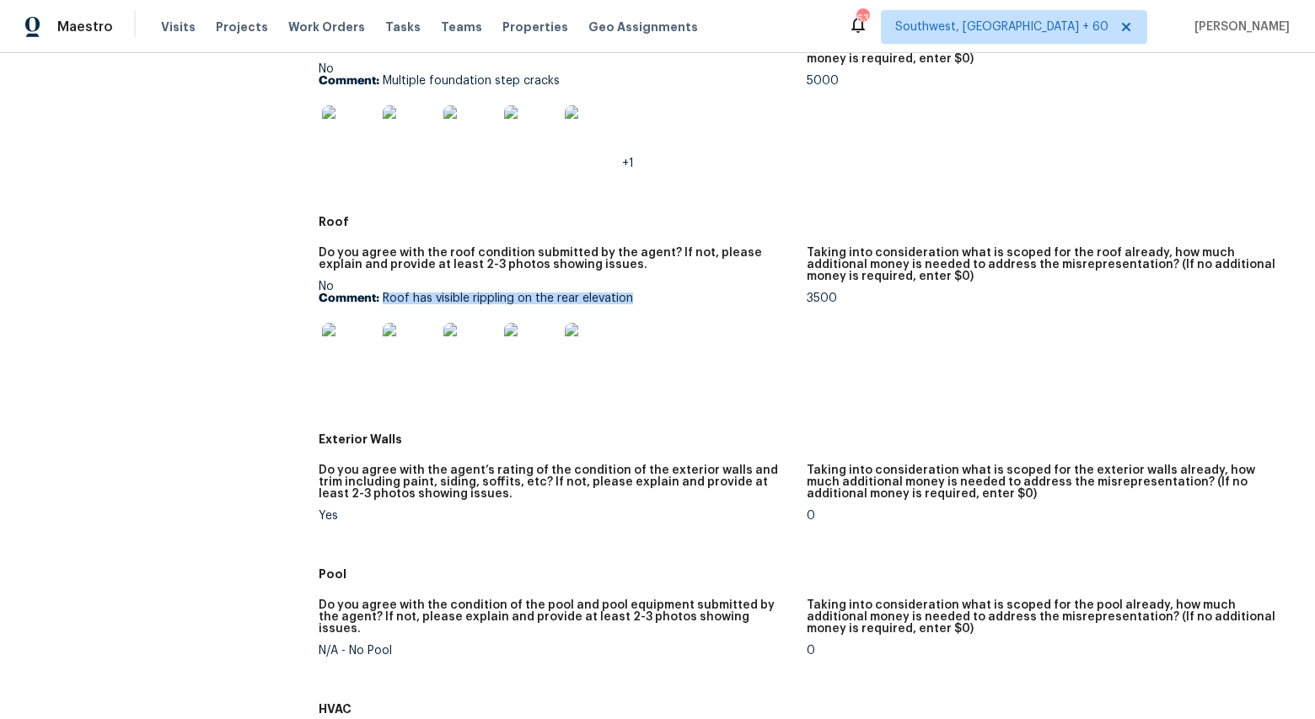
scroll to position [566, 0]
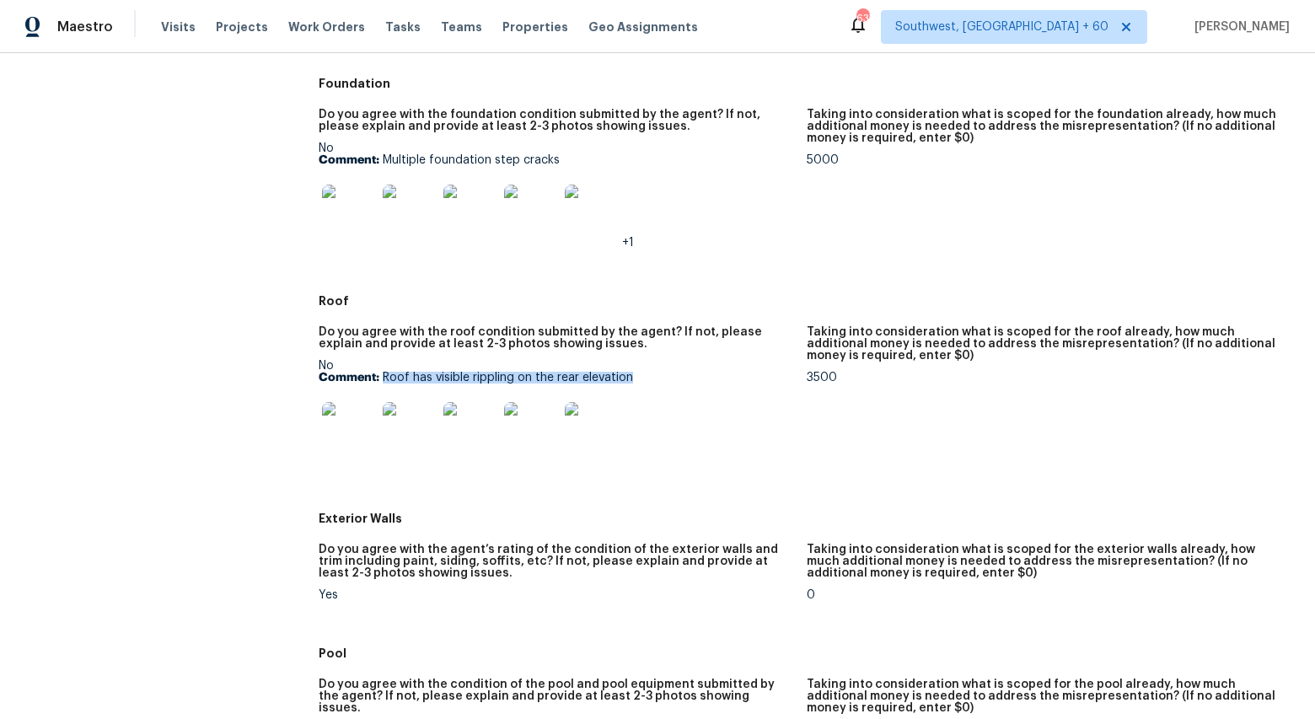
click at [357, 417] on img at bounding box center [349, 429] width 54 height 54
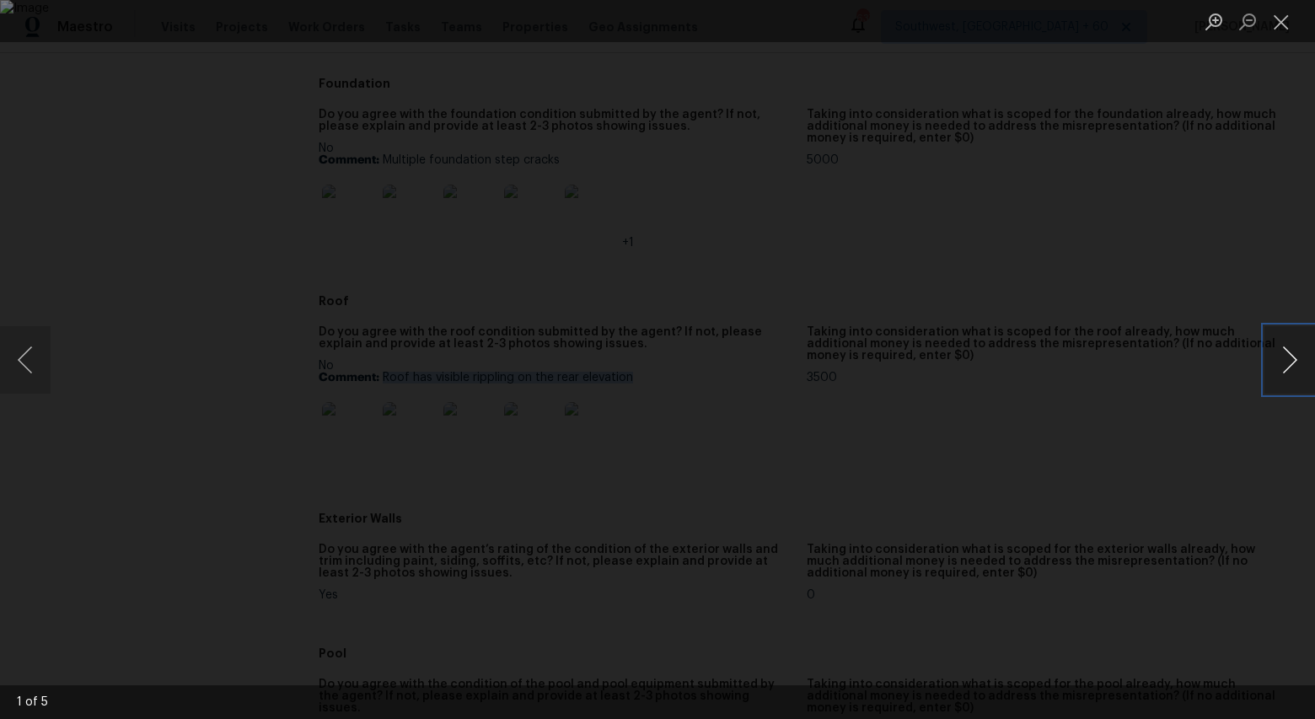
click at [1296, 362] on button "Next image" at bounding box center [1289, 359] width 51 height 67
click at [42, 368] on button "Previous image" at bounding box center [25, 359] width 51 height 67
click at [1284, 355] on button "Next image" at bounding box center [1289, 359] width 51 height 67
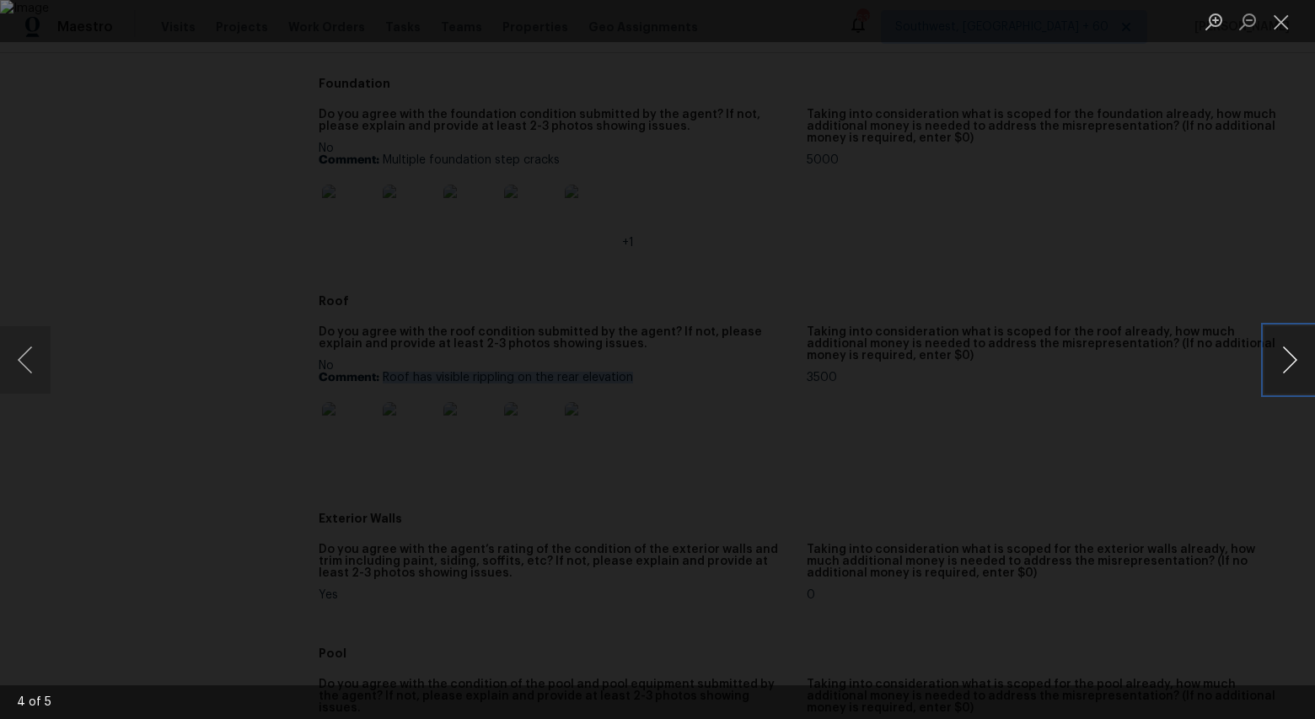
click at [1290, 368] on button "Next image" at bounding box center [1289, 359] width 51 height 67
click at [1281, 19] on button "Close lightbox" at bounding box center [1281, 22] width 34 height 30
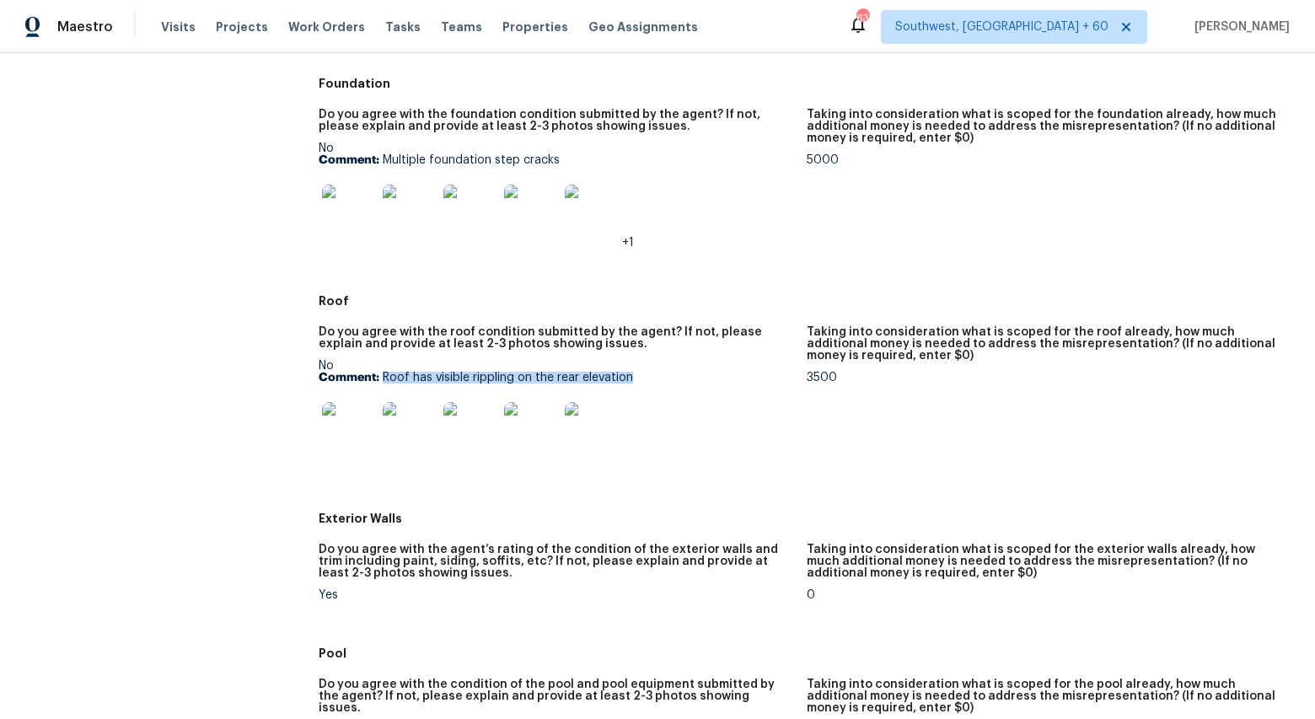
scroll to position [0, 0]
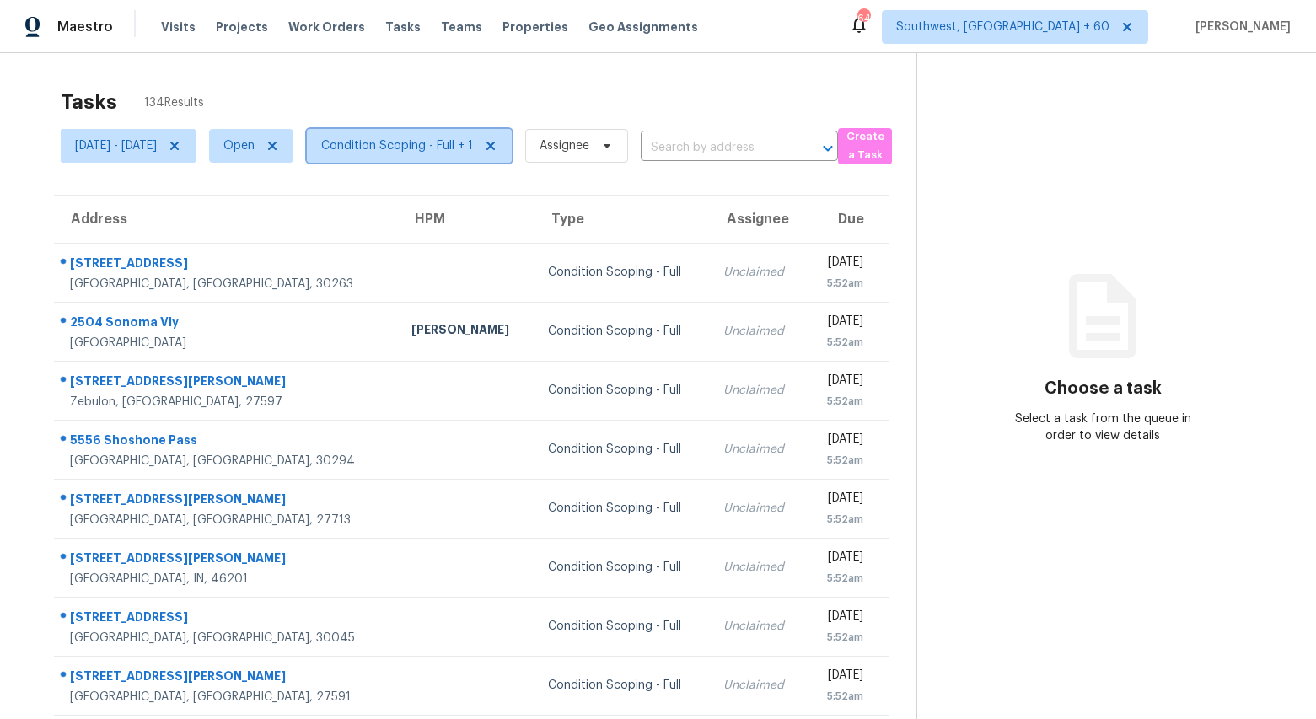
click at [468, 153] on span "Condition Scoping - Full + 1" at bounding box center [397, 145] width 152 height 17
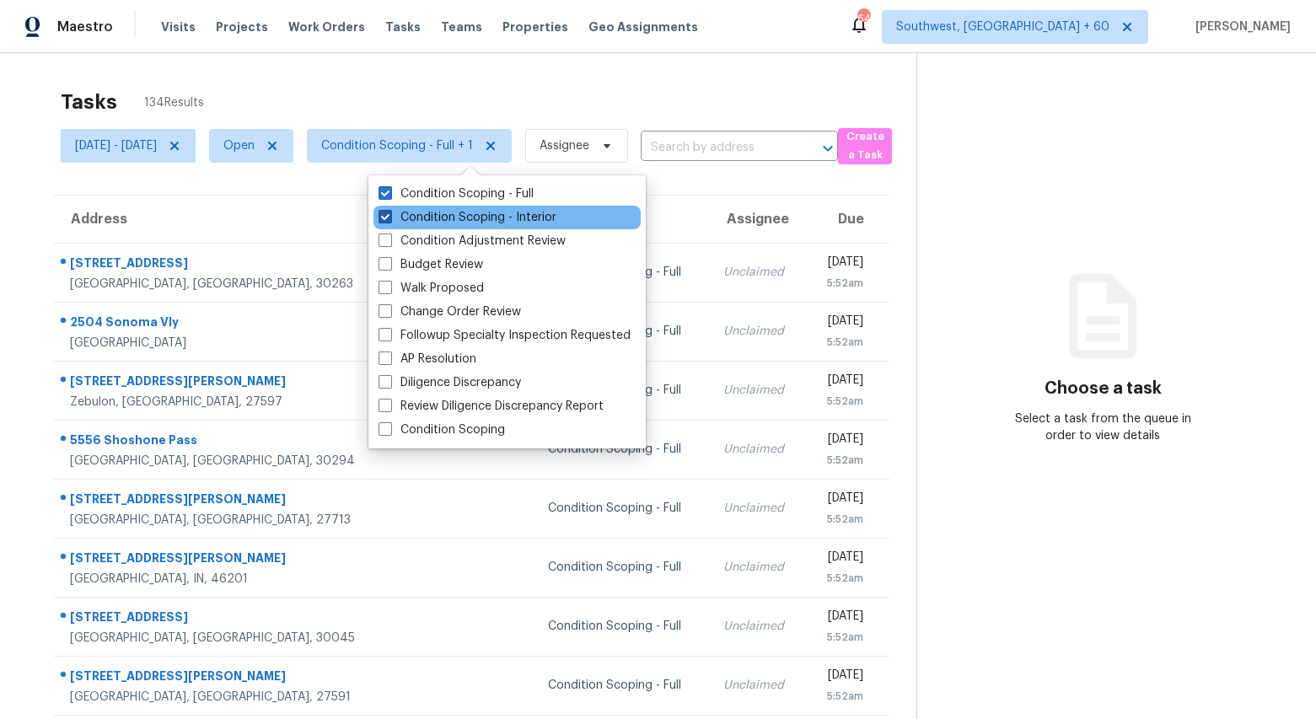
click at [457, 220] on label "Condition Scoping - Interior" at bounding box center [467, 217] width 178 height 17
click at [389, 220] on input "Condition Scoping - Interior" at bounding box center [383, 214] width 11 height 11
click at [454, 223] on label "Condition Scoping - Interior" at bounding box center [467, 217] width 178 height 17
click at [389, 220] on input "Condition Scoping - Interior" at bounding box center [383, 214] width 11 height 11
checkbox input "true"
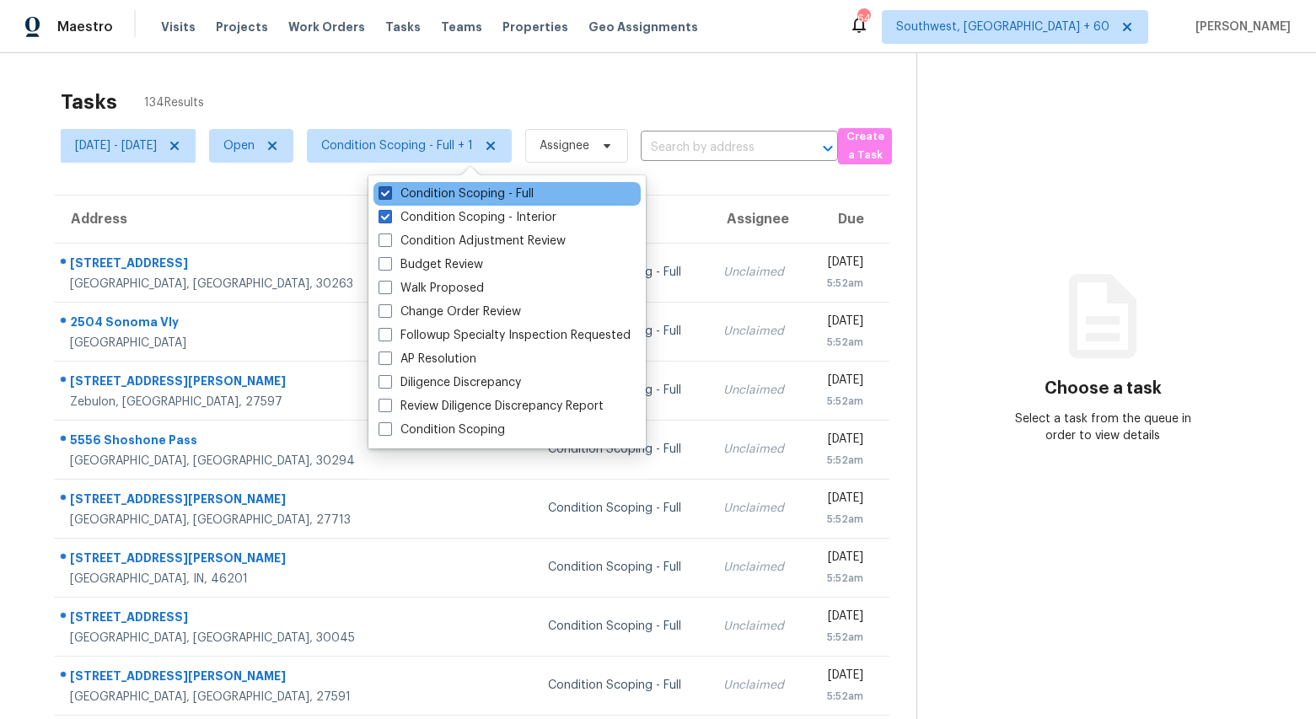
click at [451, 196] on label "Condition Scoping - Full" at bounding box center [455, 193] width 155 height 17
click at [389, 196] on input "Condition Scoping - Full" at bounding box center [383, 190] width 11 height 11
checkbox input "false"
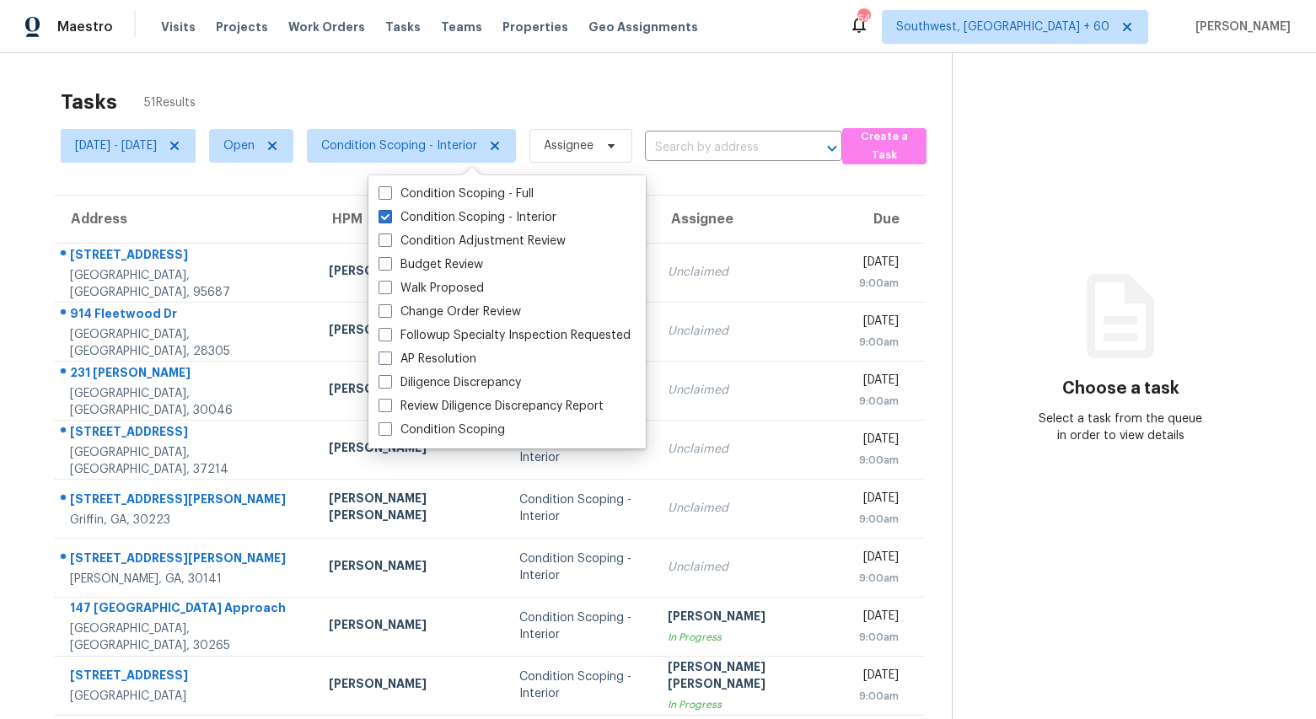
click at [417, 99] on div "Tasks 51 Results" at bounding box center [506, 102] width 891 height 44
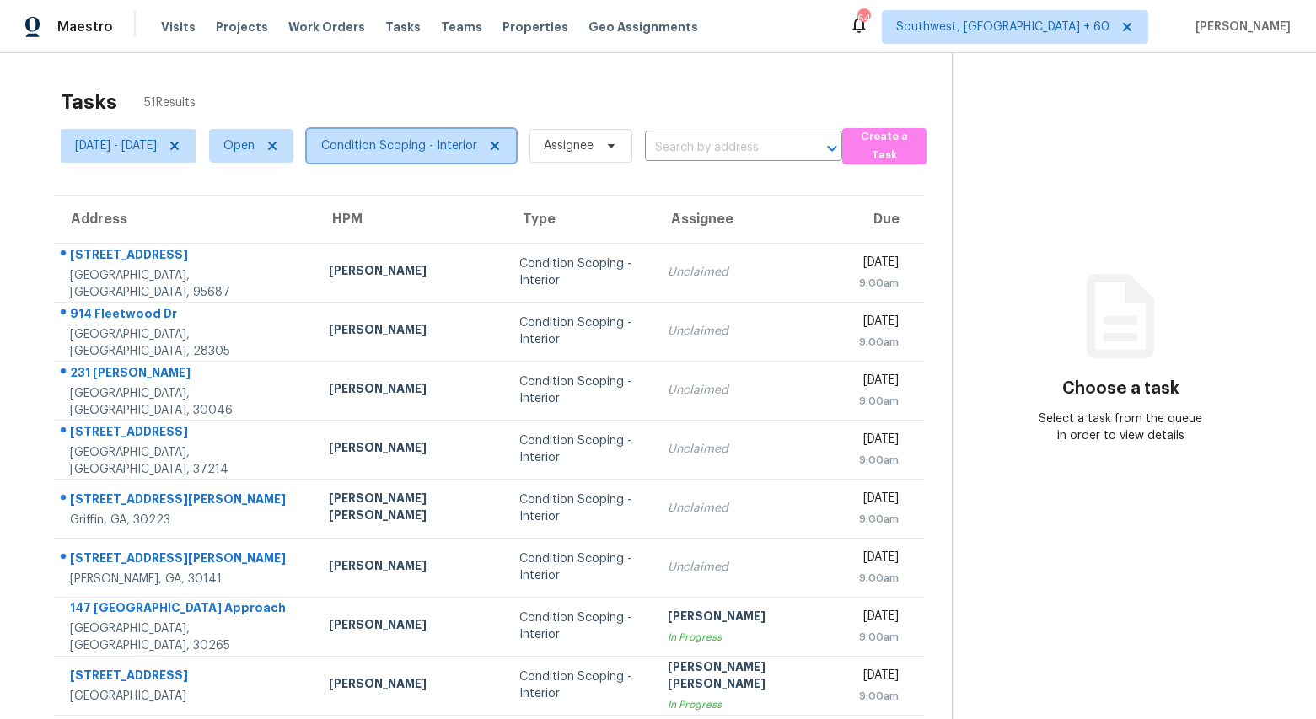
click at [464, 142] on span "Condition Scoping - Interior" at bounding box center [399, 145] width 156 height 17
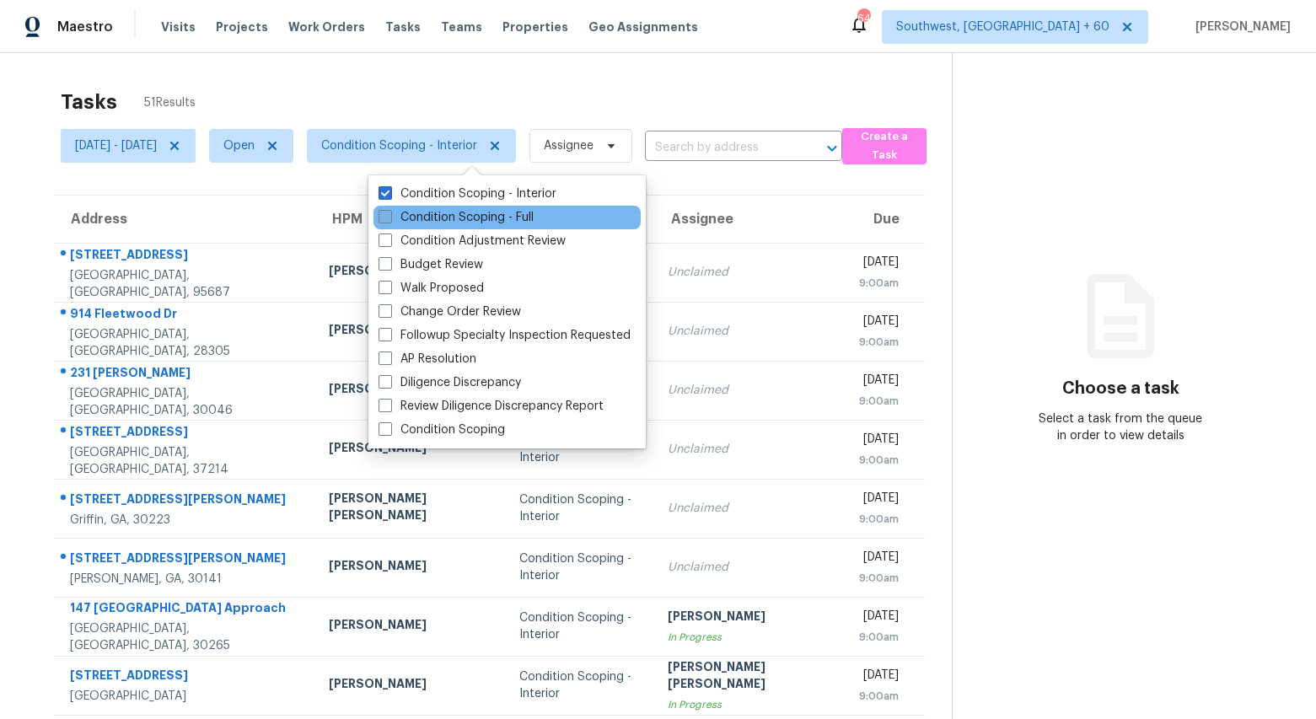
click at [460, 215] on label "Condition Scoping - Full" at bounding box center [455, 217] width 155 height 17
click at [389, 215] on input "Condition Scoping - Full" at bounding box center [383, 214] width 11 height 11
checkbox input "true"
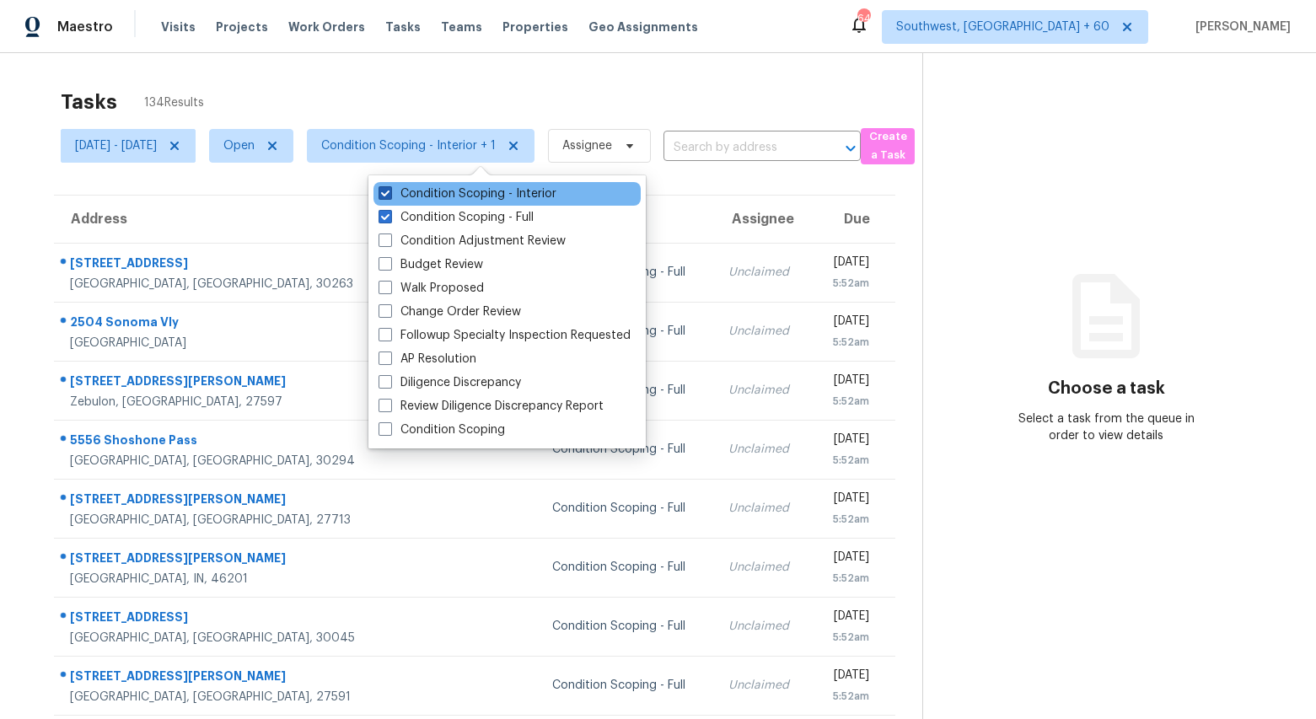
click at [460, 197] on label "Condition Scoping - Interior" at bounding box center [467, 193] width 178 height 17
click at [389, 196] on input "Condition Scoping - Interior" at bounding box center [383, 190] width 11 height 11
checkbox input "false"
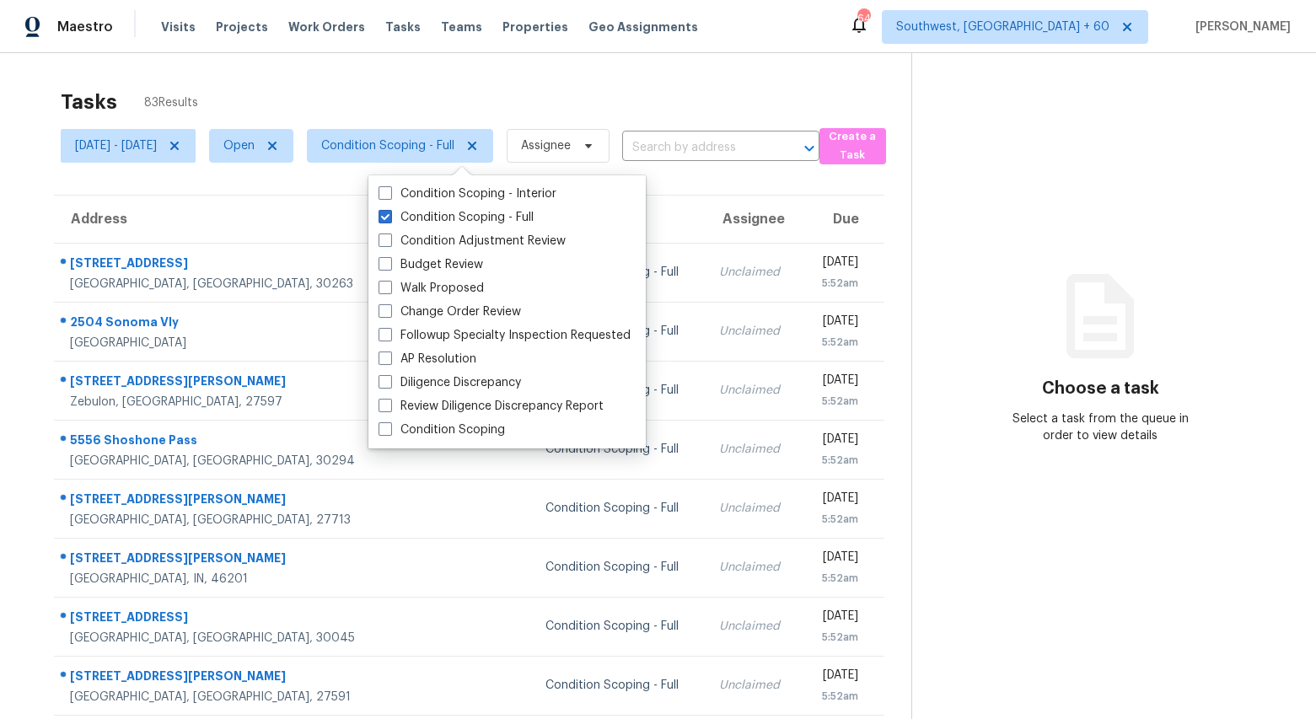
click at [438, 95] on div "Tasks 83 Results" at bounding box center [486, 102] width 851 height 44
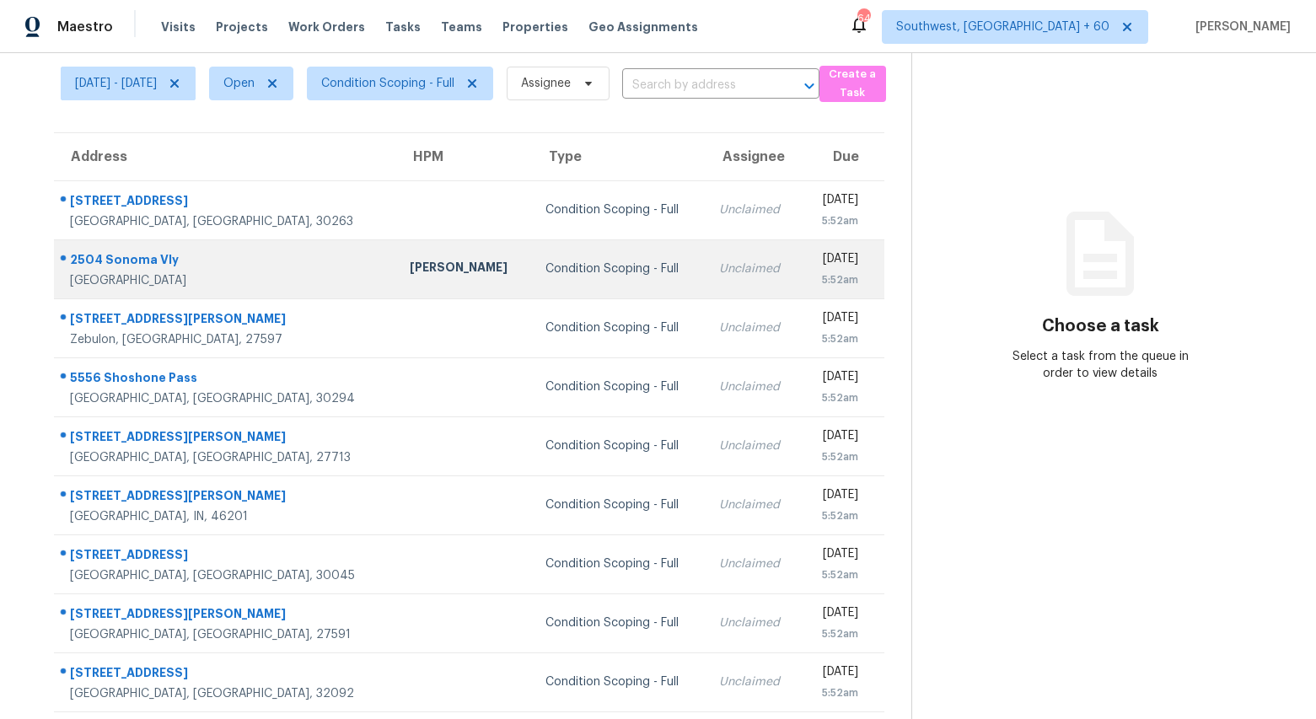
scroll to position [158, 0]
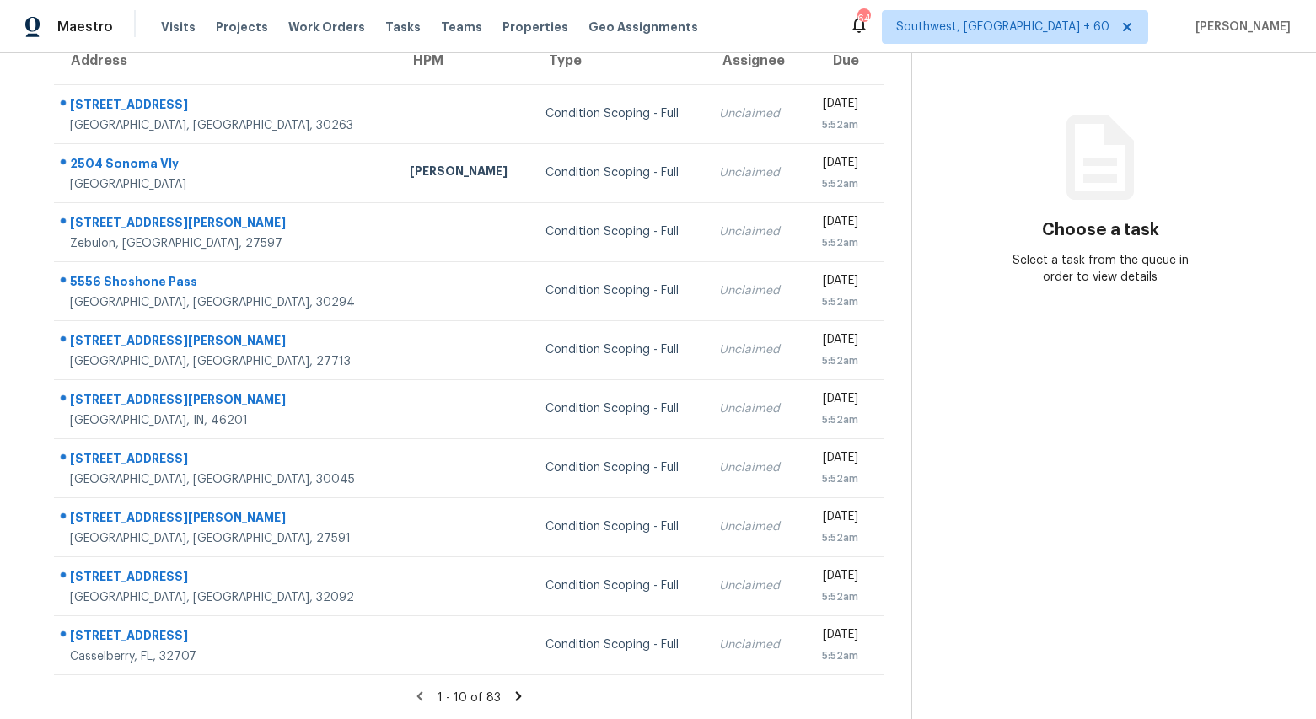
click at [526, 692] on icon at bounding box center [518, 696] width 15 height 15
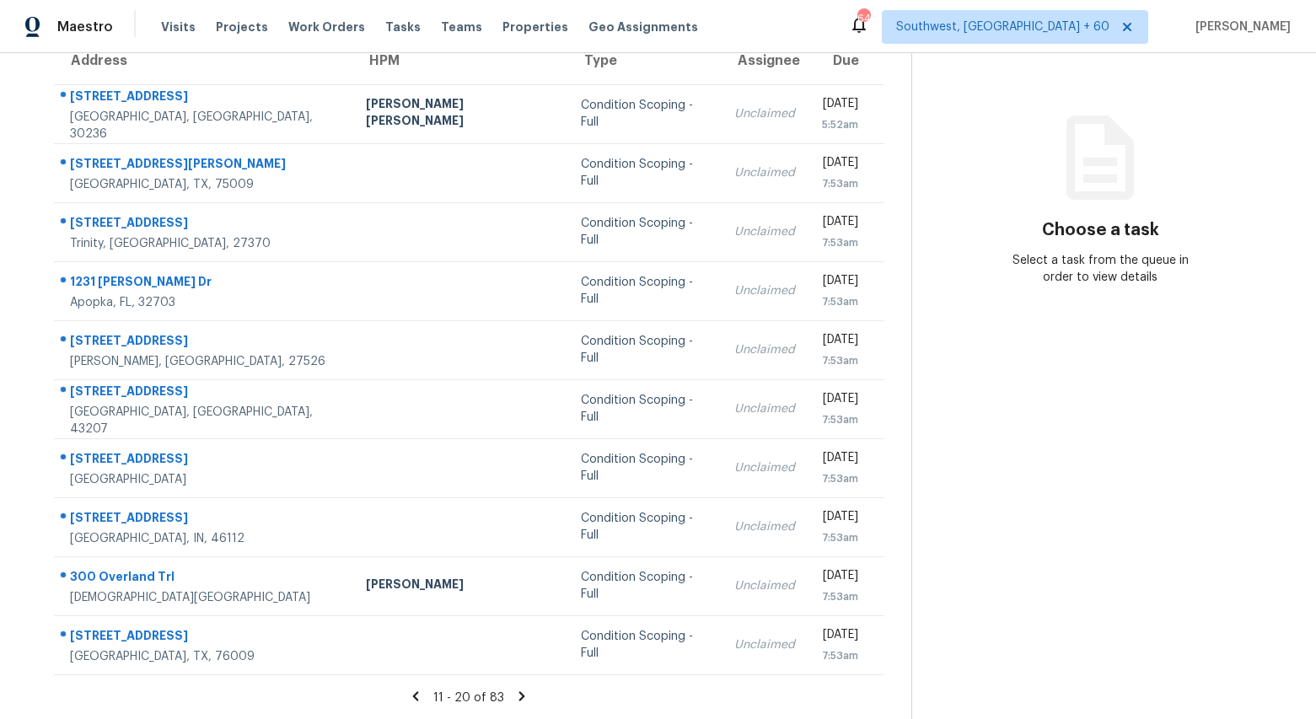
scroll to position [0, 0]
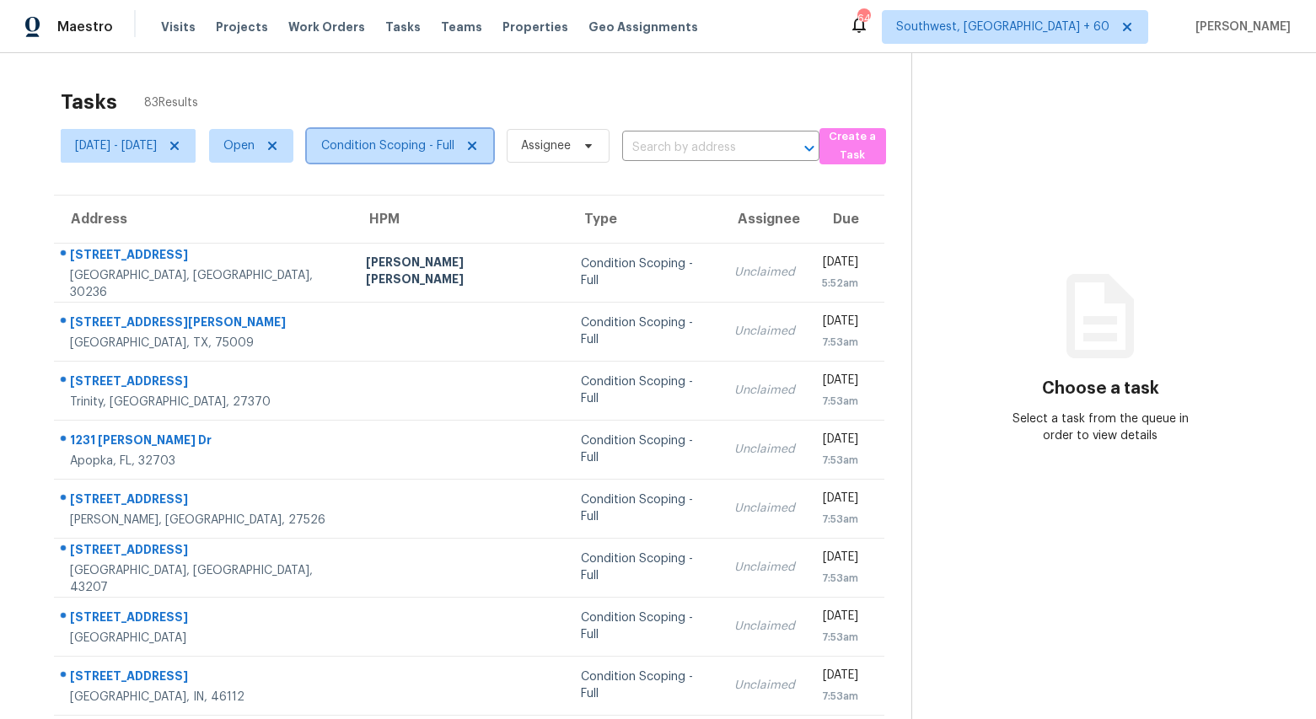
click at [454, 140] on span "Condition Scoping - Full" at bounding box center [387, 145] width 133 height 17
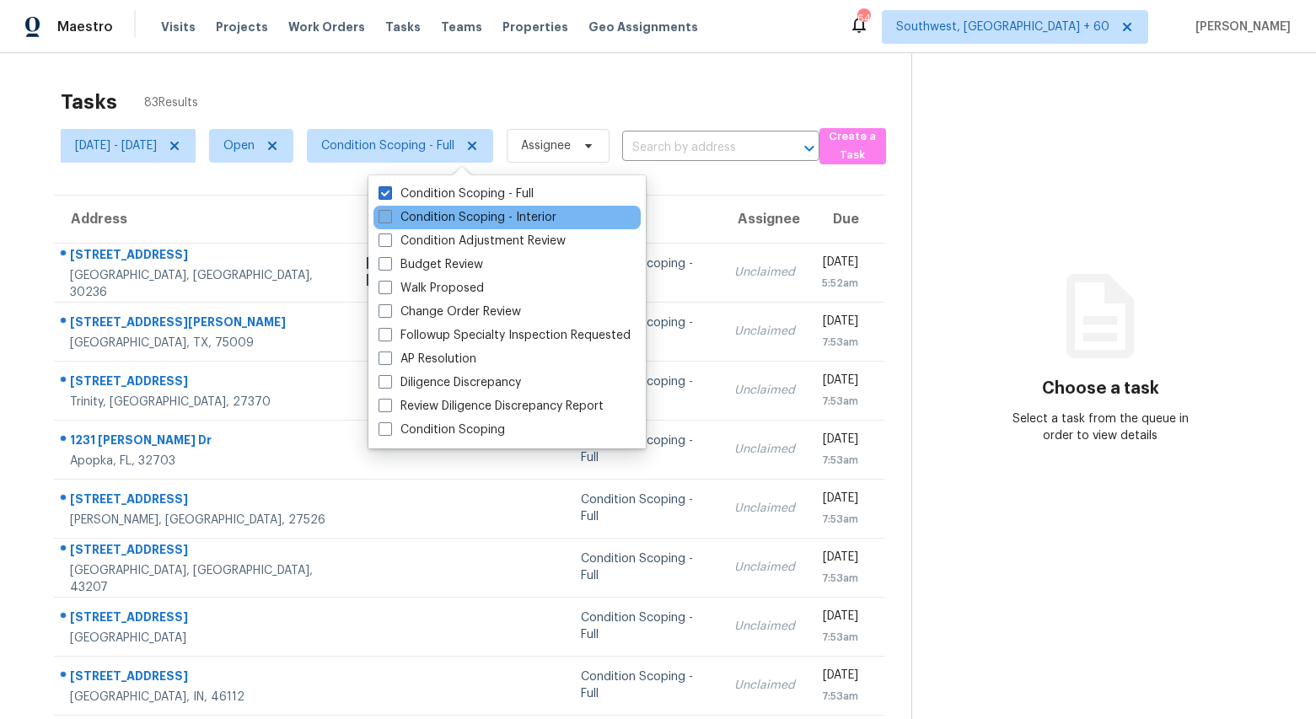
click at [473, 218] on label "Condition Scoping - Interior" at bounding box center [467, 217] width 178 height 17
click at [389, 218] on input "Condition Scoping - Interior" at bounding box center [383, 214] width 11 height 11
checkbox input "true"
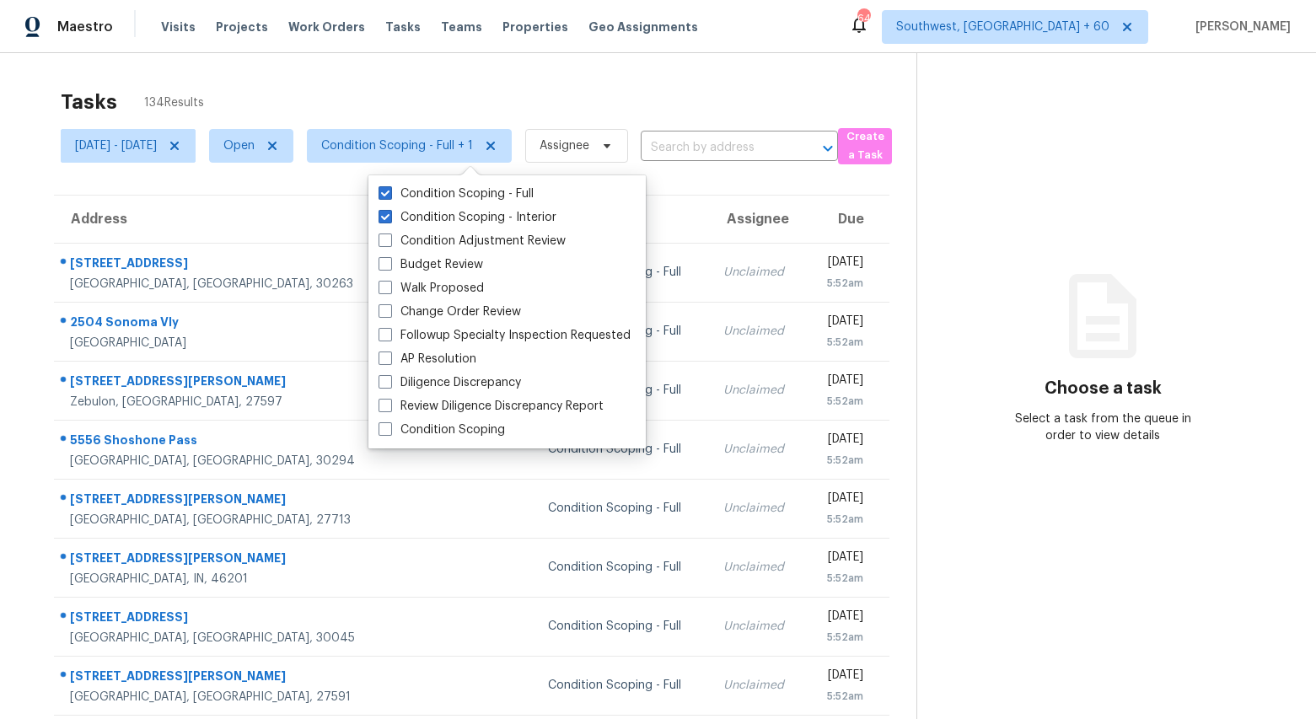
click at [428, 82] on div "Tasks 134 Results" at bounding box center [489, 102] width 856 height 44
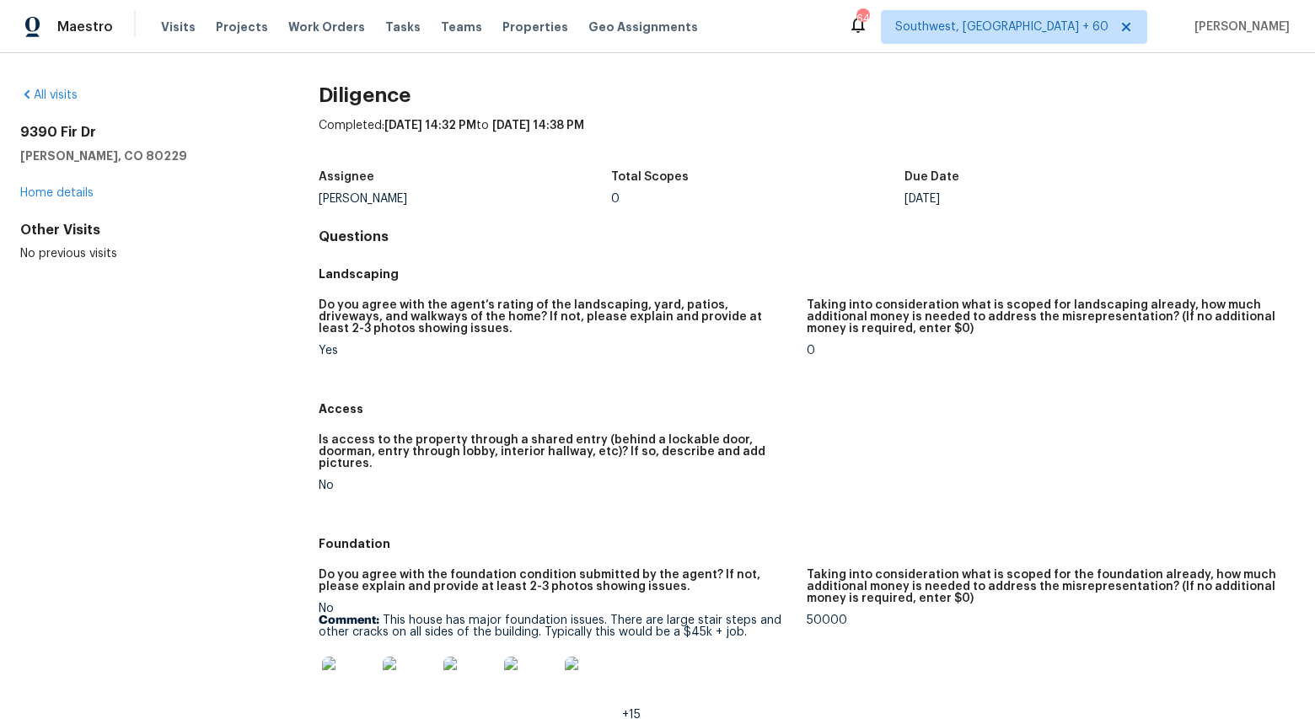
drag, startPoint x: 422, startPoint y: 199, endPoint x: 340, endPoint y: 193, distance: 82.8
click at [340, 193] on div "[PERSON_NAME]" at bounding box center [465, 199] width 293 height 12
click at [425, 192] on div "Assignee" at bounding box center [465, 182] width 293 height 22
drag, startPoint x: 425, startPoint y: 194, endPoint x: 321, endPoint y: 201, distance: 103.9
click at [321, 201] on div "[PERSON_NAME]" at bounding box center [465, 199] width 293 height 12
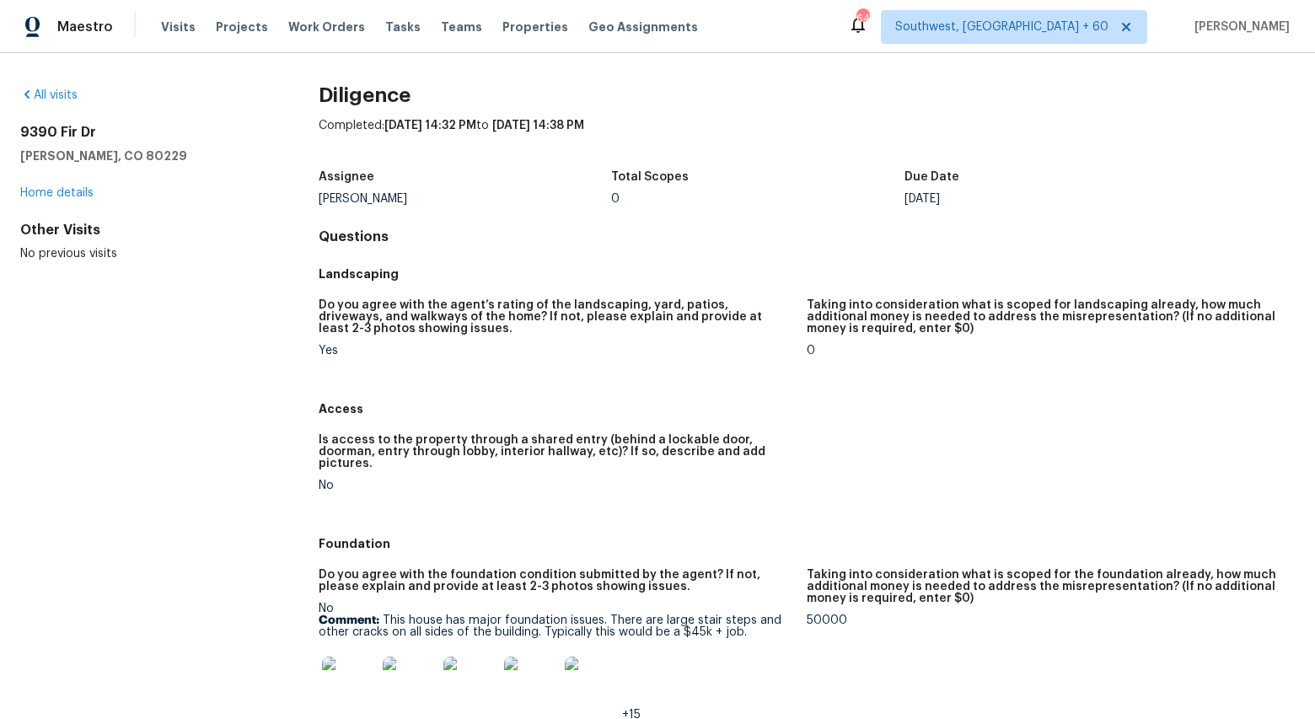
copy div "[PERSON_NAME]"
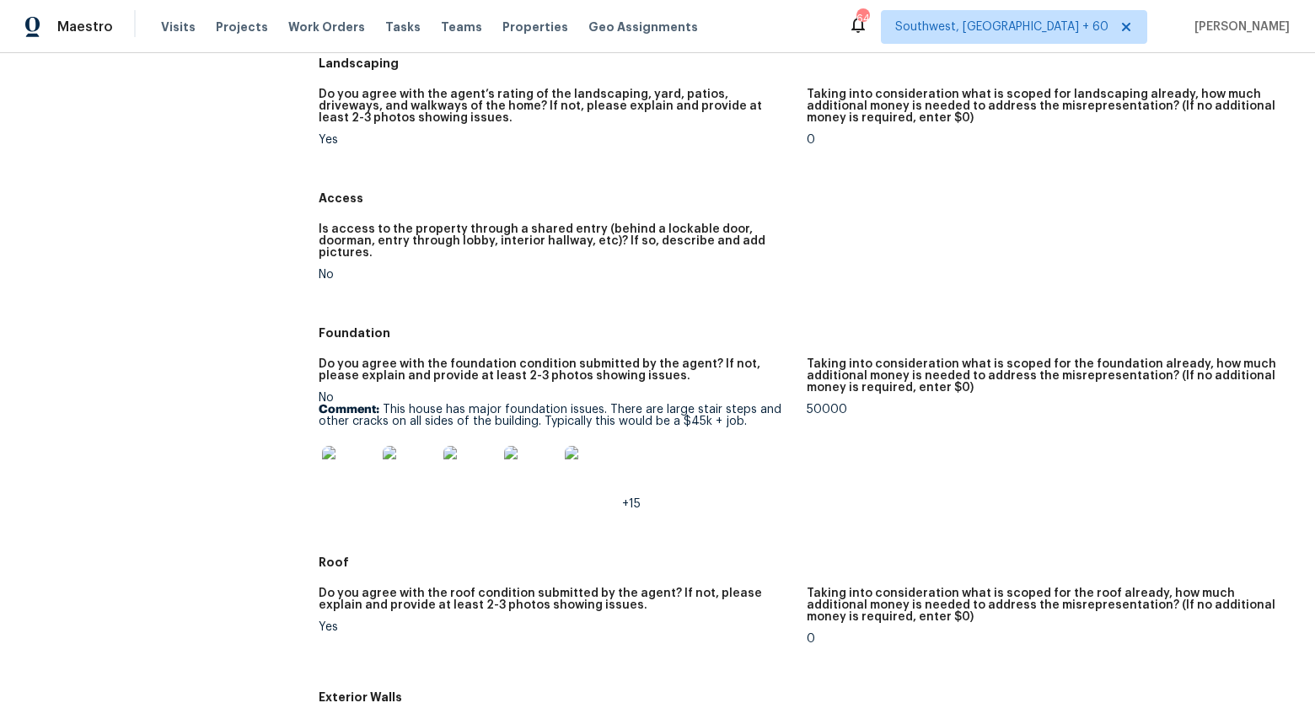
scroll to position [230, 0]
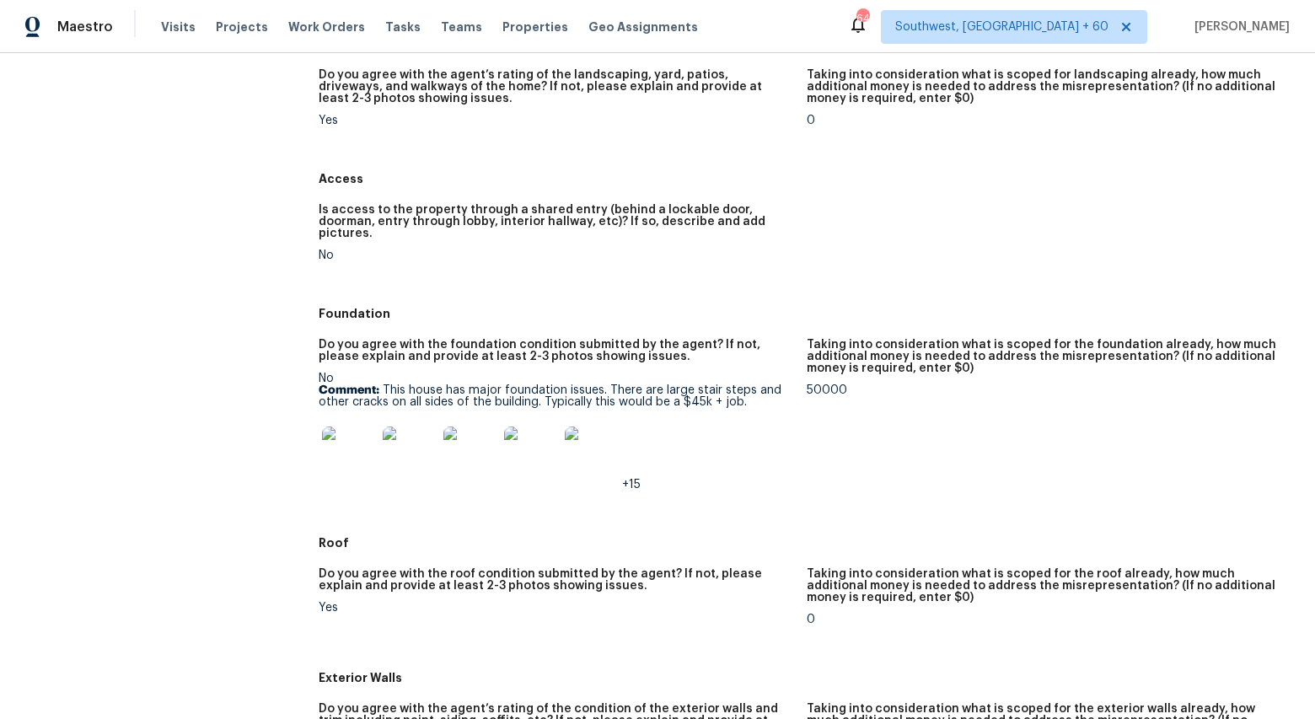
drag, startPoint x: 380, startPoint y: 377, endPoint x: 692, endPoint y: 382, distance: 311.9
click at [692, 384] on p "Comment: This house has major foundation issues. There are large stair steps an…" at bounding box center [556, 396] width 475 height 24
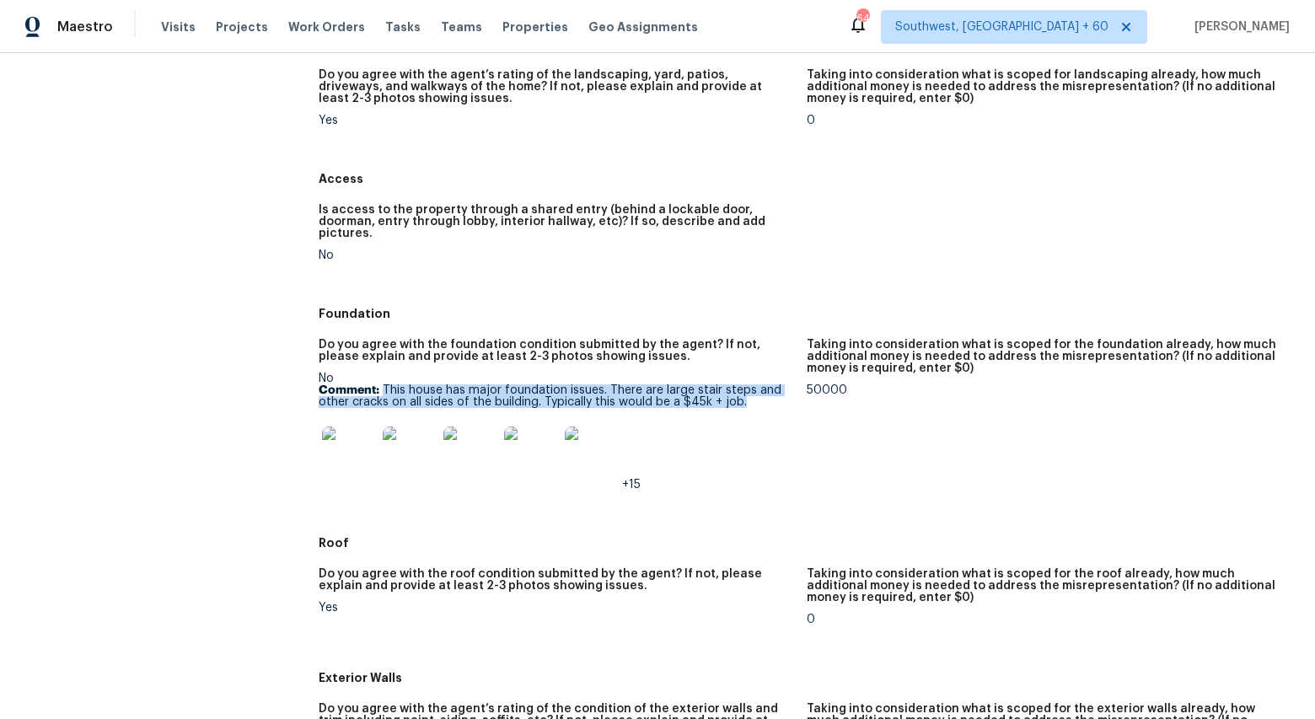
drag, startPoint x: 384, startPoint y: 378, endPoint x: 738, endPoint y: 391, distance: 354.3
click at [738, 391] on p "Comment: This house has major foundation issues. There are large stair steps an…" at bounding box center [556, 396] width 475 height 24
copy p "This house has major foundation issues. There are large stair steps and other c…"
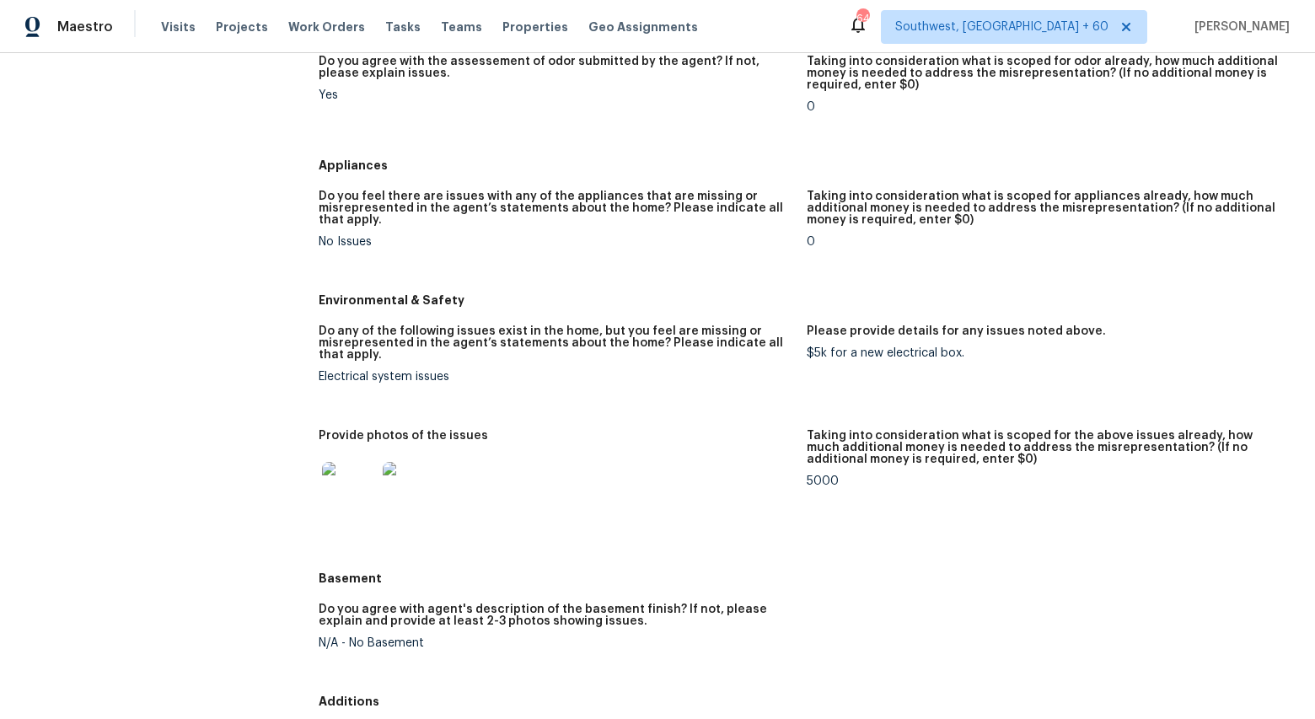
scroll to position [1523, 0]
drag, startPoint x: 318, startPoint y: 365, endPoint x: 459, endPoint y: 365, distance: 140.8
click at [459, 369] on div "Electrical system issues" at bounding box center [556, 375] width 475 height 12
copy div "Electrical system issues"
click at [362, 483] on img at bounding box center [349, 487] width 54 height 54
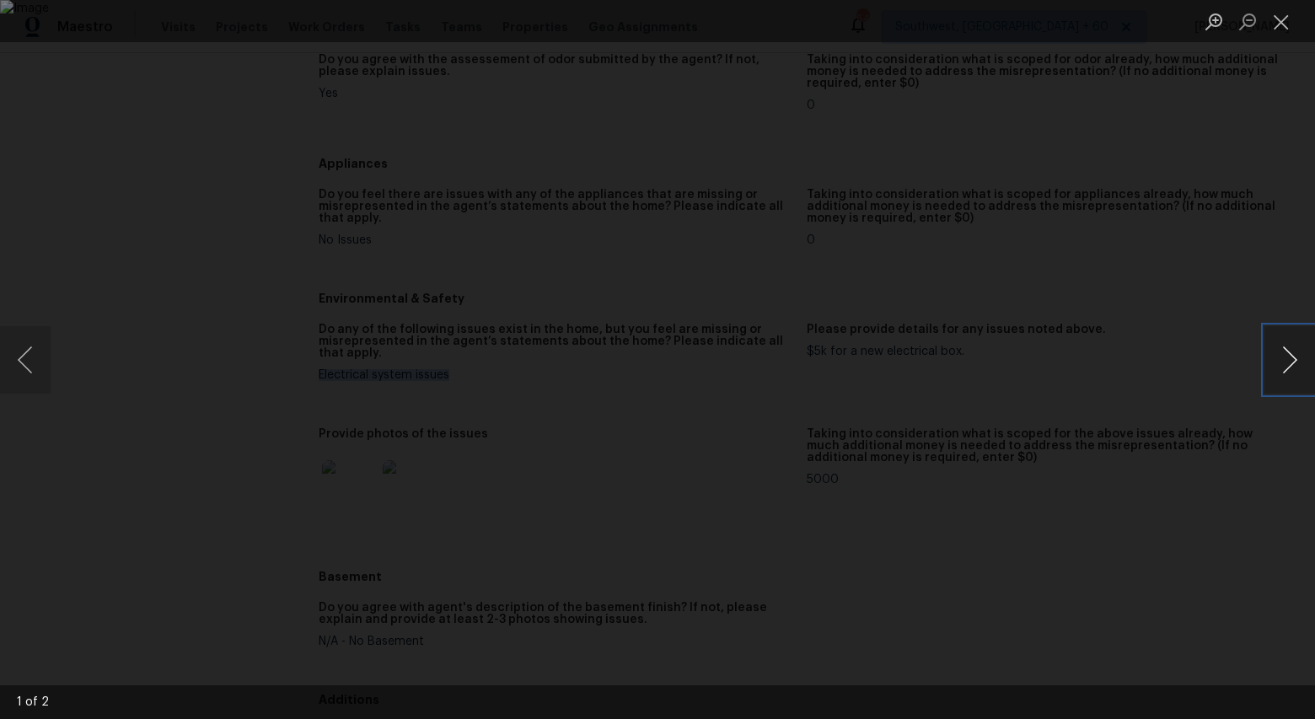
click at [1299, 373] on button "Next image" at bounding box center [1289, 359] width 51 height 67
click at [1281, 24] on button "Close lightbox" at bounding box center [1281, 22] width 34 height 30
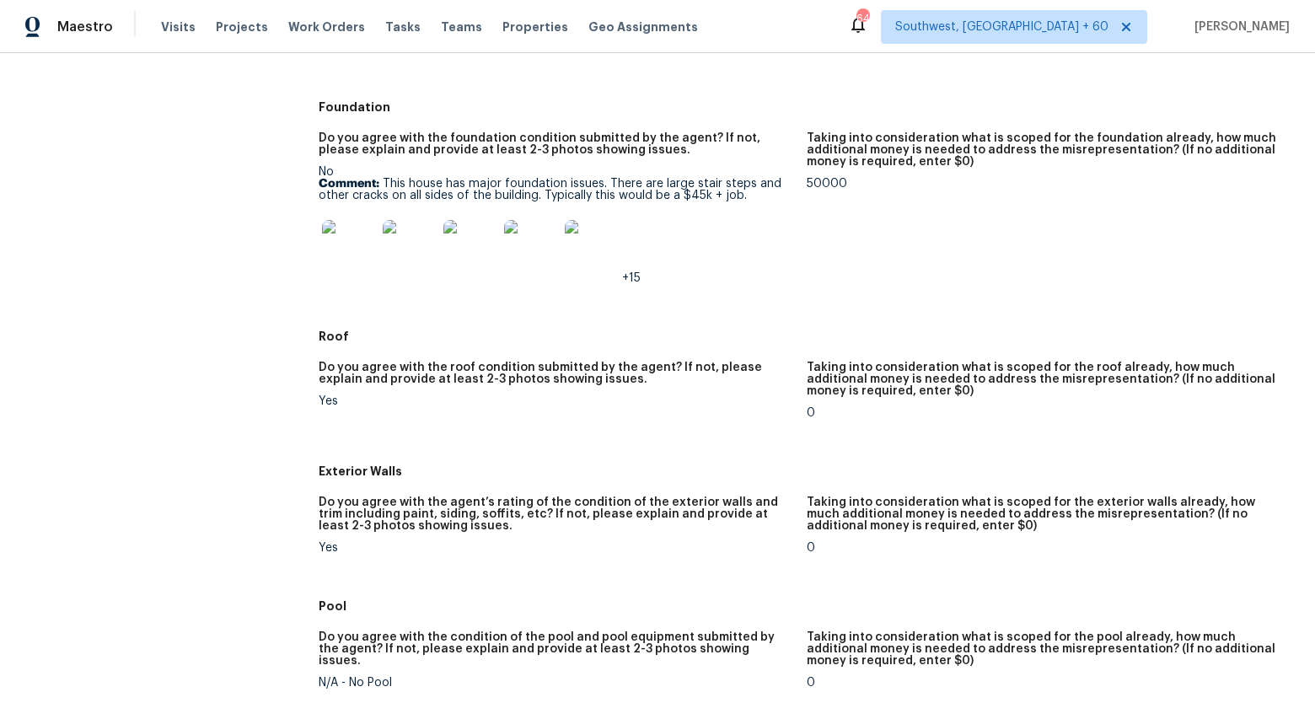
scroll to position [247, 0]
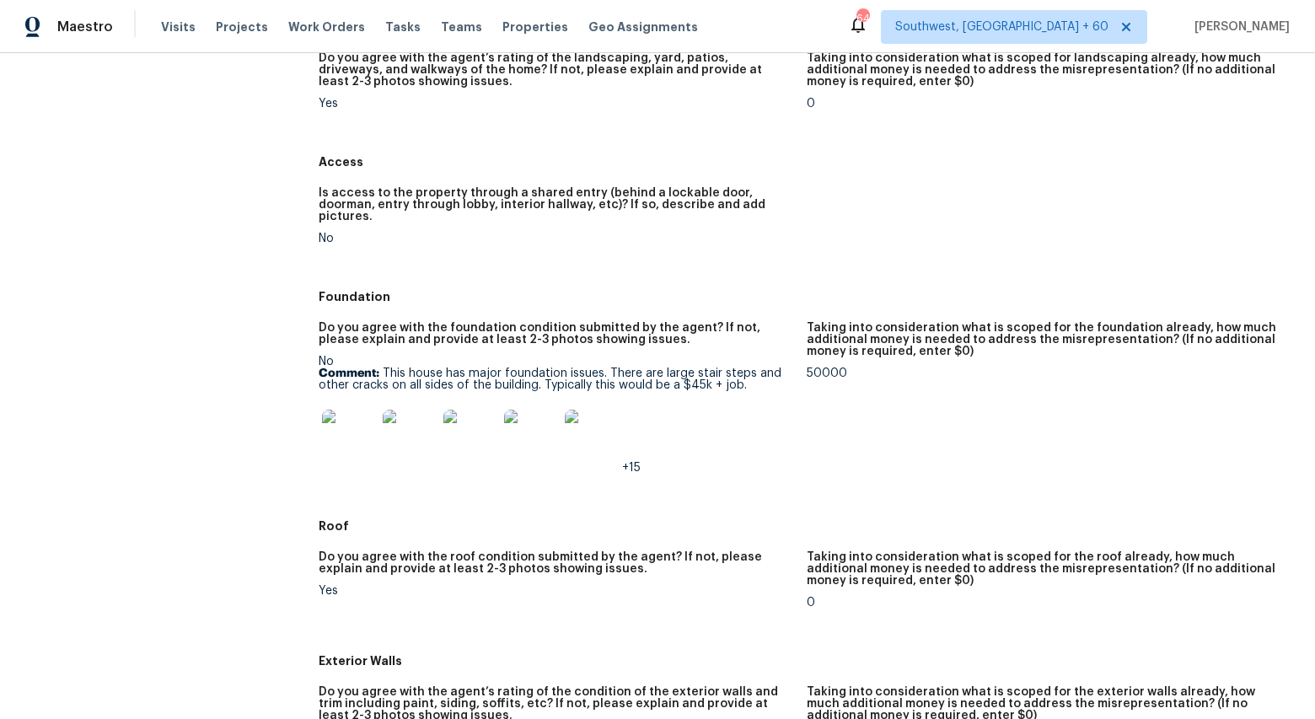
click at [343, 433] on img at bounding box center [349, 437] width 54 height 54
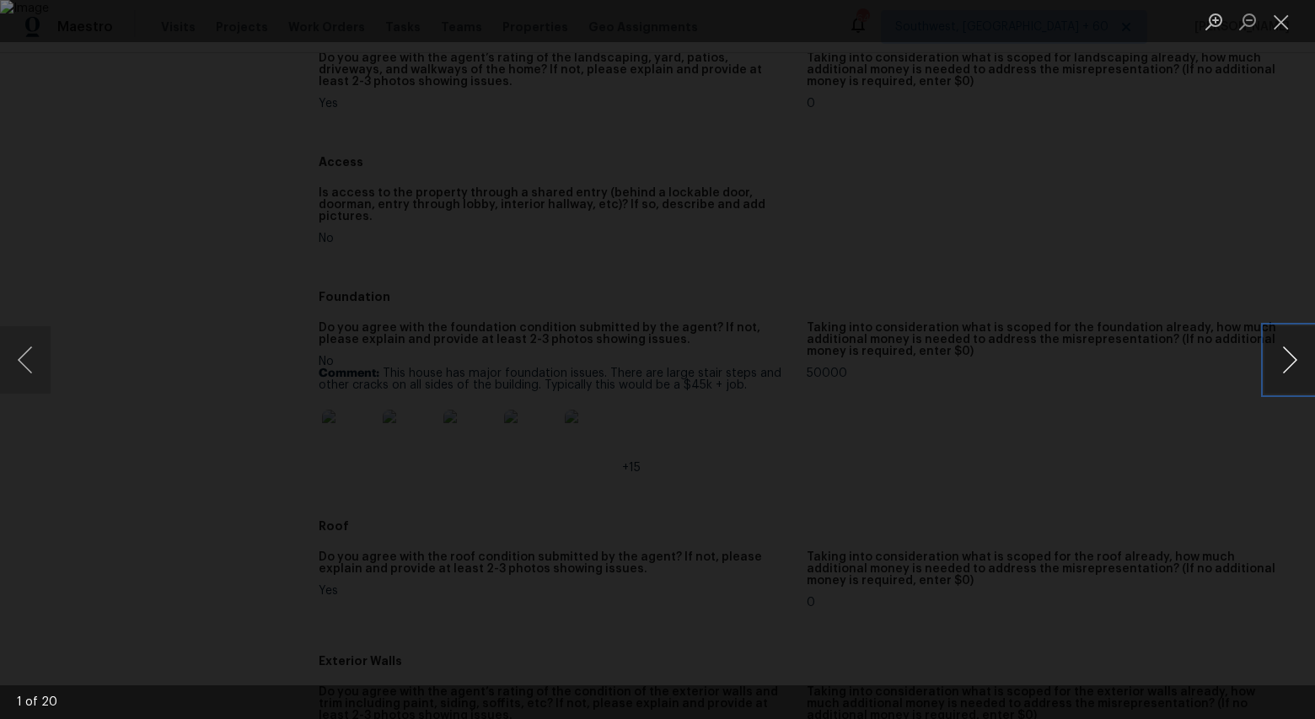
click at [1286, 374] on button "Next image" at bounding box center [1289, 359] width 51 height 67
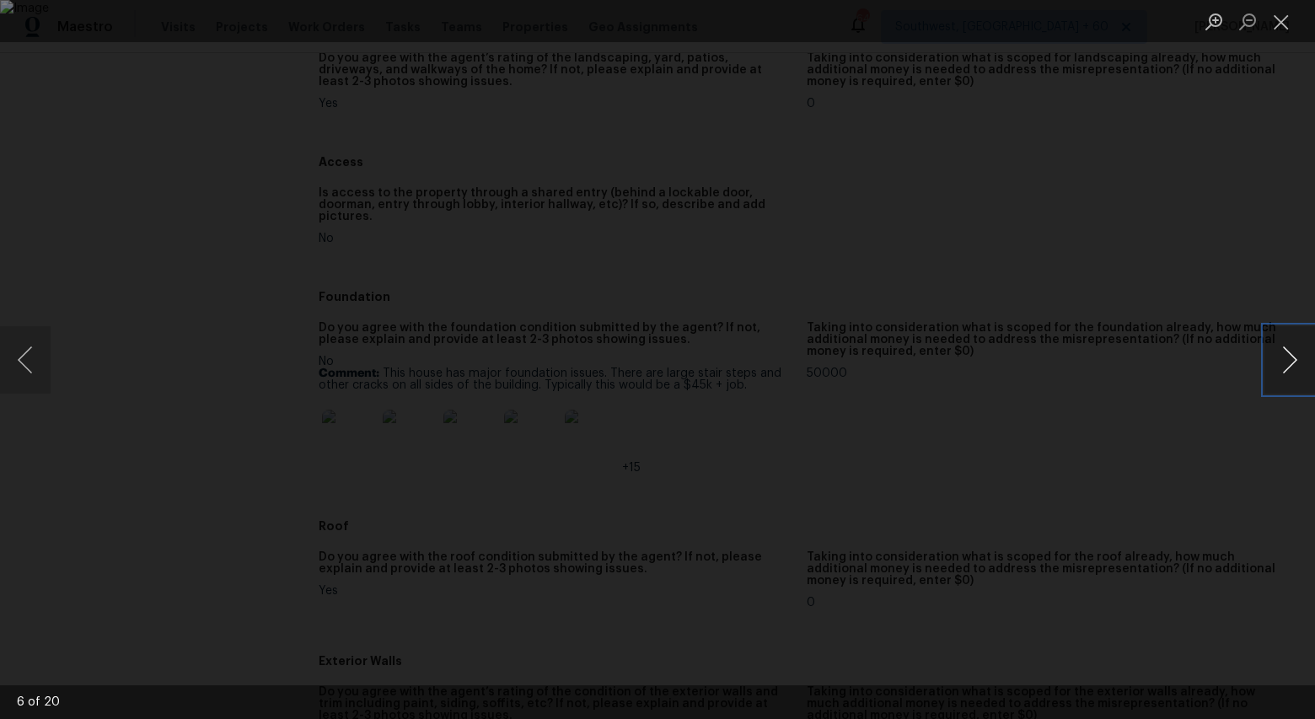
click at [1286, 374] on button "Next image" at bounding box center [1289, 359] width 51 height 67
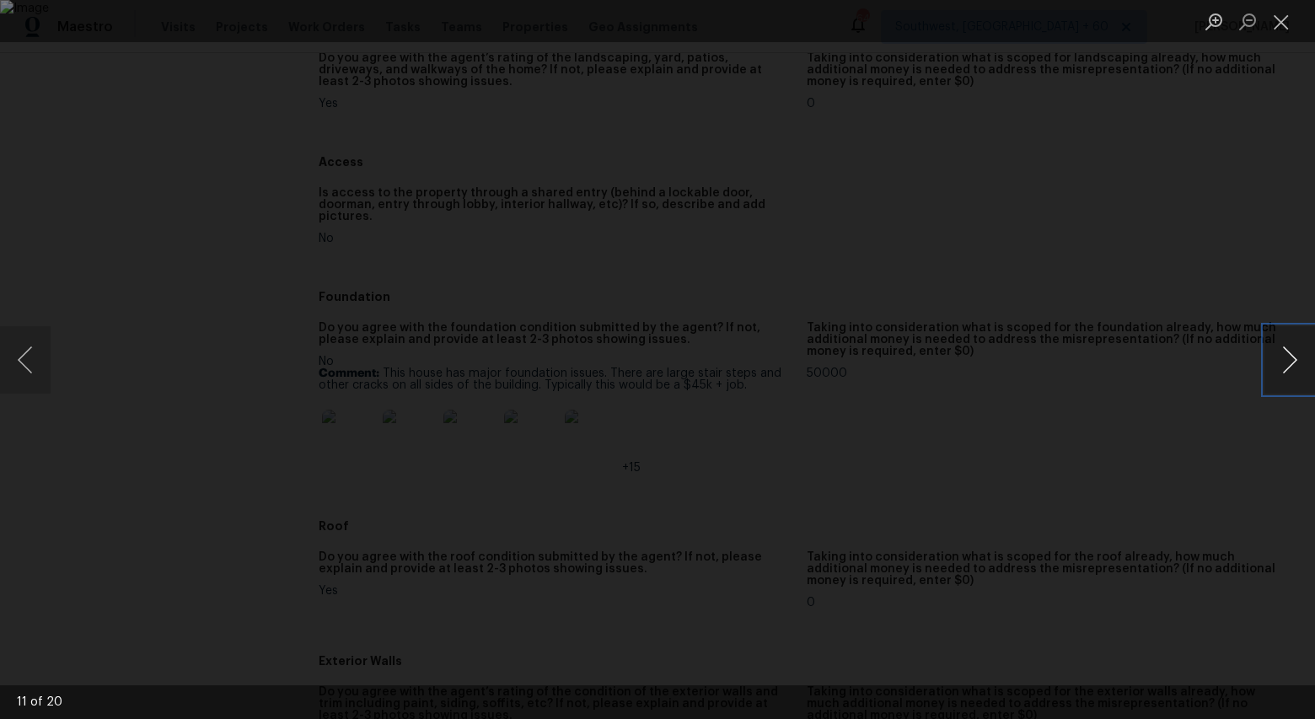
click at [1286, 374] on button "Next image" at bounding box center [1289, 359] width 51 height 67
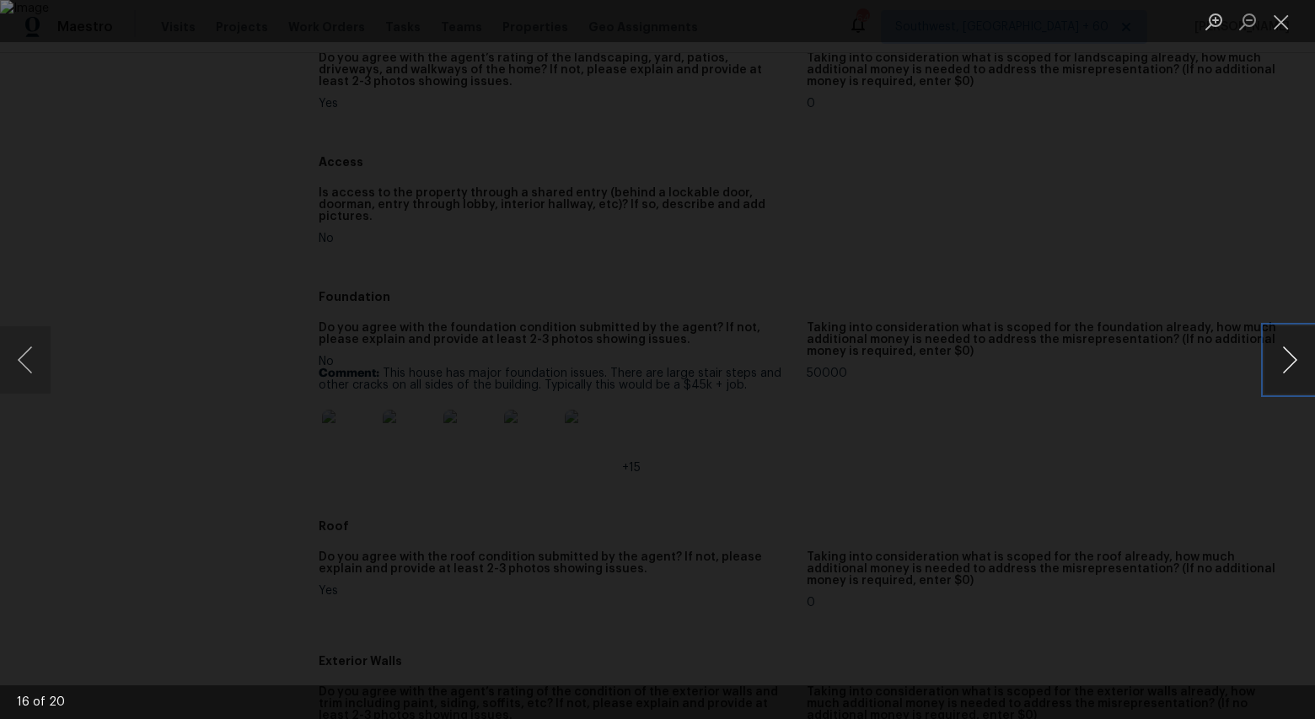
click at [1286, 374] on button "Next image" at bounding box center [1289, 359] width 51 height 67
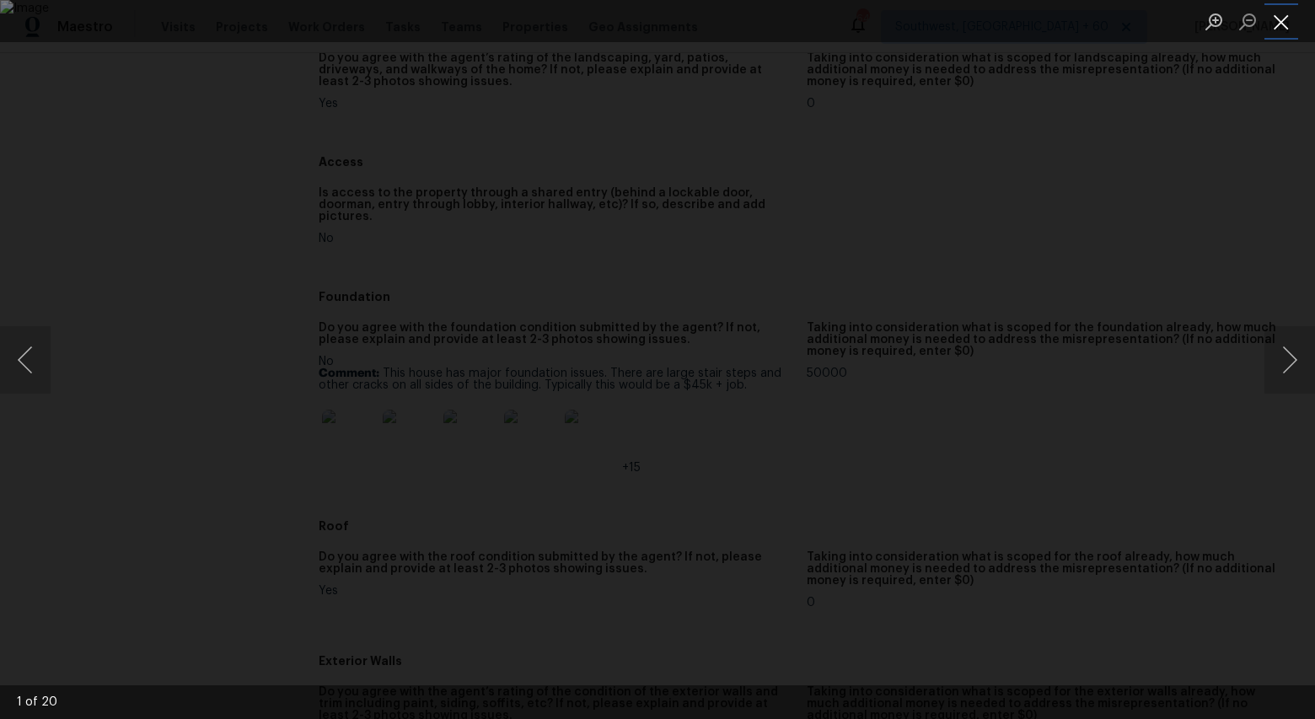
click at [1286, 33] on button "Close lightbox" at bounding box center [1281, 22] width 34 height 30
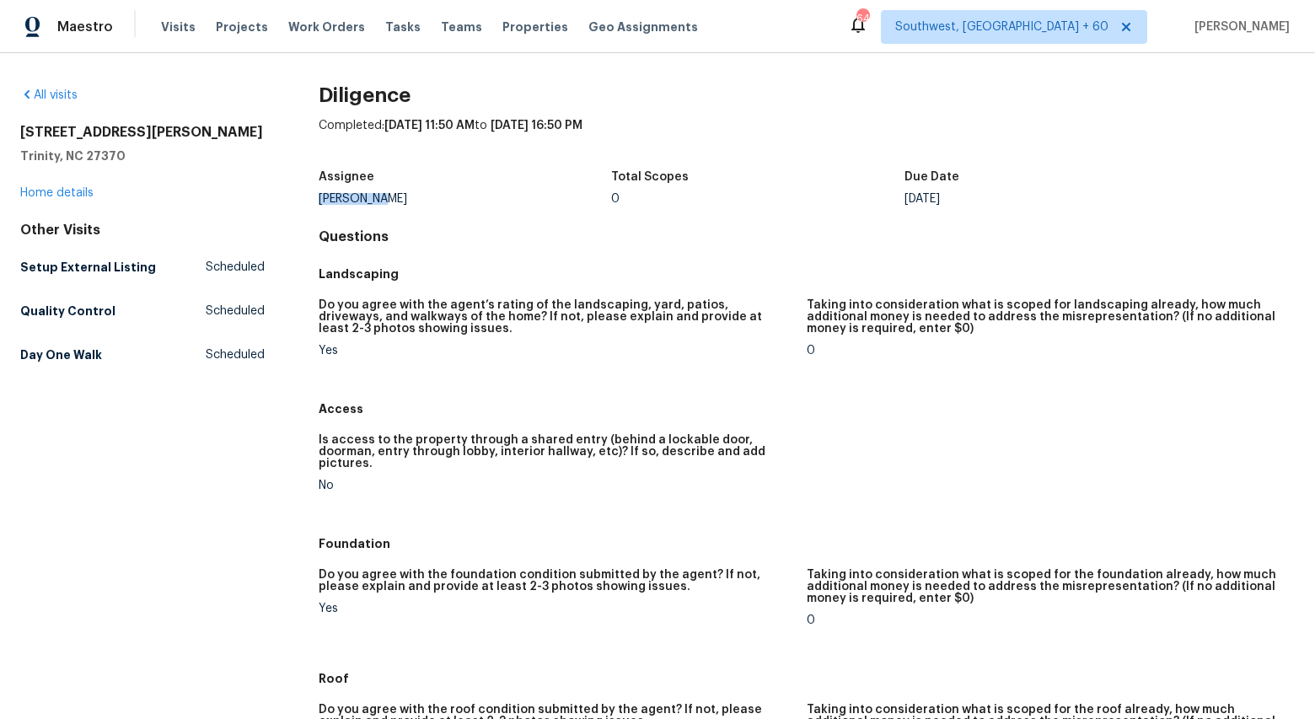
drag, startPoint x: 389, startPoint y: 201, endPoint x: 319, endPoint y: 199, distance: 70.0
click at [319, 199] on div "Ken Romain" at bounding box center [465, 199] width 293 height 12
copy div "Ken Romain"
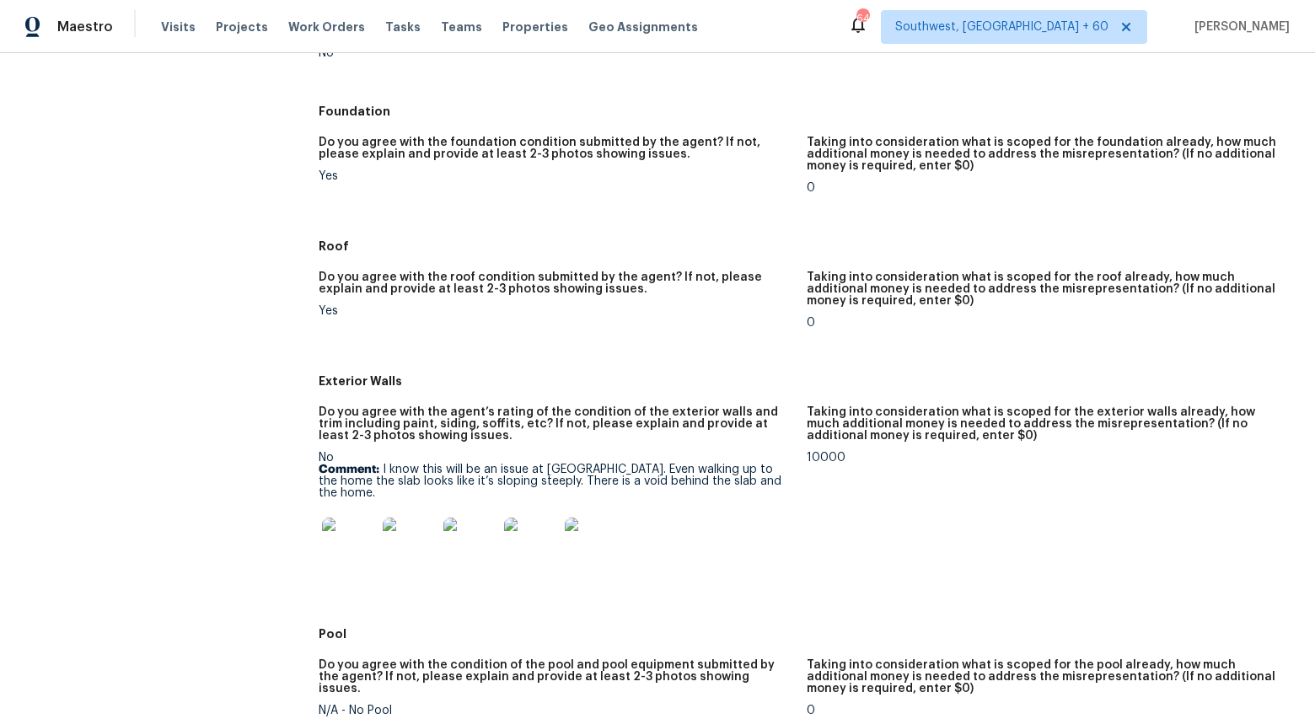
scroll to position [433, 0]
drag, startPoint x: 479, startPoint y: 468, endPoint x: 729, endPoint y: 468, distance: 250.4
click at [729, 468] on p "Comment: I know this will be an issue at resale. Even walking up to the home th…" at bounding box center [556, 480] width 475 height 35
copy p "There is a void behind the slab and the home."
click at [364, 517] on img at bounding box center [349, 544] width 54 height 54
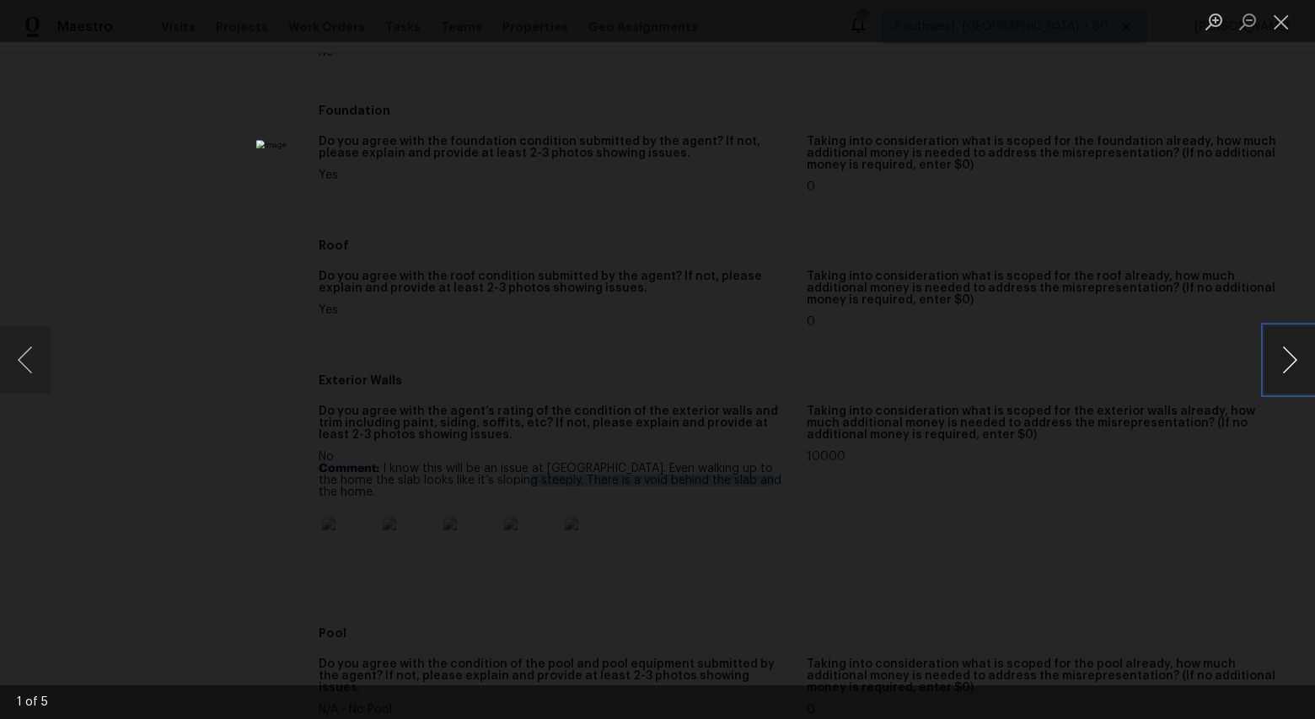
click at [1284, 356] on button "Next image" at bounding box center [1289, 359] width 51 height 67
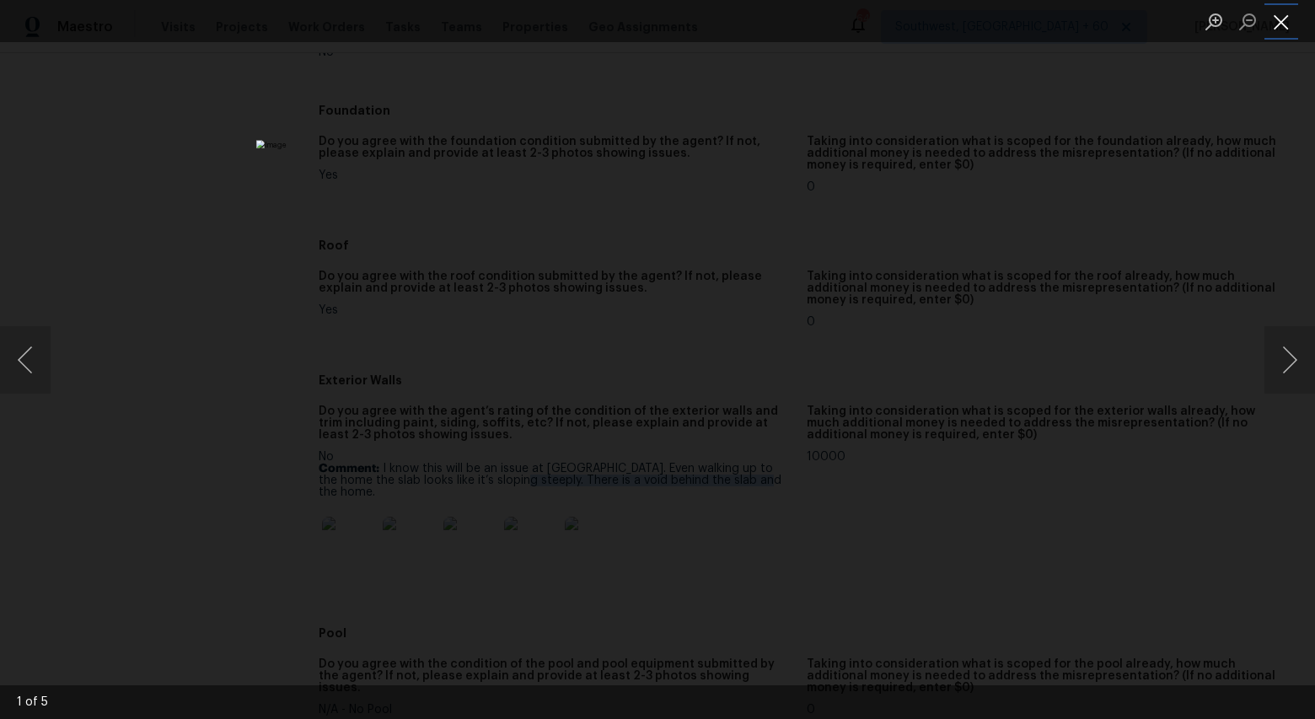
click at [1284, 27] on button "Close lightbox" at bounding box center [1281, 22] width 34 height 30
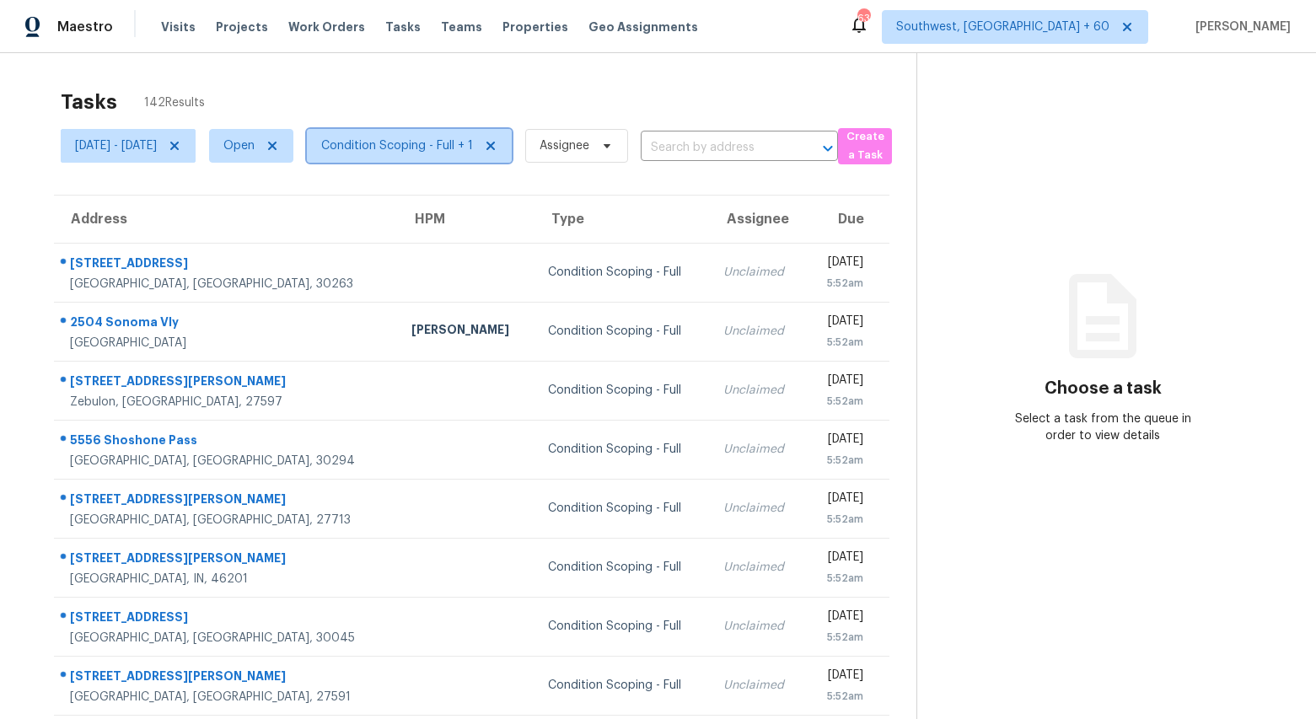
click at [448, 152] on span "Condition Scoping - Full + 1" at bounding box center [397, 145] width 152 height 17
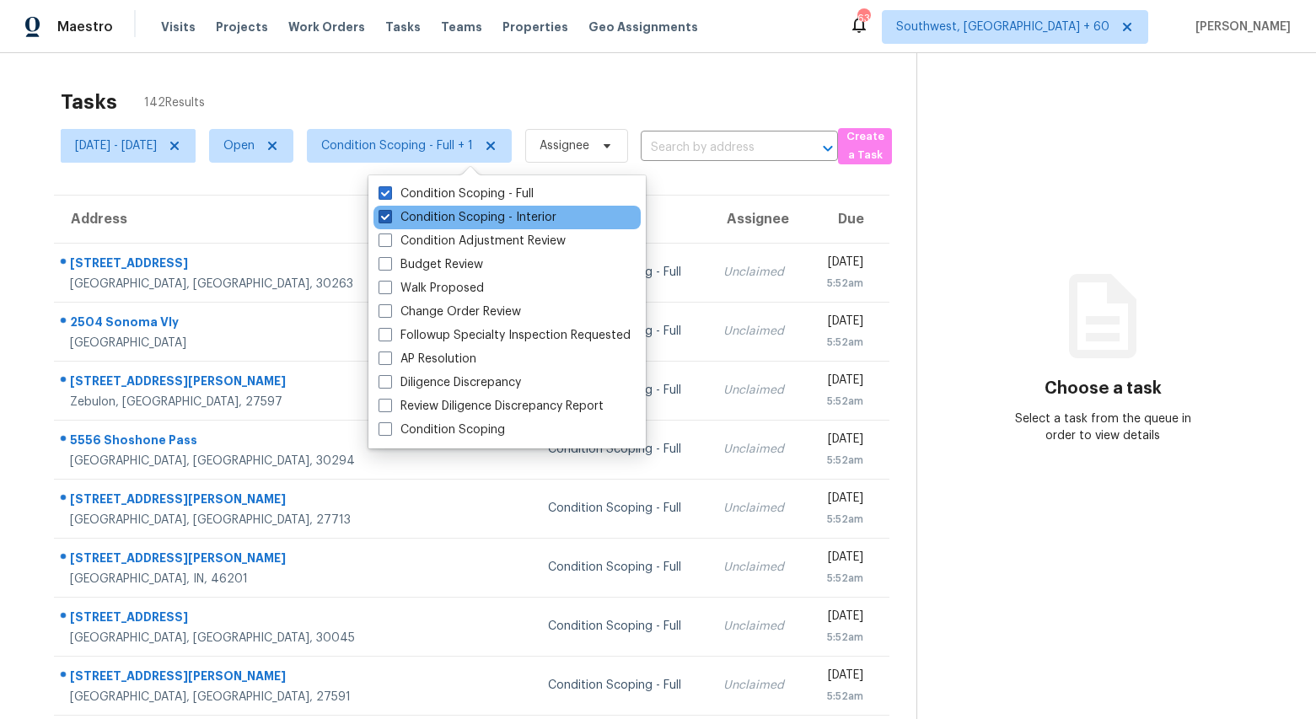
click at [431, 214] on label "Condition Scoping - Interior" at bounding box center [467, 217] width 178 height 17
click at [389, 214] on input "Condition Scoping - Interior" at bounding box center [383, 214] width 11 height 11
click at [431, 214] on label "Condition Scoping - Interior" at bounding box center [467, 217] width 178 height 17
click at [389, 214] on input "Condition Scoping - Interior" at bounding box center [383, 214] width 11 height 11
checkbox input "true"
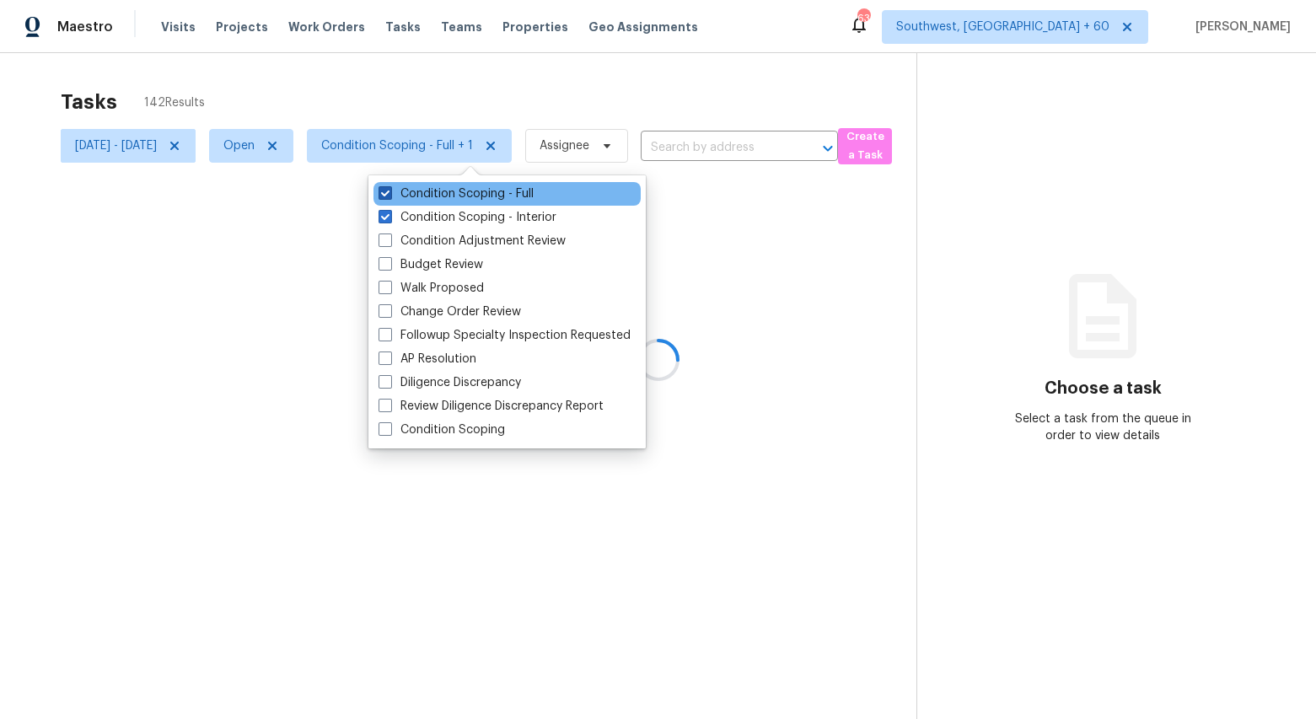
click at [427, 196] on label "Condition Scoping - Full" at bounding box center [455, 193] width 155 height 17
click at [389, 196] on input "Condition Scoping - Full" at bounding box center [383, 190] width 11 height 11
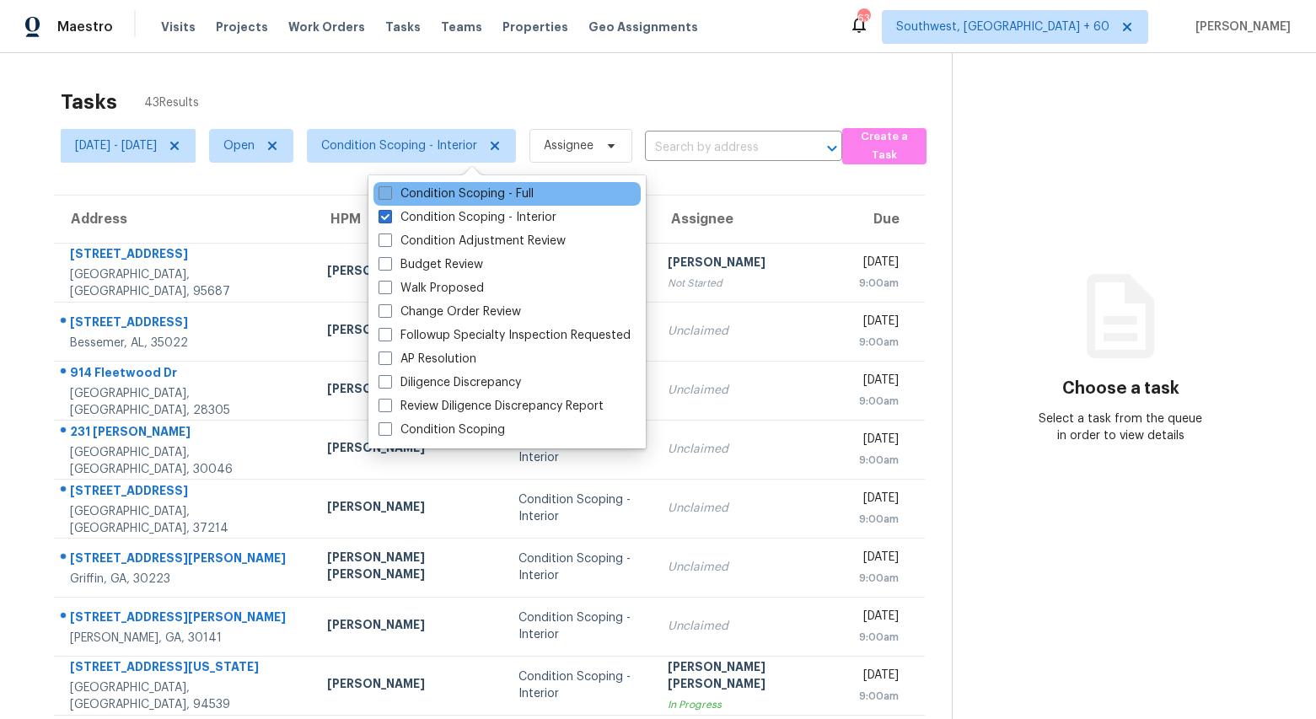
click at [427, 196] on label "Condition Scoping - Full" at bounding box center [455, 193] width 155 height 17
click at [389, 196] on input "Condition Scoping - Full" at bounding box center [383, 190] width 11 height 11
checkbox input "true"
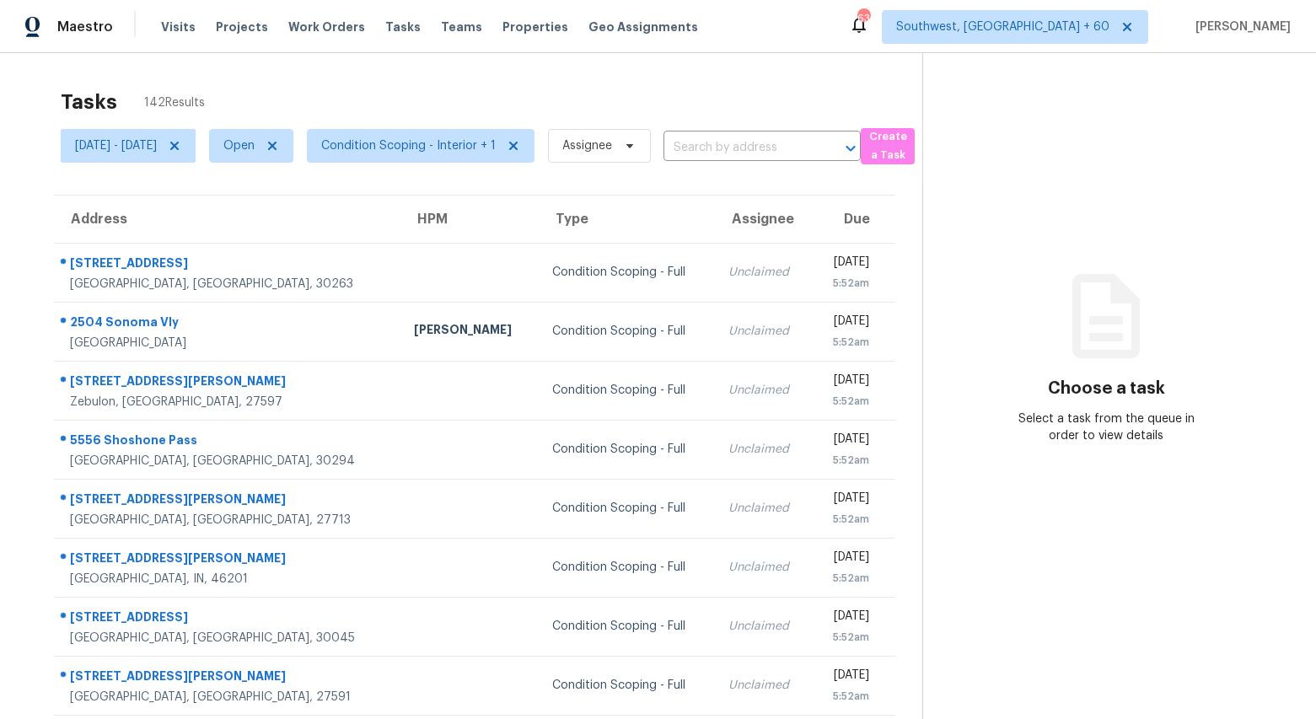
click at [347, 76] on div "Tasks 142 Results [DATE] - [DATE] Open Condition Scoping - Interior + 1 Assigne…" at bounding box center [658, 465] width 1316 height 825
click at [457, 159] on span "Condition Scoping - Interior + 1" at bounding box center [421, 146] width 228 height 34
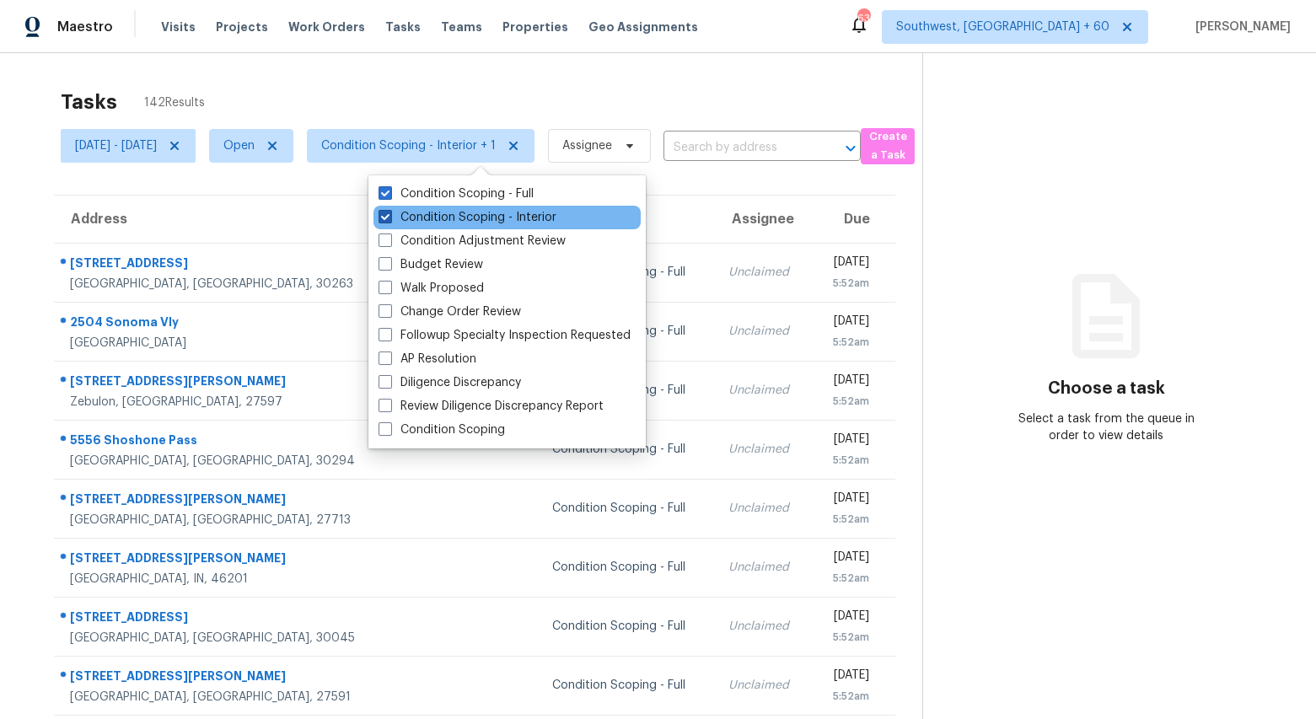
click at [457, 216] on label "Condition Scoping - Interior" at bounding box center [467, 217] width 178 height 17
click at [389, 216] on input "Condition Scoping - Interior" at bounding box center [383, 214] width 11 height 11
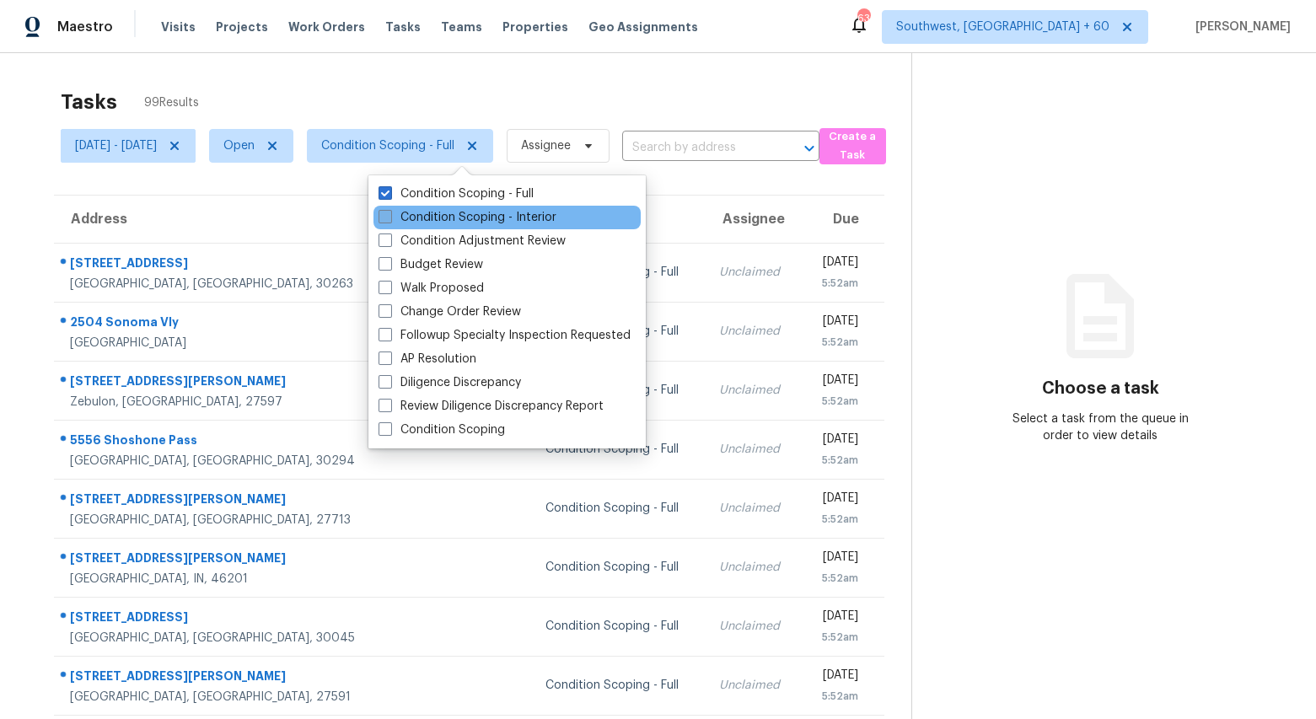
click at [457, 216] on label "Condition Scoping - Interior" at bounding box center [467, 217] width 178 height 17
click at [389, 216] on input "Condition Scoping - Interior" at bounding box center [383, 214] width 11 height 11
checkbox input "true"
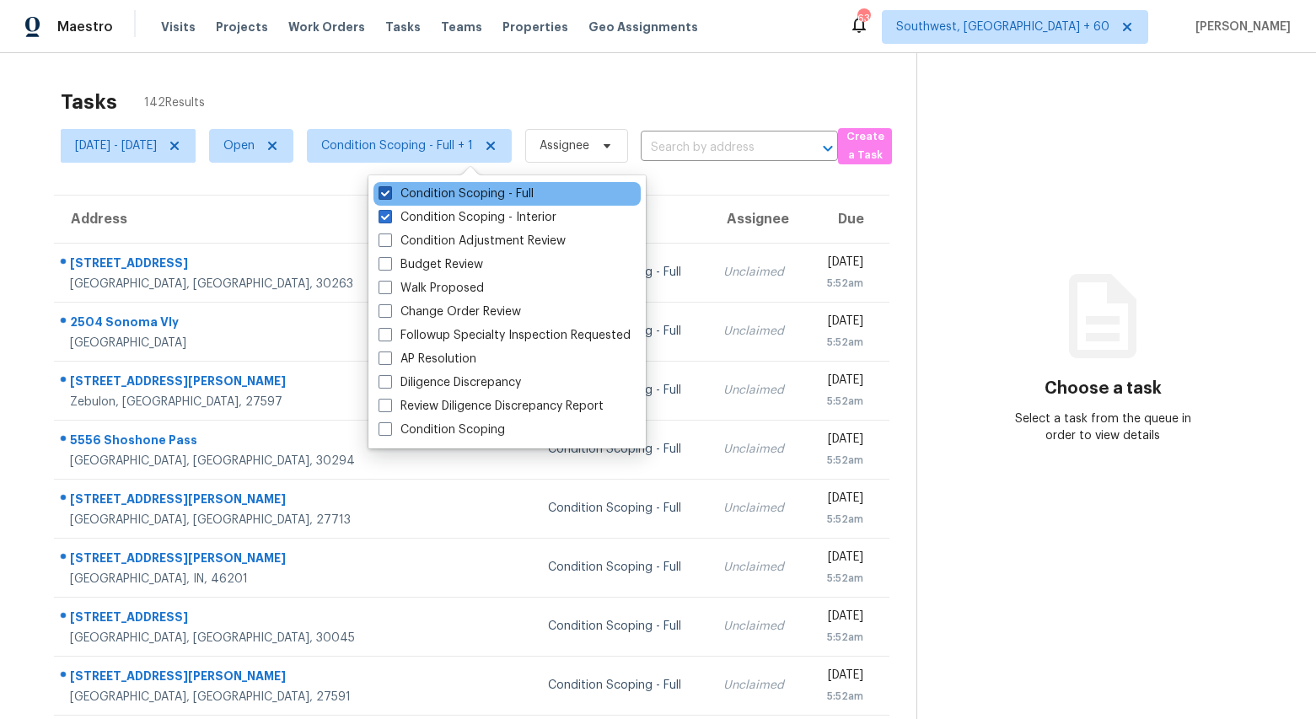
click at [446, 191] on label "Condition Scoping - Full" at bounding box center [455, 193] width 155 height 17
click at [389, 191] on input "Condition Scoping - Full" at bounding box center [383, 190] width 11 height 11
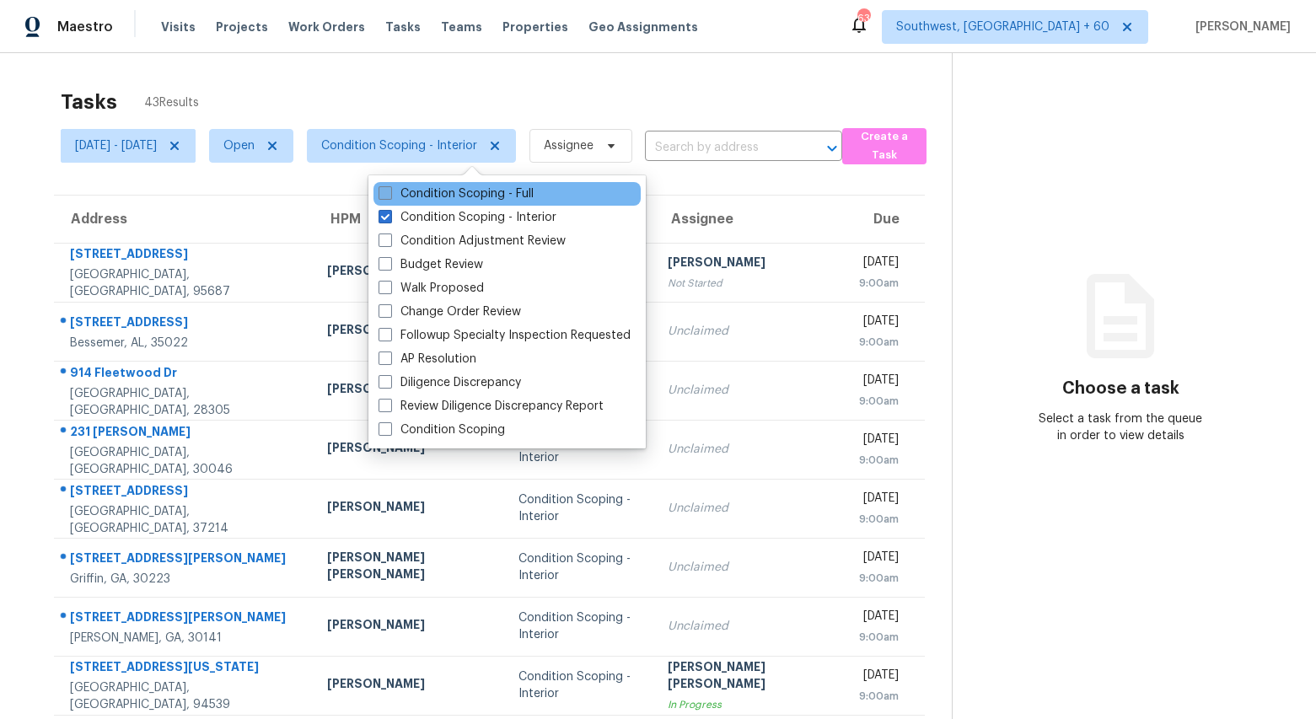
click at [446, 191] on label "Condition Scoping - Full" at bounding box center [455, 193] width 155 height 17
click at [389, 191] on input "Condition Scoping - Full" at bounding box center [383, 190] width 11 height 11
checkbox input "true"
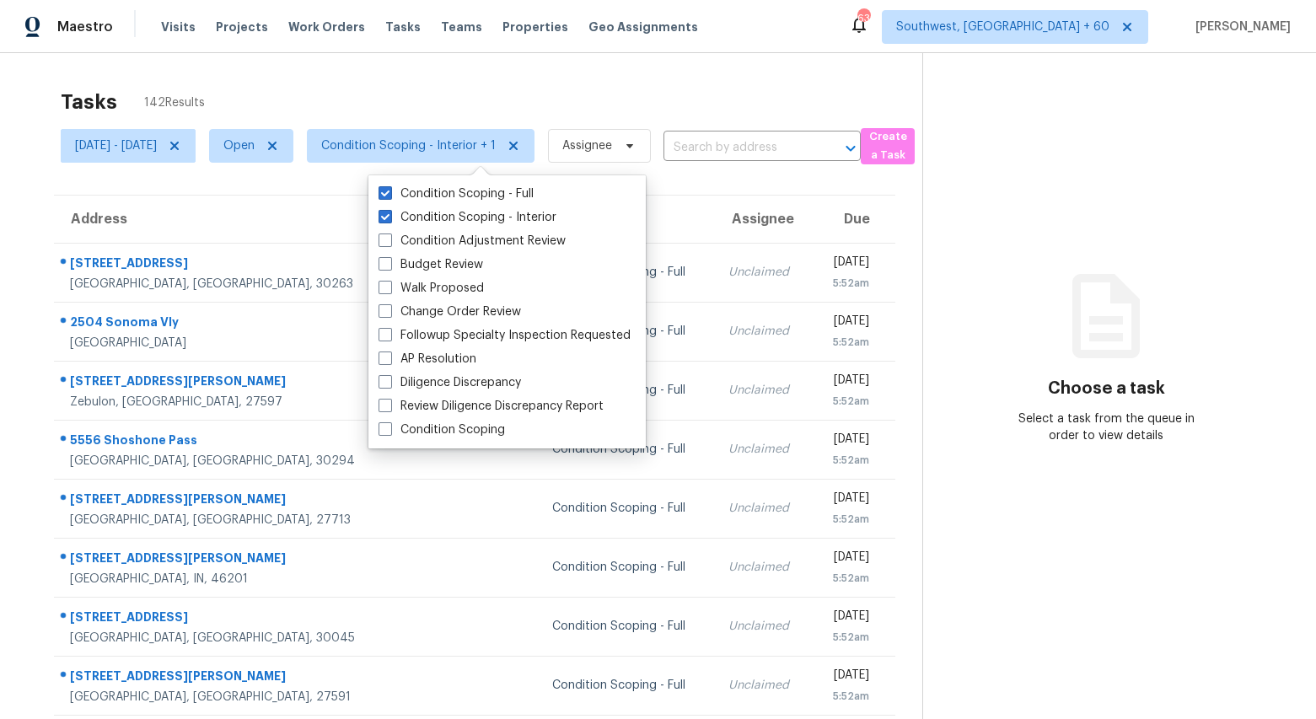
click at [401, 105] on div "Tasks 142 Results" at bounding box center [492, 102] width 862 height 44
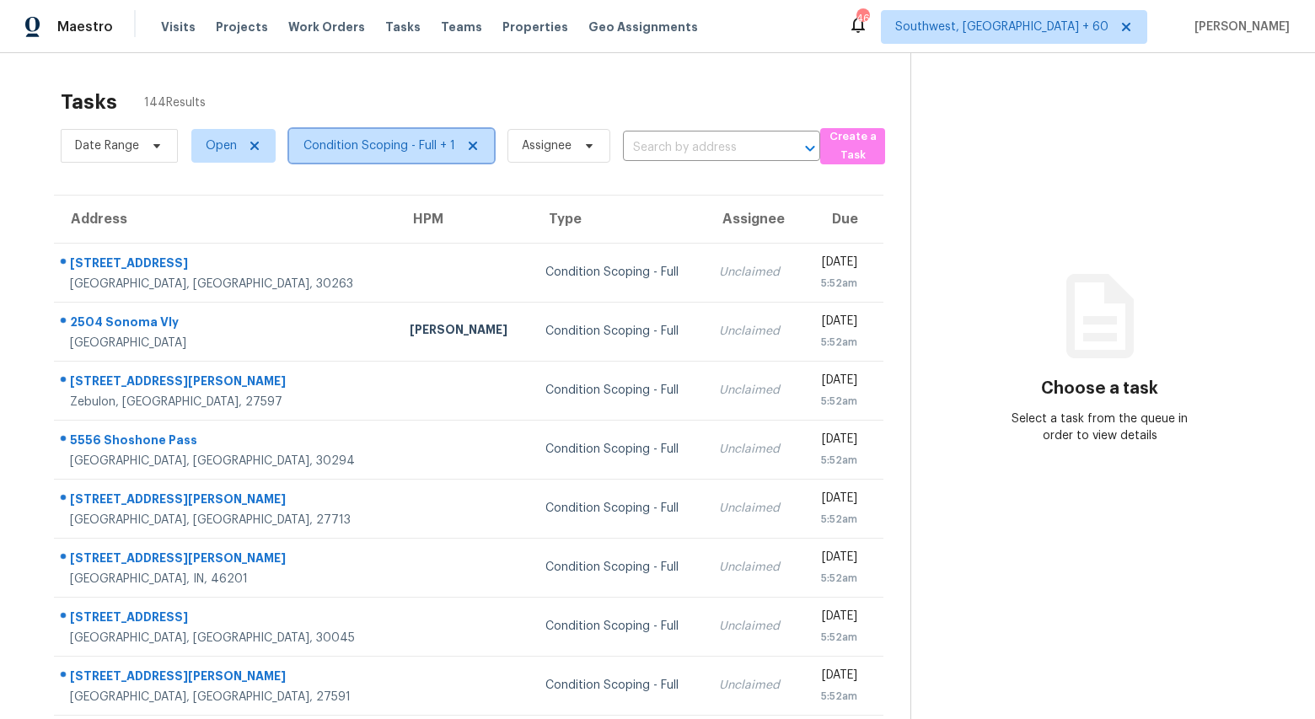
click at [373, 157] on span "Condition Scoping - Full + 1" at bounding box center [391, 146] width 205 height 34
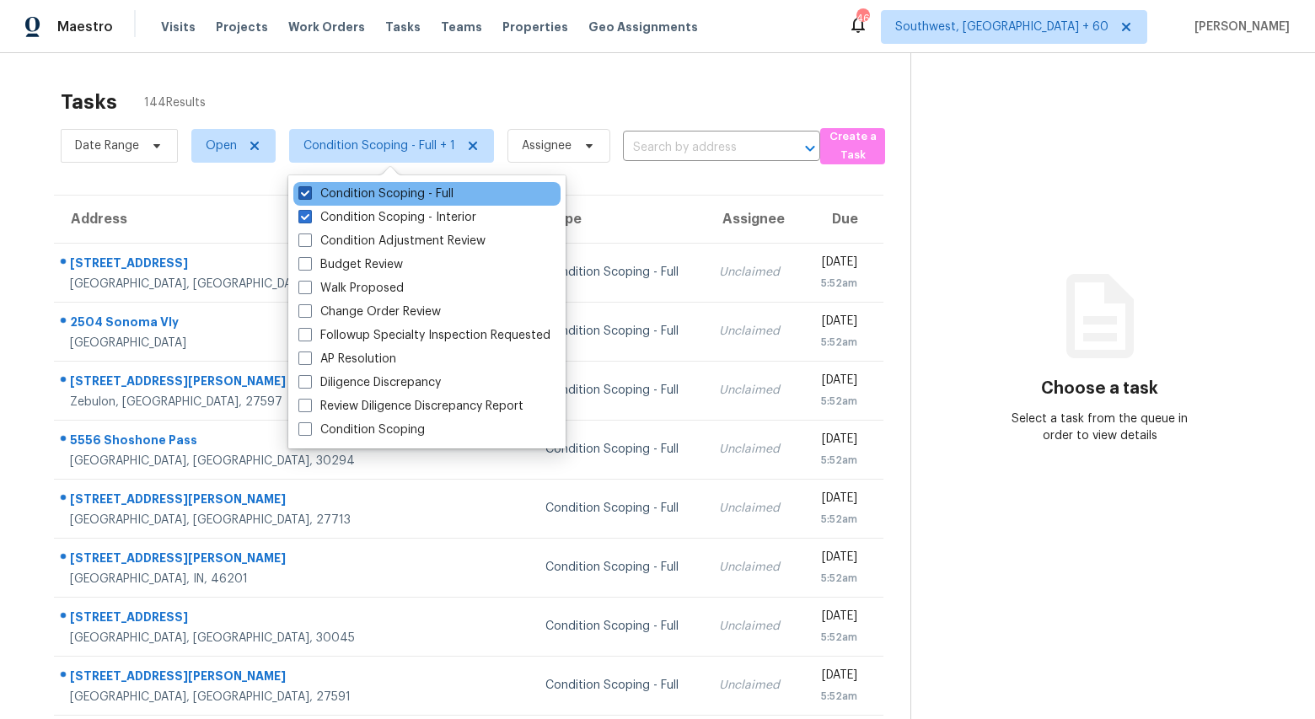
click at [363, 193] on label "Condition Scoping - Full" at bounding box center [375, 193] width 155 height 17
click at [309, 193] on input "Condition Scoping - Full" at bounding box center [303, 190] width 11 height 11
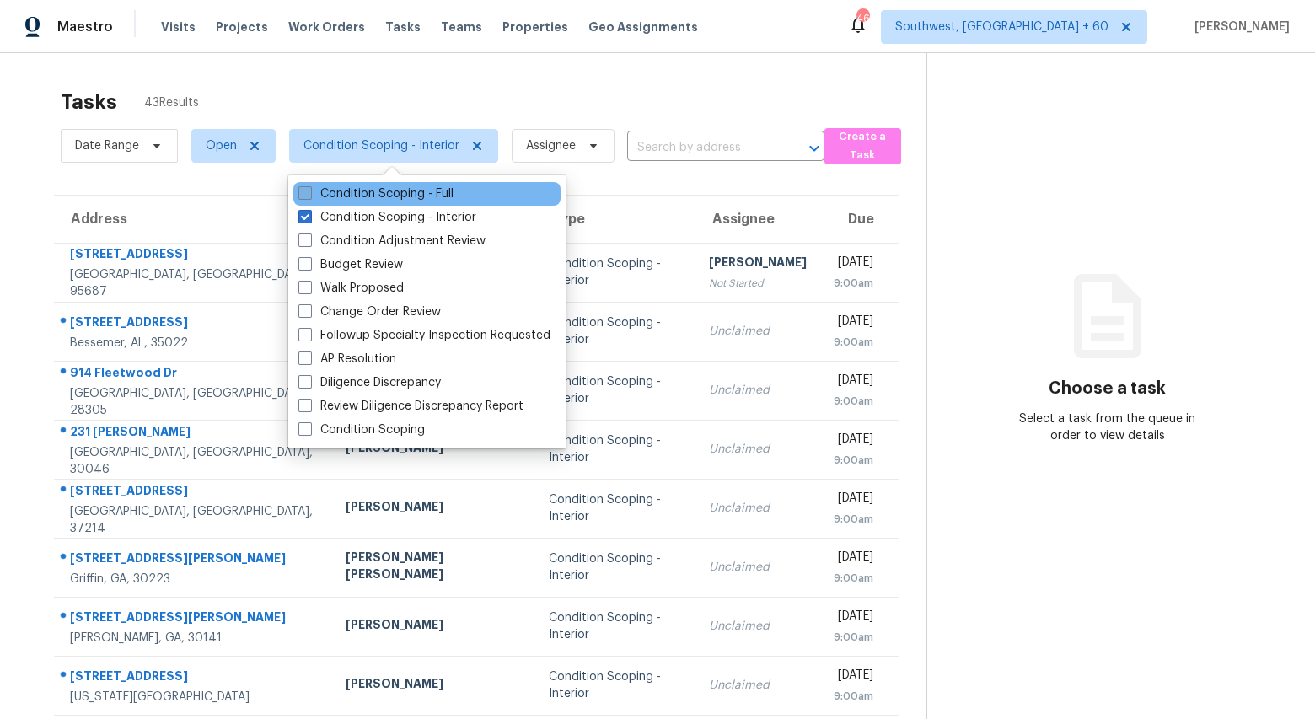
click at [352, 199] on label "Condition Scoping - Full" at bounding box center [375, 193] width 155 height 17
click at [309, 196] on input "Condition Scoping - Full" at bounding box center [303, 190] width 11 height 11
checkbox input "true"
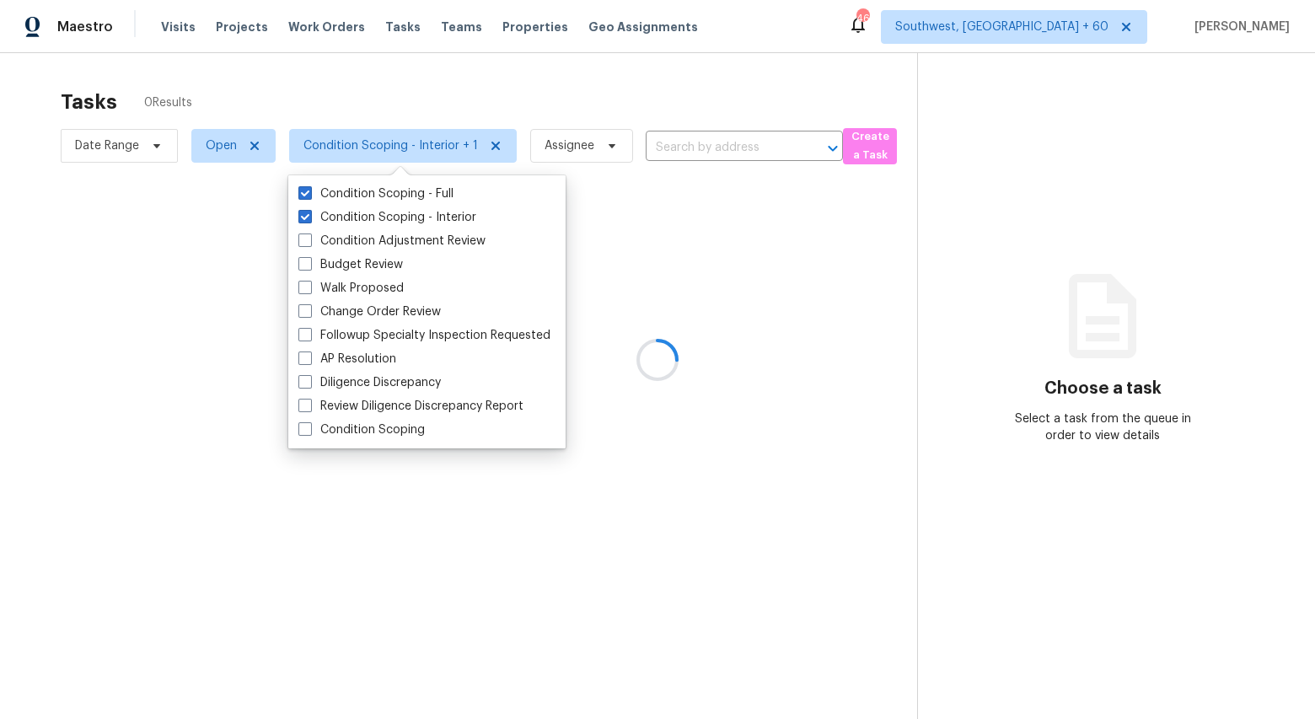
click at [262, 82] on div at bounding box center [657, 359] width 1315 height 719
